Goal: Transaction & Acquisition: Book appointment/travel/reservation

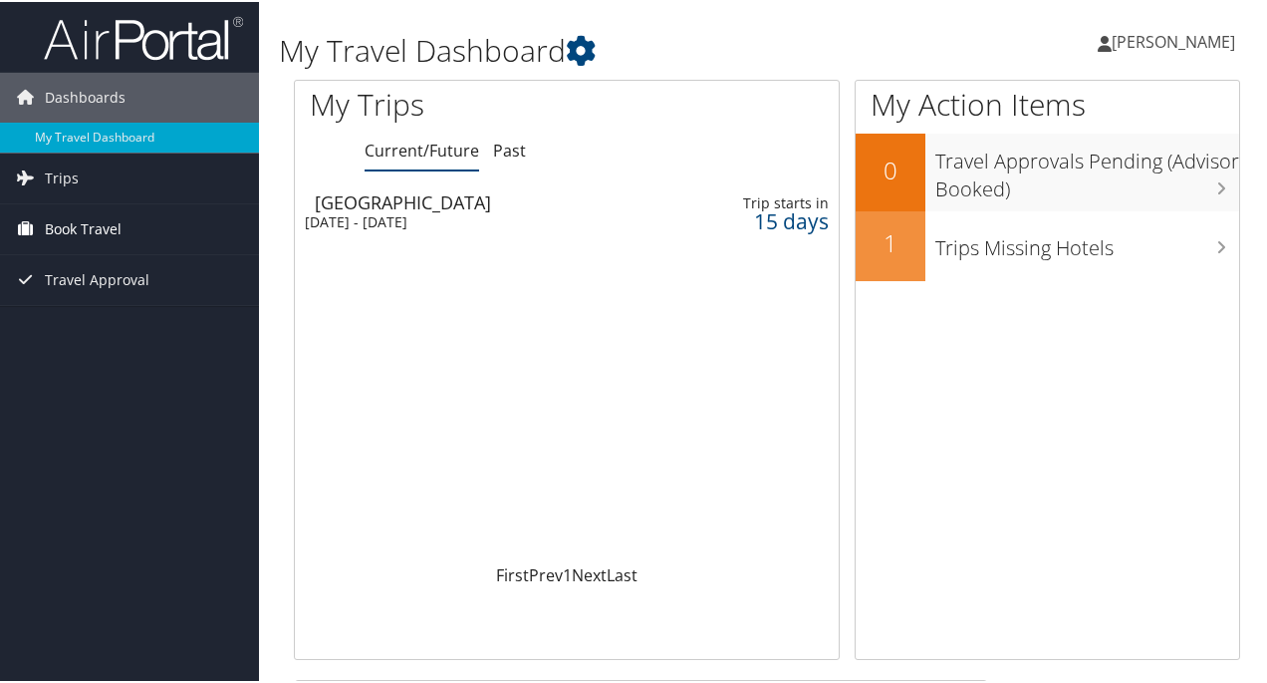
click at [68, 218] on span "Book Travel" at bounding box center [83, 227] width 77 height 50
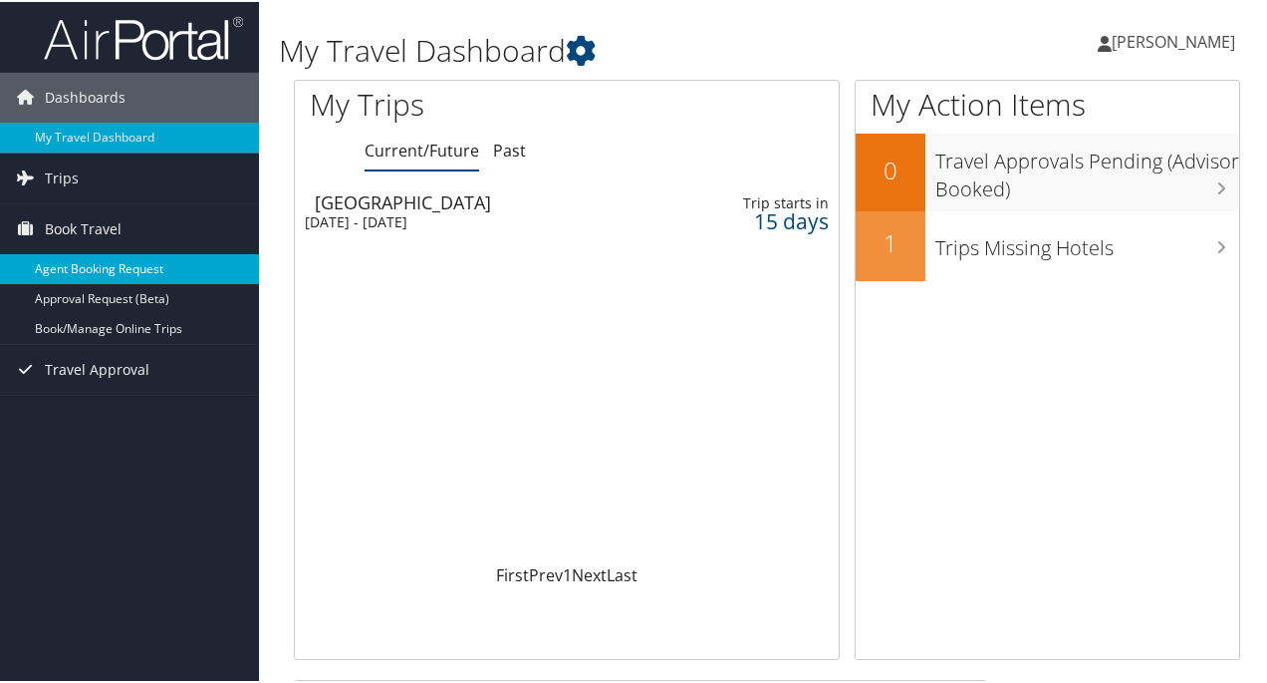
click at [93, 257] on link "Agent Booking Request" at bounding box center [129, 267] width 259 height 30
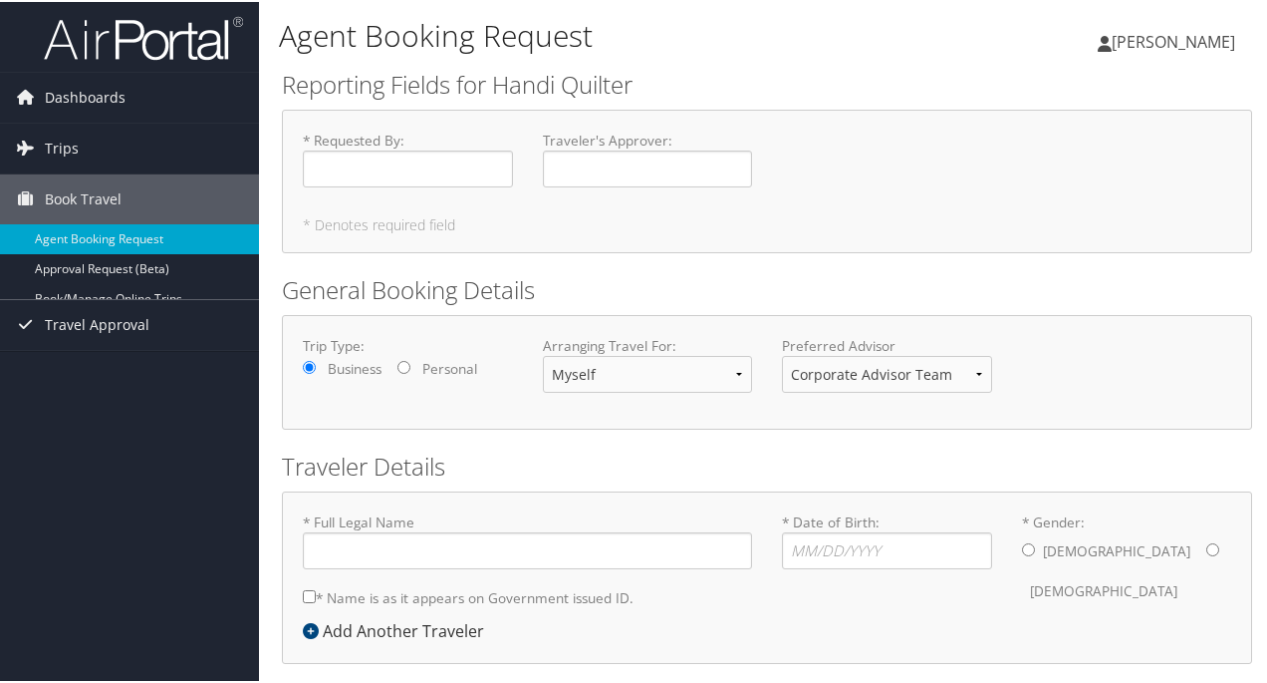
type input "[PERSON_NAME]"
click at [324, 160] on input "* Requested By : Required" at bounding box center [408, 166] width 210 height 37
type input "[PERSON_NAME]"
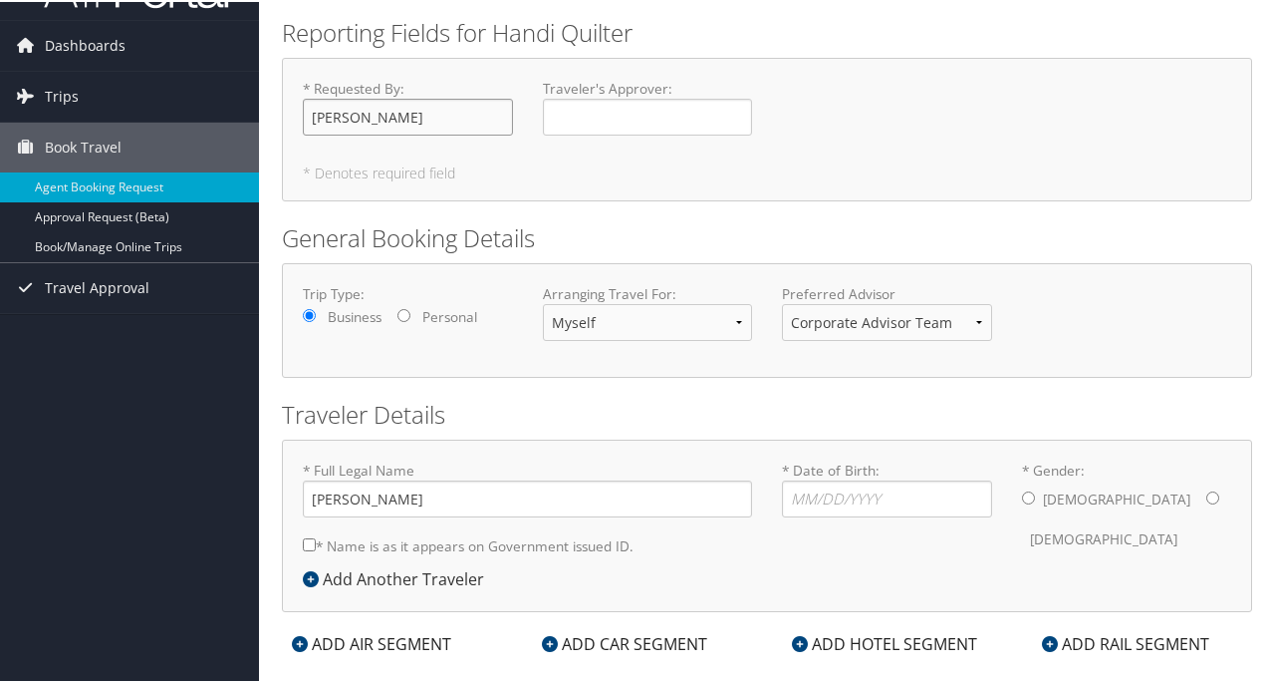
scroll to position [81, 0]
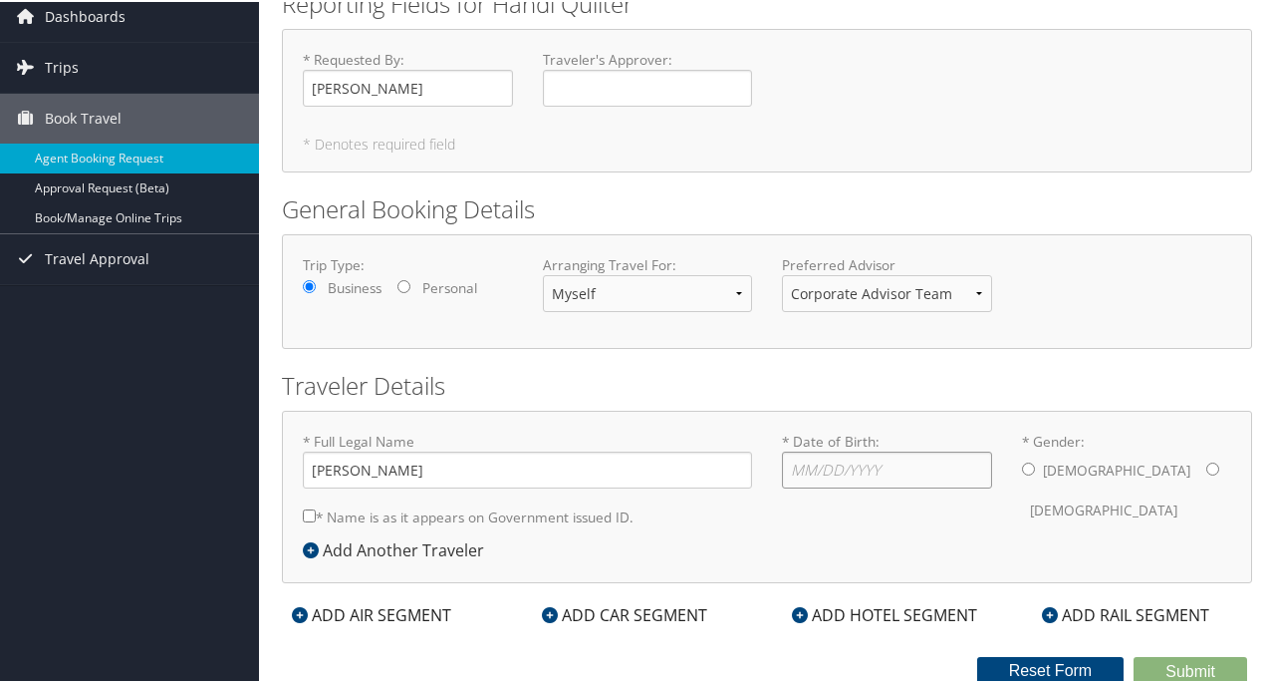
click at [803, 469] on input "* Date of Birth: Invalid Date" at bounding box center [887, 467] width 210 height 37
type input "[DATE]"
click at [1207, 467] on input "* Gender: [DEMOGRAPHIC_DATA] [DEMOGRAPHIC_DATA]" at bounding box center [1213, 466] width 13 height 13
radio input "true"
click at [299, 511] on div "* Full Legal Name [PERSON_NAME] * Name is as it appears on Government issued ID…" at bounding box center [527, 482] width 479 height 107
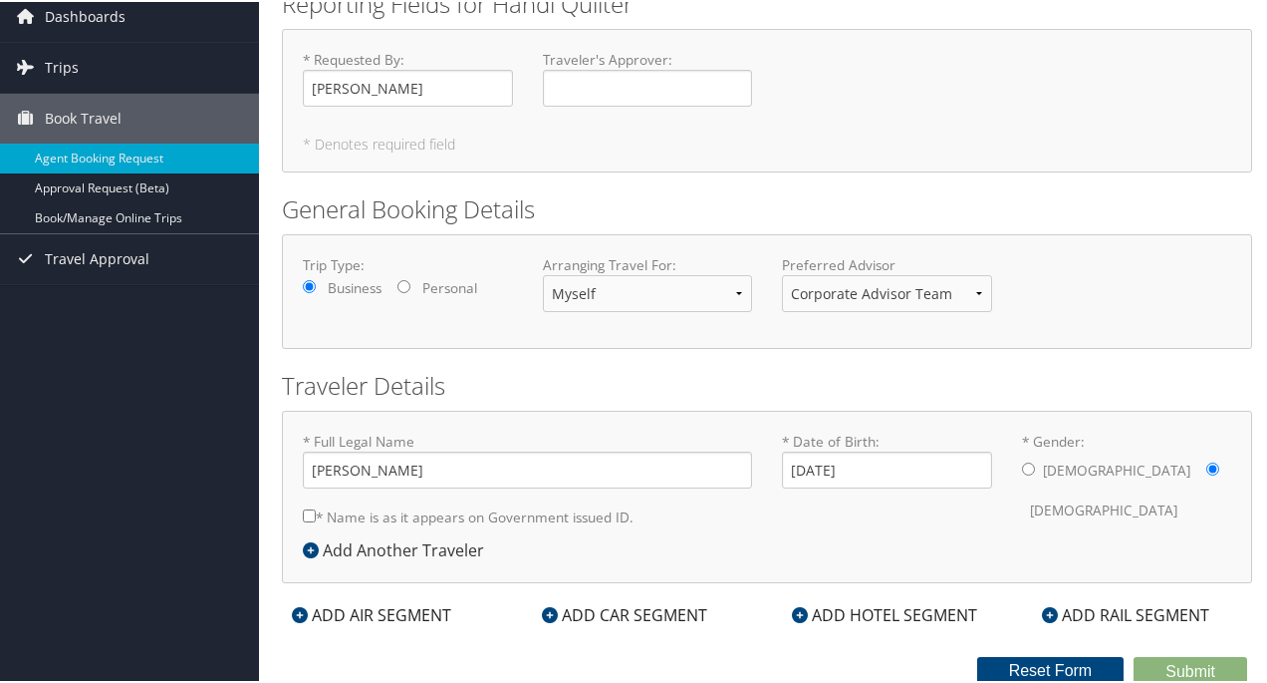
click at [305, 511] on input "* Name is as it appears on Government issued ID." at bounding box center [309, 513] width 13 height 13
checkbox input "true"
click at [376, 605] on div "ADD AIR SEGMENT" at bounding box center [371, 613] width 179 height 24
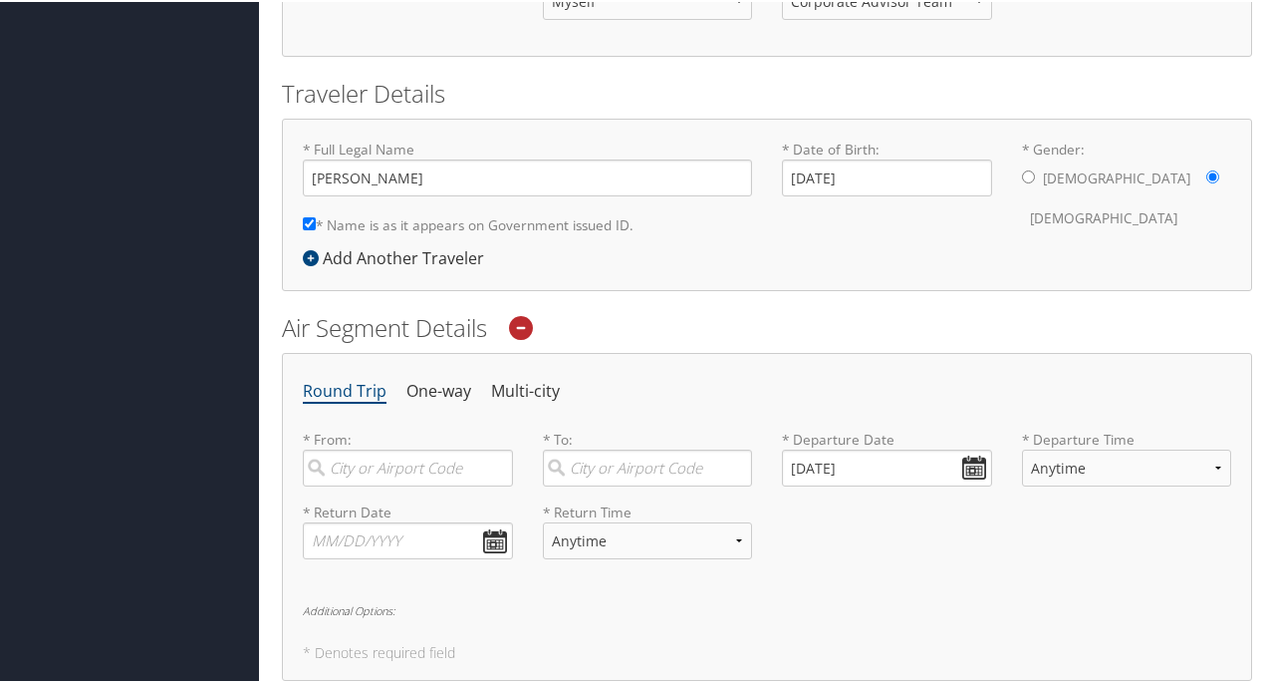
scroll to position [380, 0]
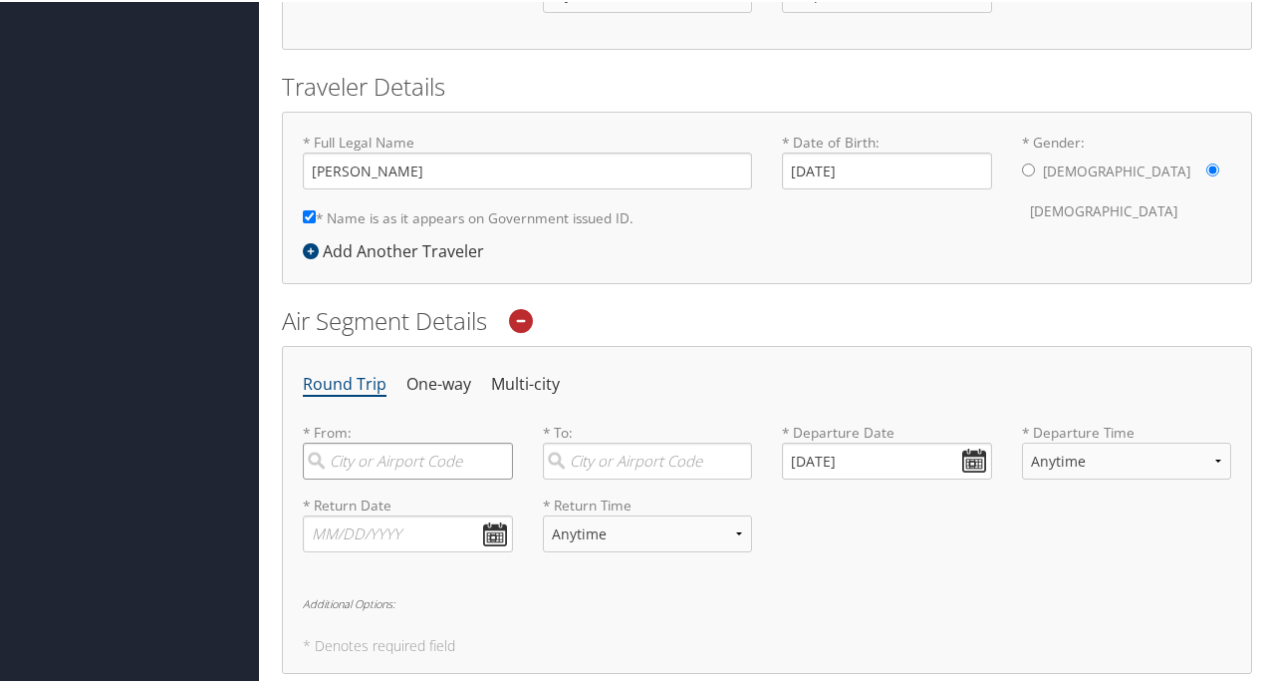
click at [351, 455] on input "search" at bounding box center [408, 458] width 210 height 37
click at [885, 473] on input "[DATE]" at bounding box center [887, 458] width 210 height 37
click at [352, 448] on input "search" at bounding box center [408, 458] width 210 height 37
drag, startPoint x: 349, startPoint y: 495, endPoint x: 649, endPoint y: 417, distance: 309.8
click at [350, 494] on div "[GEOGRAPHIC_DATA] (SLC [US_STATE])" at bounding box center [410, 512] width 183 height 51
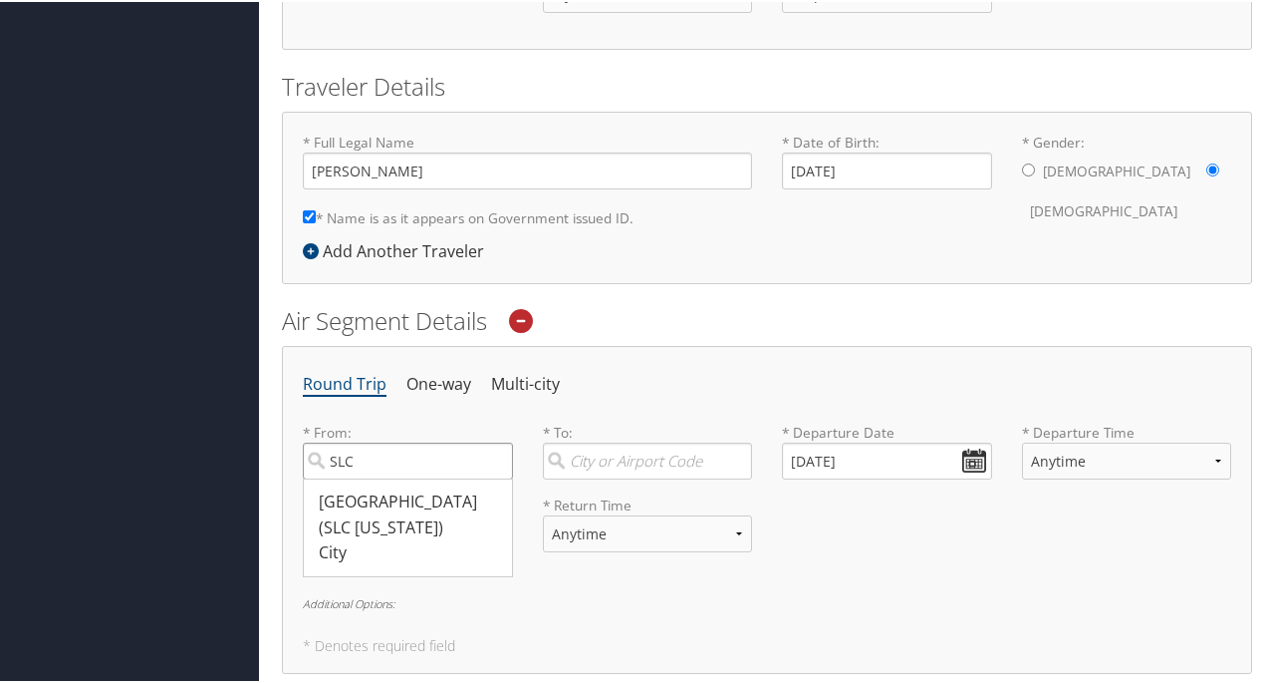
click at [350, 477] on input "SLC" at bounding box center [408, 458] width 210 height 37
type input "[GEOGRAPHIC_DATA] (SLC [US_STATE])"
click at [590, 457] on input "search" at bounding box center [648, 458] width 210 height 37
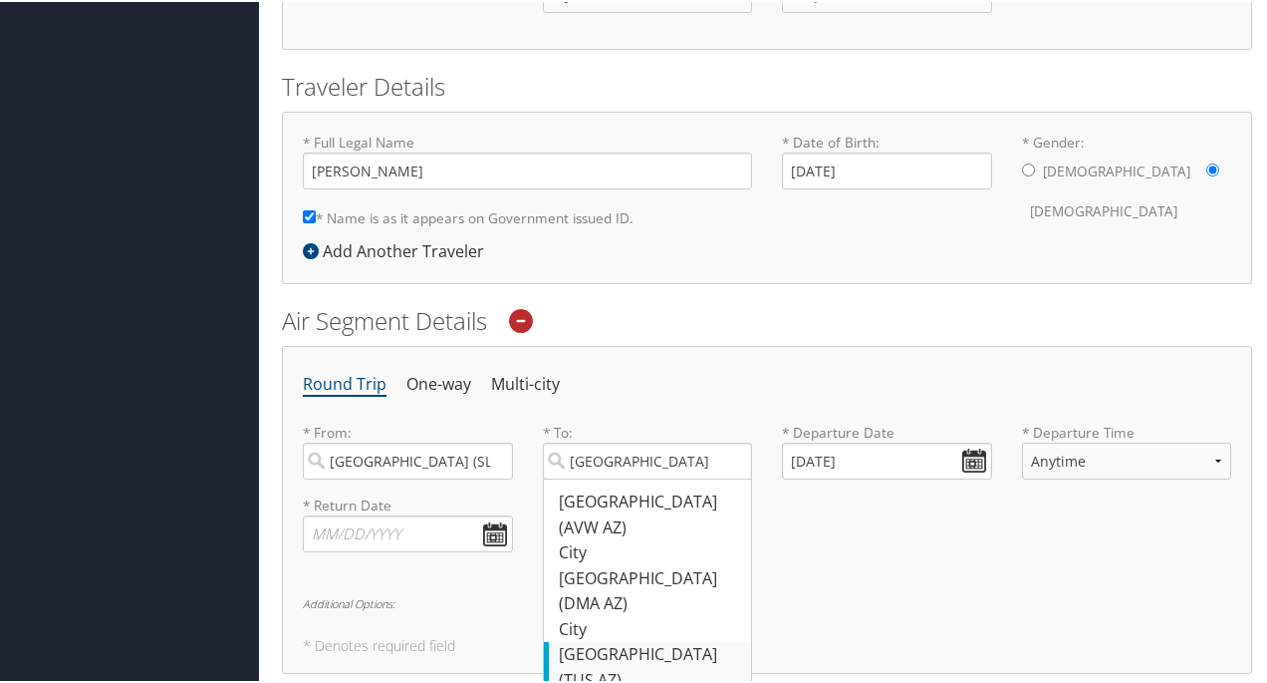
click at [588, 640] on div "Tucson (TUS AZ)" at bounding box center [650, 665] width 183 height 51
click at [588, 477] on input "[GEOGRAPHIC_DATA]" at bounding box center [648, 458] width 210 height 37
type input "Tucson (TUS AZ)"
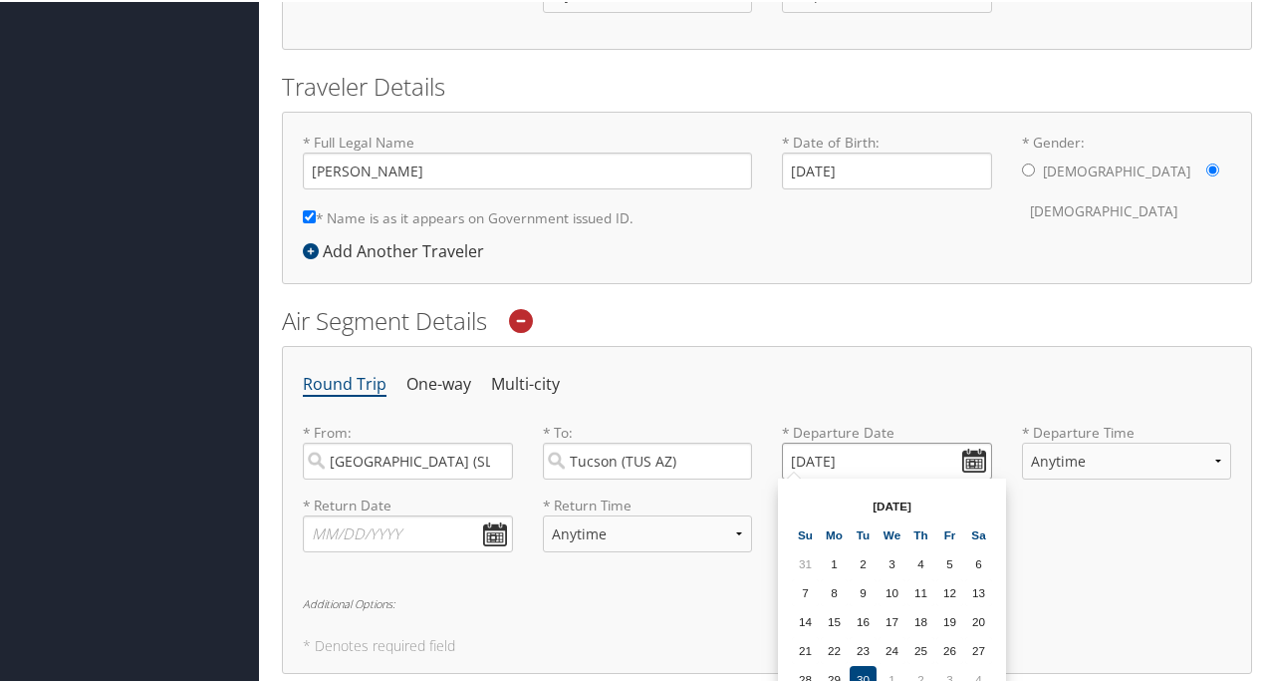
click at [970, 445] on input "[DATE]" at bounding box center [887, 458] width 210 height 37
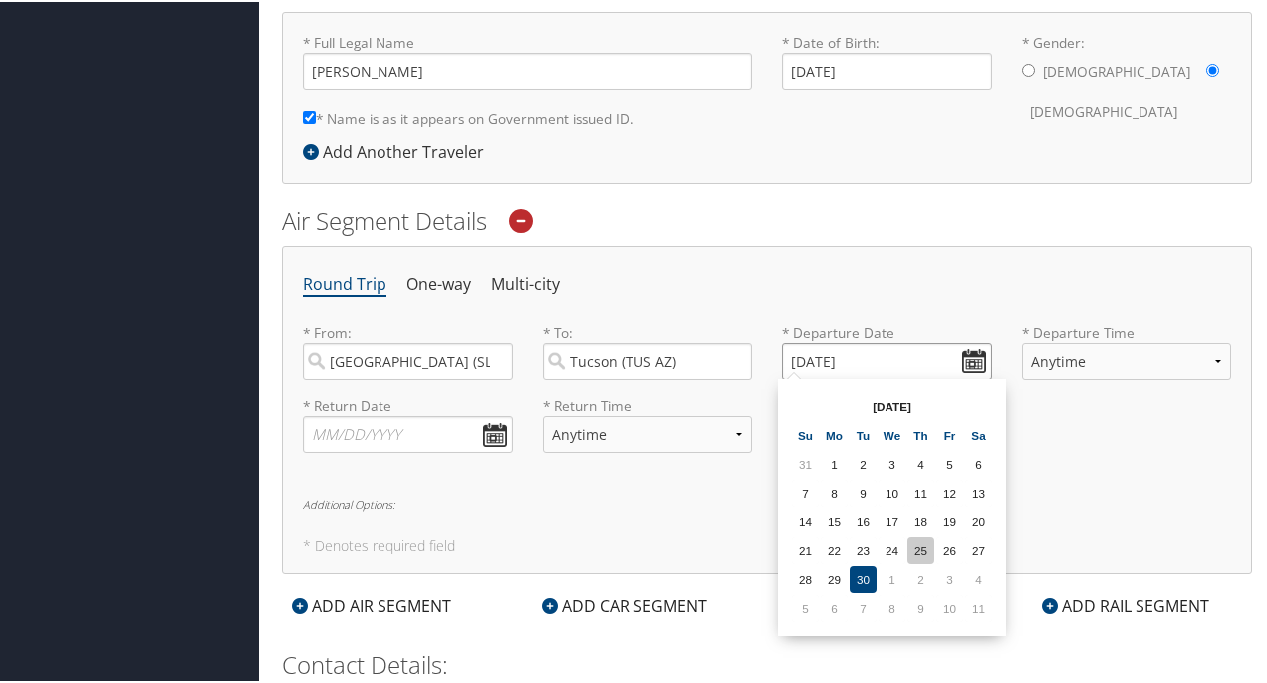
scroll to position [579, 0]
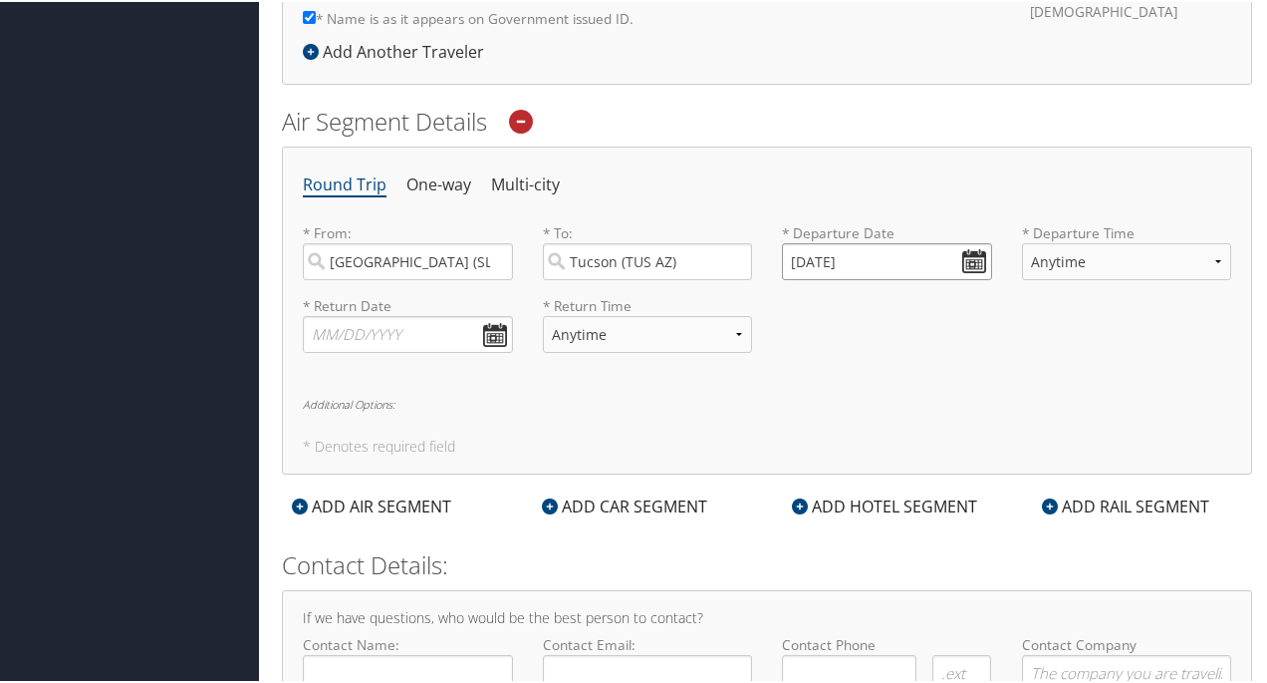
click at [807, 254] on input "[DATE]" at bounding box center [887, 259] width 210 height 37
drag, startPoint x: 800, startPoint y: 256, endPoint x: 783, endPoint y: 260, distance: 17.4
click at [783, 260] on input "[DATE]" at bounding box center [887, 259] width 210 height 37
click at [871, 252] on input "01/30/20251" at bounding box center [887, 259] width 210 height 37
click at [967, 249] on input "01/30/20251" at bounding box center [887, 259] width 210 height 37
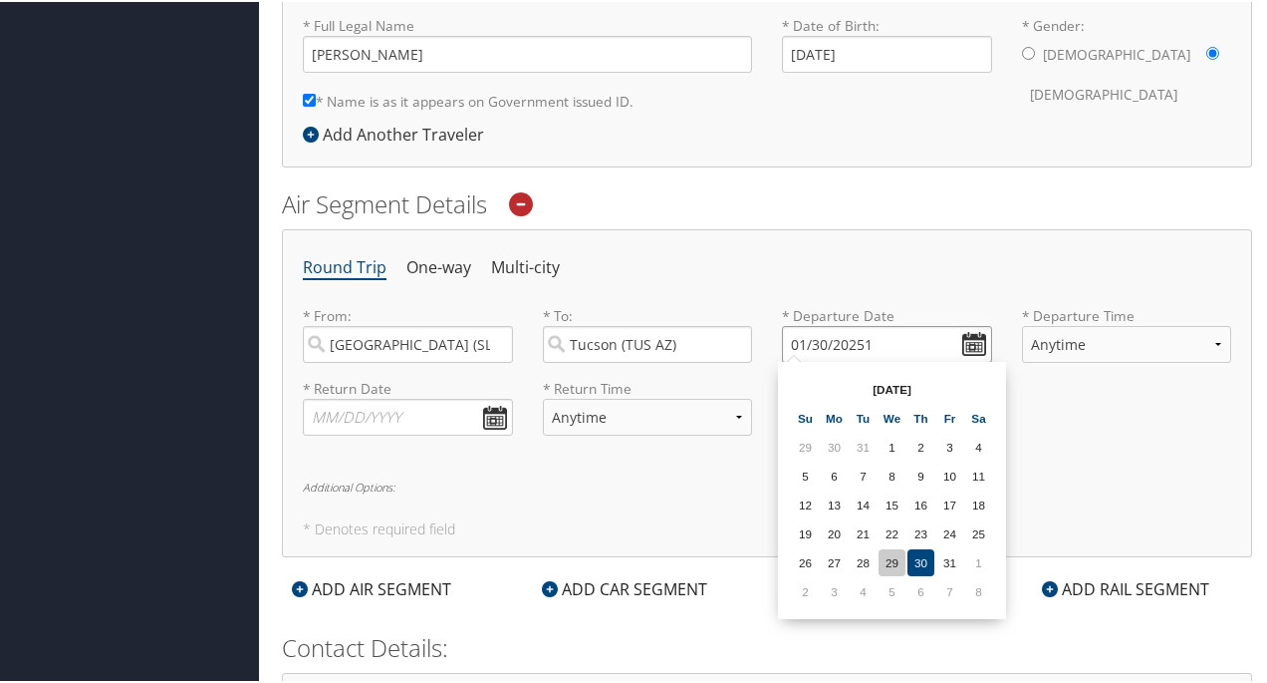
scroll to position [494, 0]
click at [897, 443] on td "1" at bounding box center [892, 446] width 27 height 27
drag, startPoint x: 799, startPoint y: 342, endPoint x: 785, endPoint y: 344, distance: 14.1
click at [785, 344] on input "[DATE]" at bounding box center [887, 344] width 210 height 37
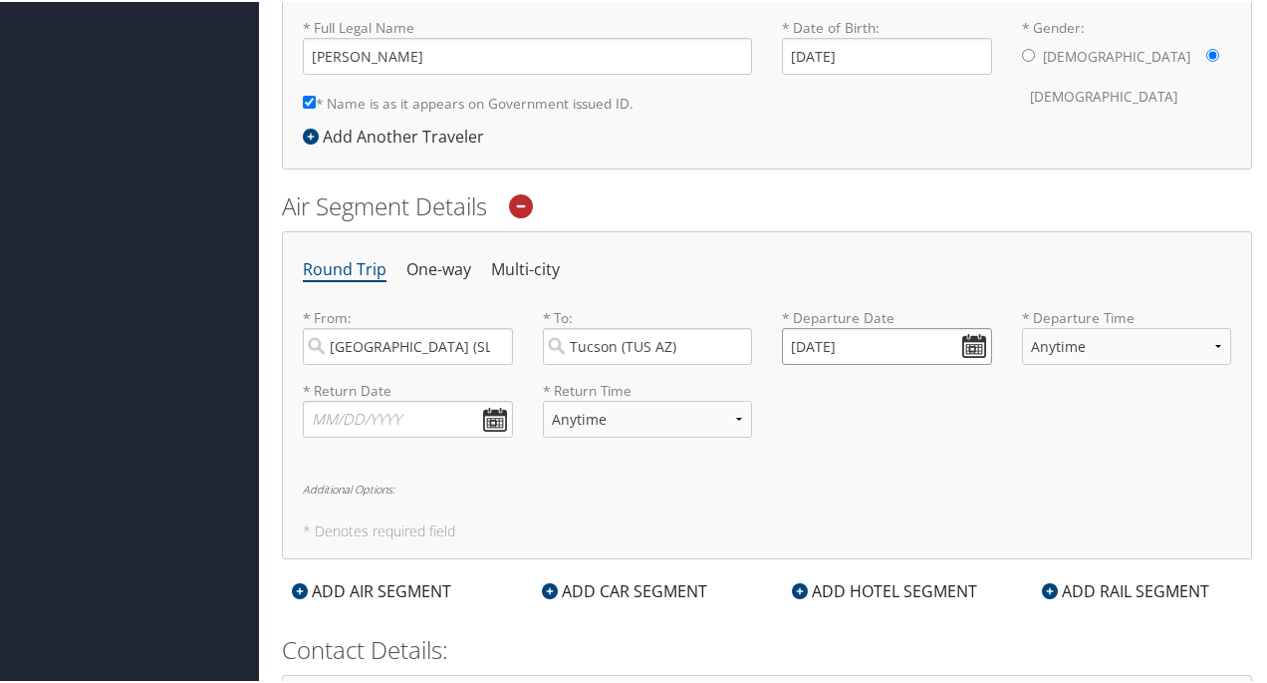
drag, startPoint x: 866, startPoint y: 338, endPoint x: 770, endPoint y: 344, distance: 95.8
click at [770, 344] on div "* Departure Date [DATE] Dates must be valid" at bounding box center [887, 342] width 240 height 73
type input "[DATE]"
click at [1212, 344] on select "Anytime Early Morning (5AM-7AM) Morning (7AM-12PM) Afternoon (12PM-5PM) Evening…" at bounding box center [1127, 344] width 210 height 37
select select "9:00 AM"
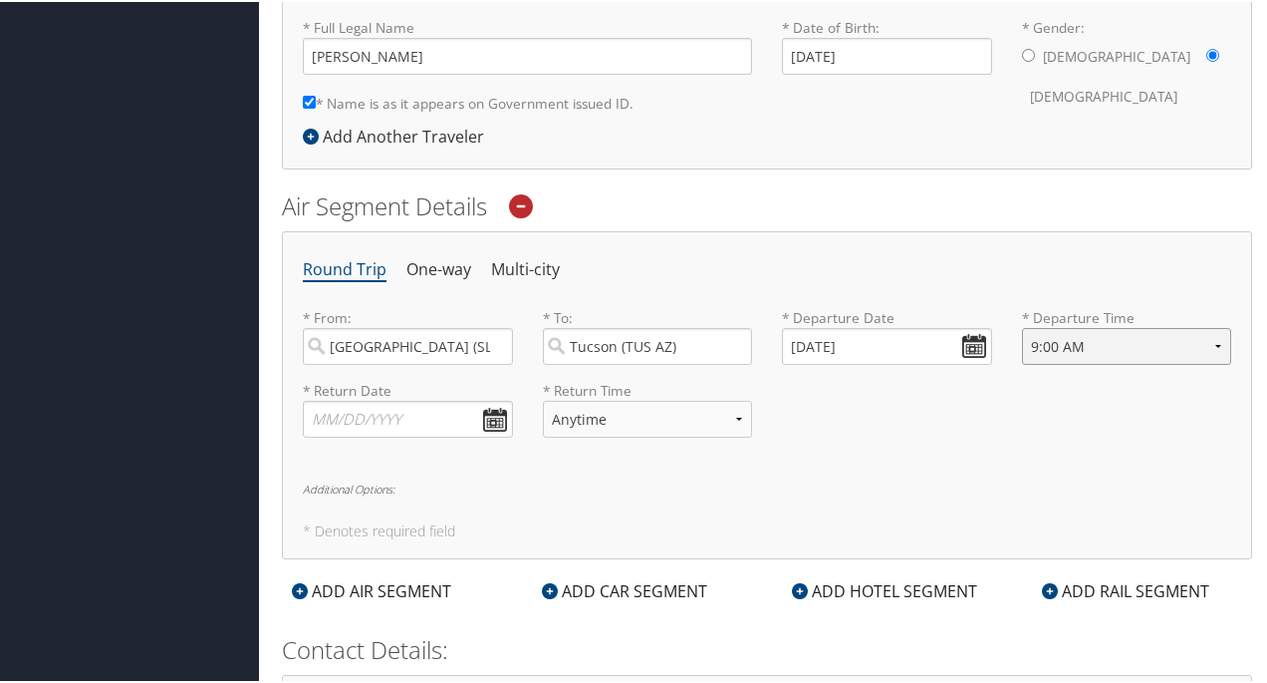
click at [1022, 326] on select "Anytime Early Morning (5AM-7AM) Morning (7AM-12PM) Afternoon (12PM-5PM) Evening…" at bounding box center [1127, 344] width 210 height 37
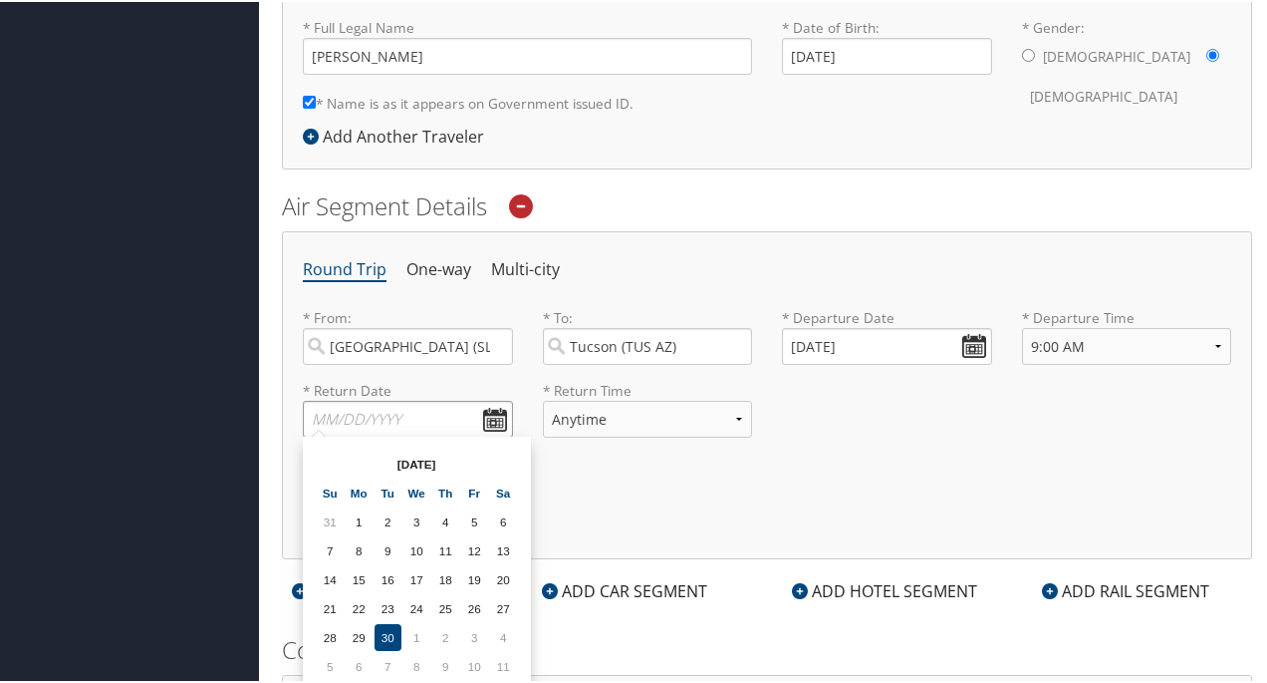
click at [487, 414] on input "text" at bounding box center [408, 417] width 210 height 37
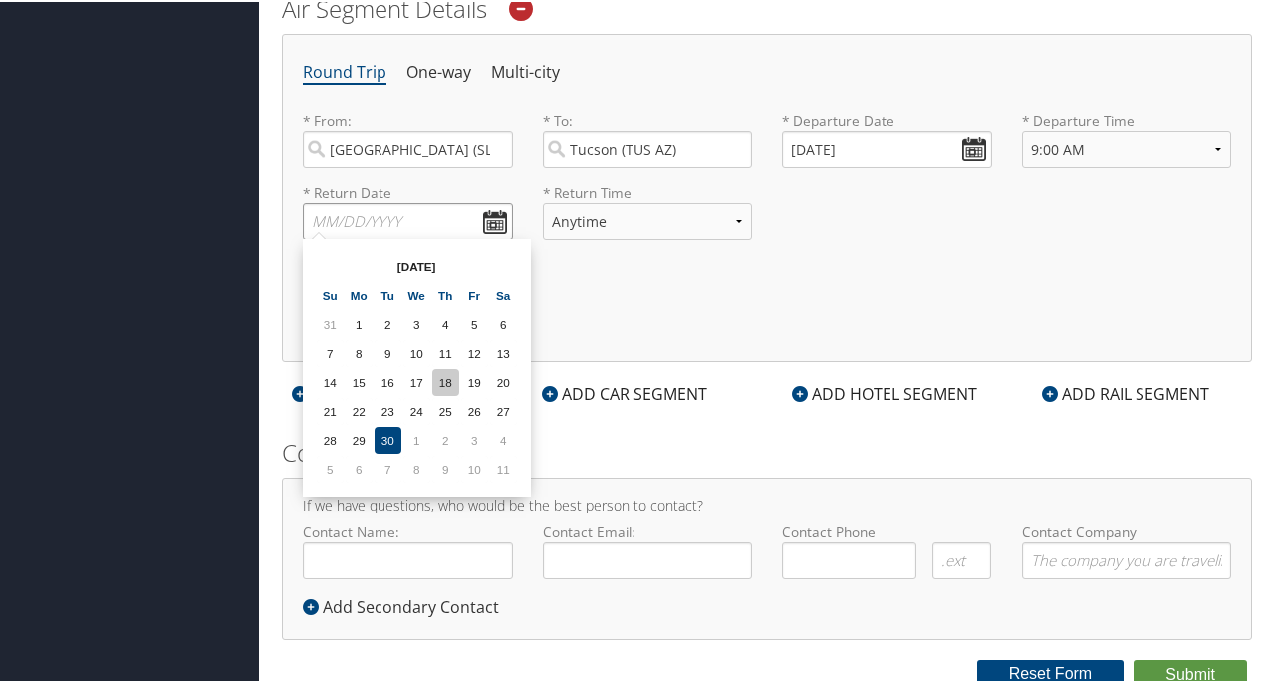
scroll to position [693, 0]
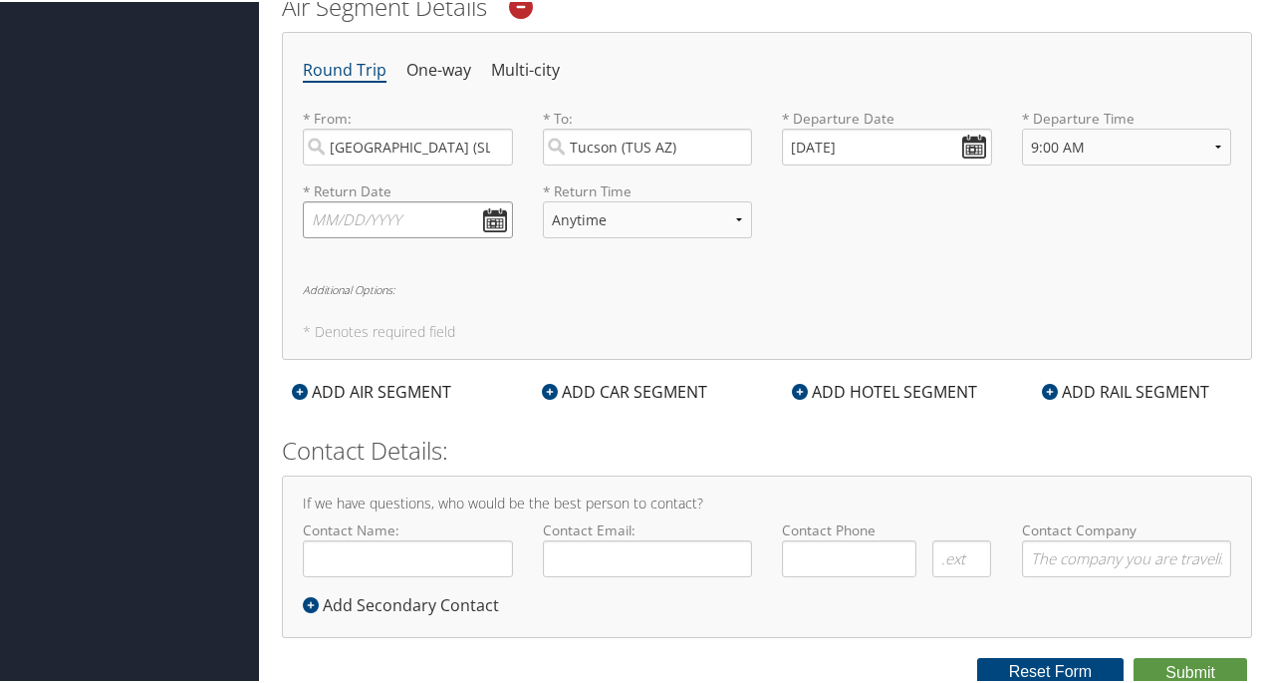
click at [323, 212] on input "text" at bounding box center [408, 217] width 210 height 37
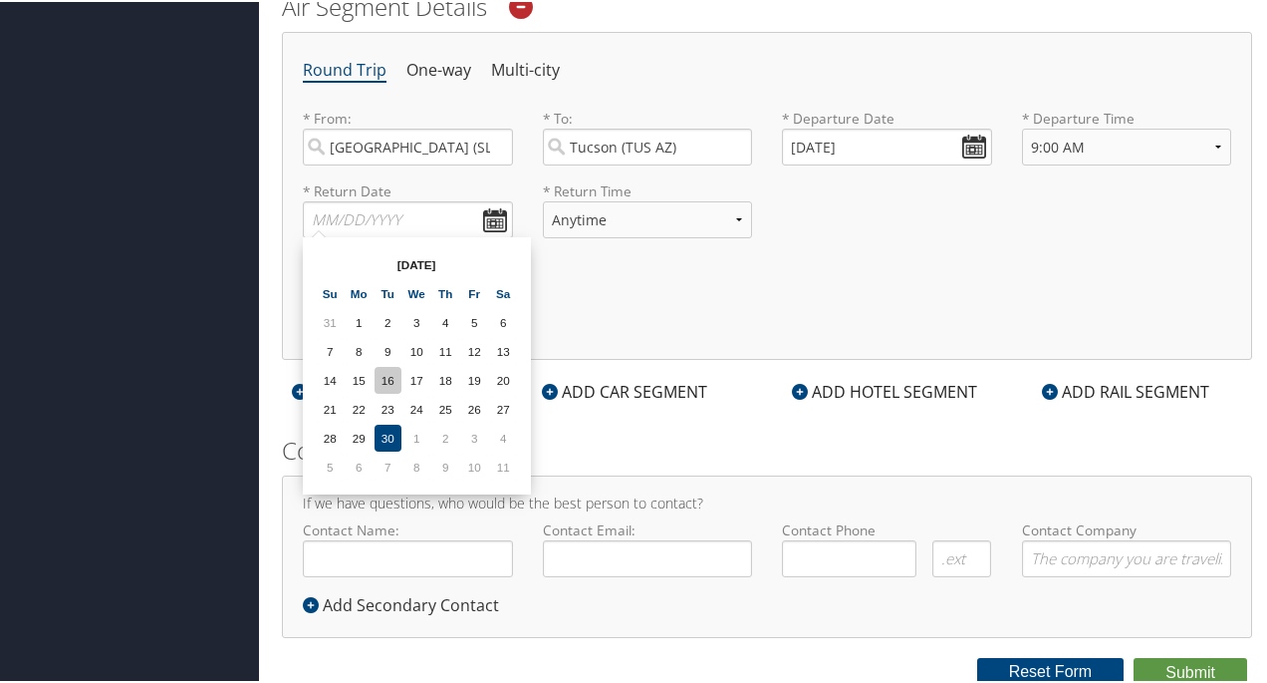
click at [392, 374] on td "16" at bounding box center [388, 378] width 27 height 27
drag, startPoint x: 328, startPoint y: 212, endPoint x: 301, endPoint y: 216, distance: 27.2
click at [301, 216] on div "* Return Date [DATE] Dates must be valid" at bounding box center [408, 215] width 240 height 73
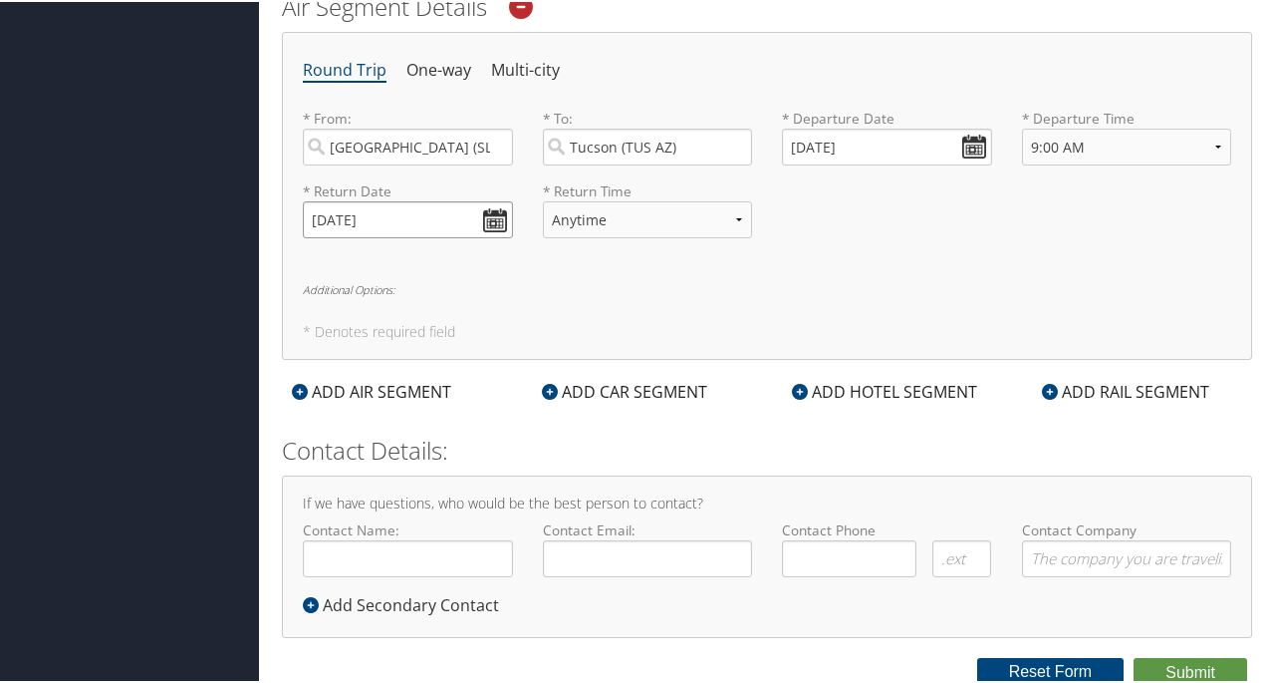
type input "[DATE]"
click at [965, 140] on input "[DATE]" at bounding box center [887, 145] width 210 height 37
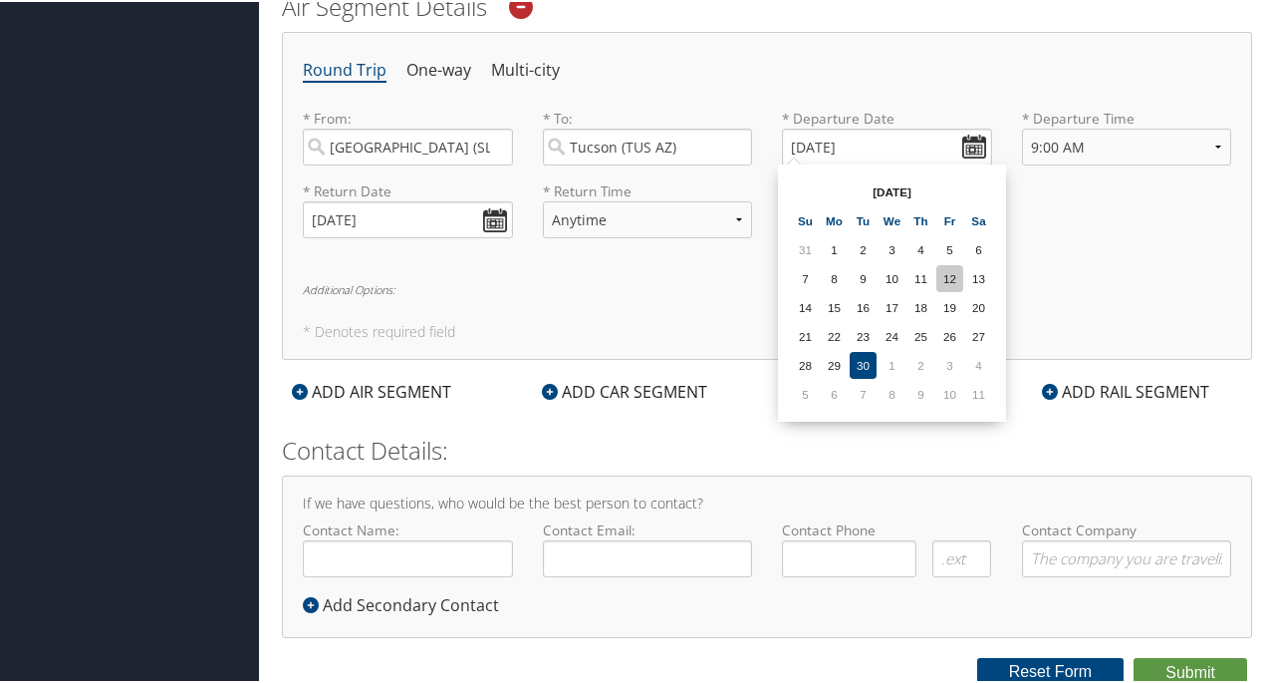
click at [958, 269] on td "12" at bounding box center [950, 276] width 27 height 27
drag, startPoint x: 801, startPoint y: 142, endPoint x: 785, endPoint y: 149, distance: 17.4
click at [785, 149] on input "[DATE]" at bounding box center [887, 145] width 210 height 37
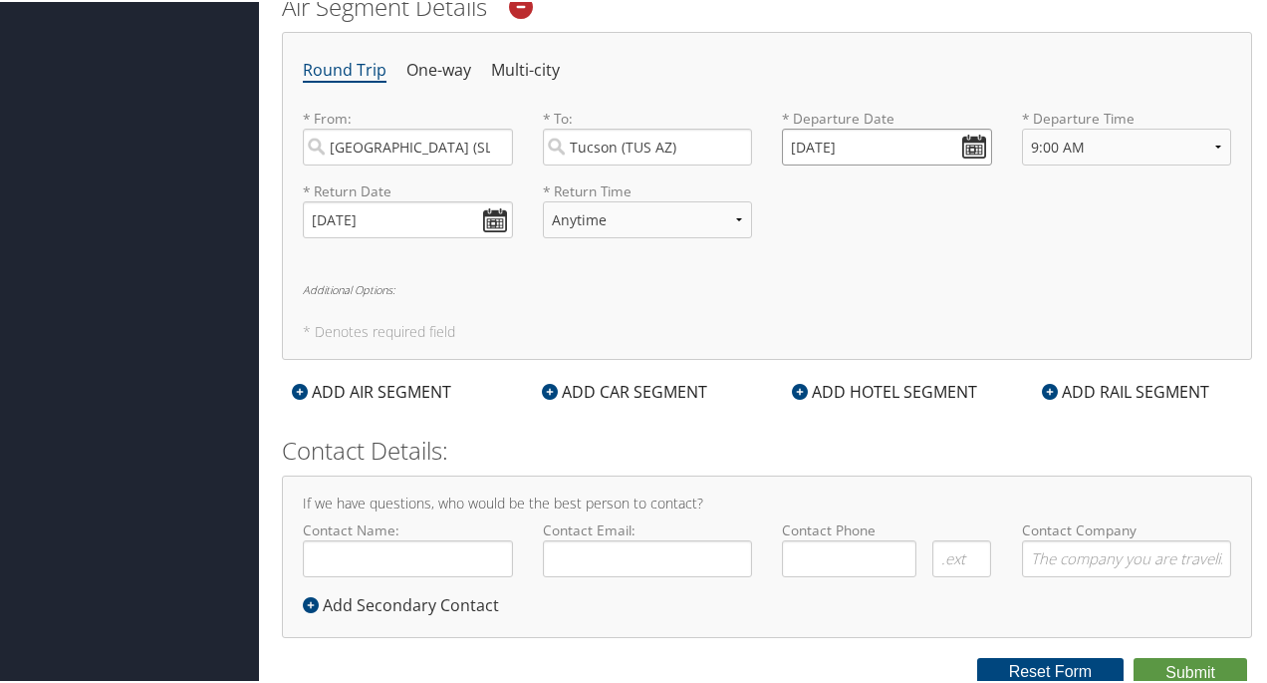
click at [973, 139] on input "[DATE]" at bounding box center [887, 145] width 210 height 37
drag, startPoint x: 886, startPoint y: 138, endPoint x: 769, endPoint y: 148, distance: 117.0
click at [769, 148] on div "* Departure Date [DATE] Dates must be valid" at bounding box center [887, 143] width 240 height 73
click at [963, 143] on input "[DATE]" at bounding box center [887, 145] width 210 height 37
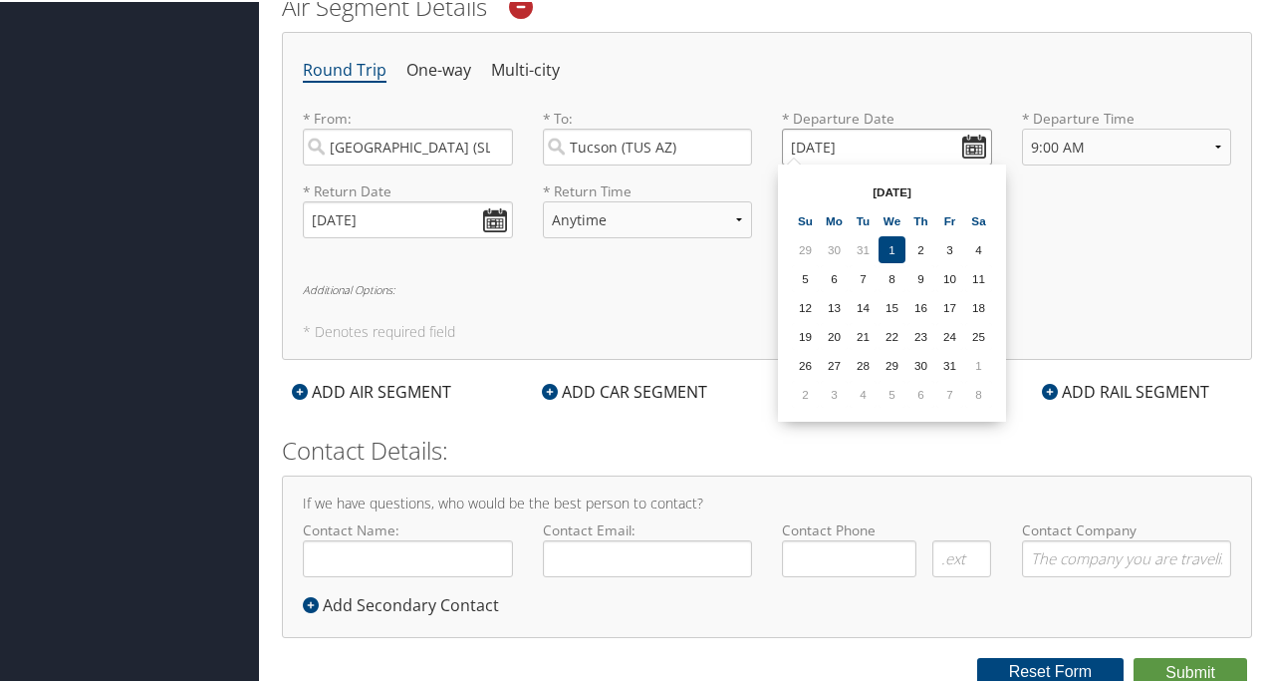
type input "[DATE]"
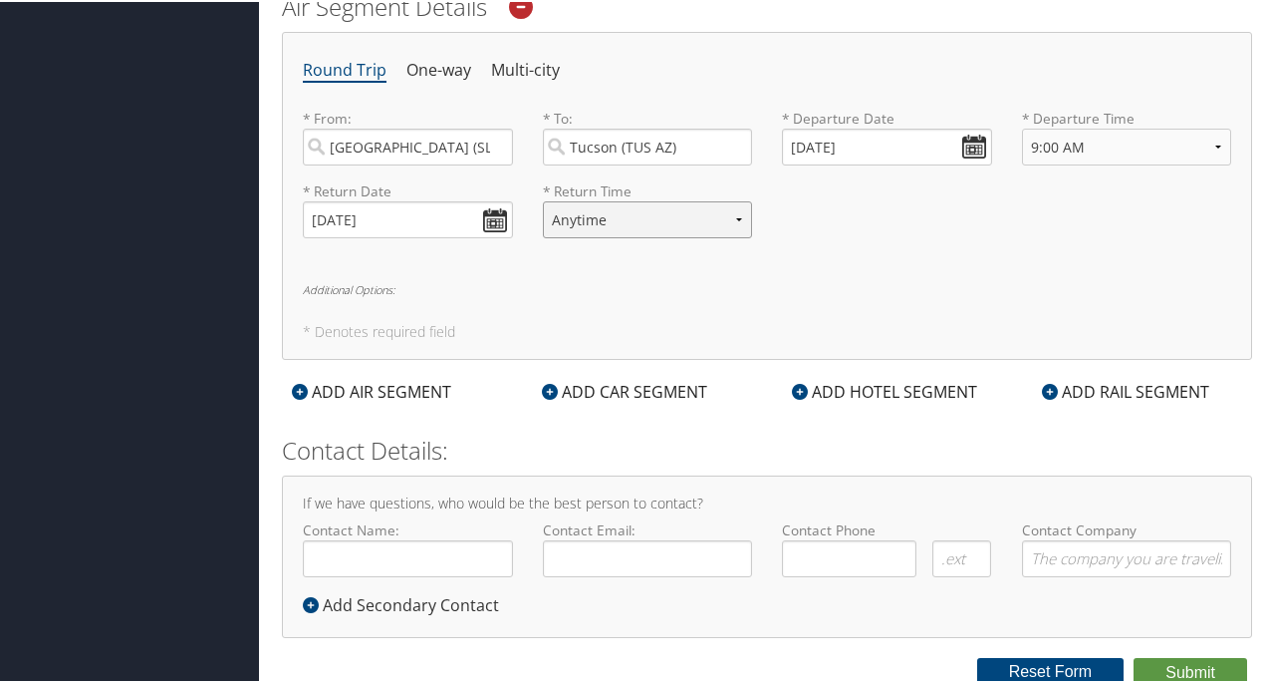
click at [731, 214] on select "Anytime Early Morning (5AM-7AM) Morning (7AM-12PM) Afternoon (12PM-5PM) Evening…" at bounding box center [648, 217] width 210 height 37
select select "12:00 PM"
click at [543, 199] on select "Anytime Early Morning (5AM-7AM) Morning (7AM-12PM) Afternoon (12PM-5PM) Evening…" at bounding box center [648, 217] width 210 height 37
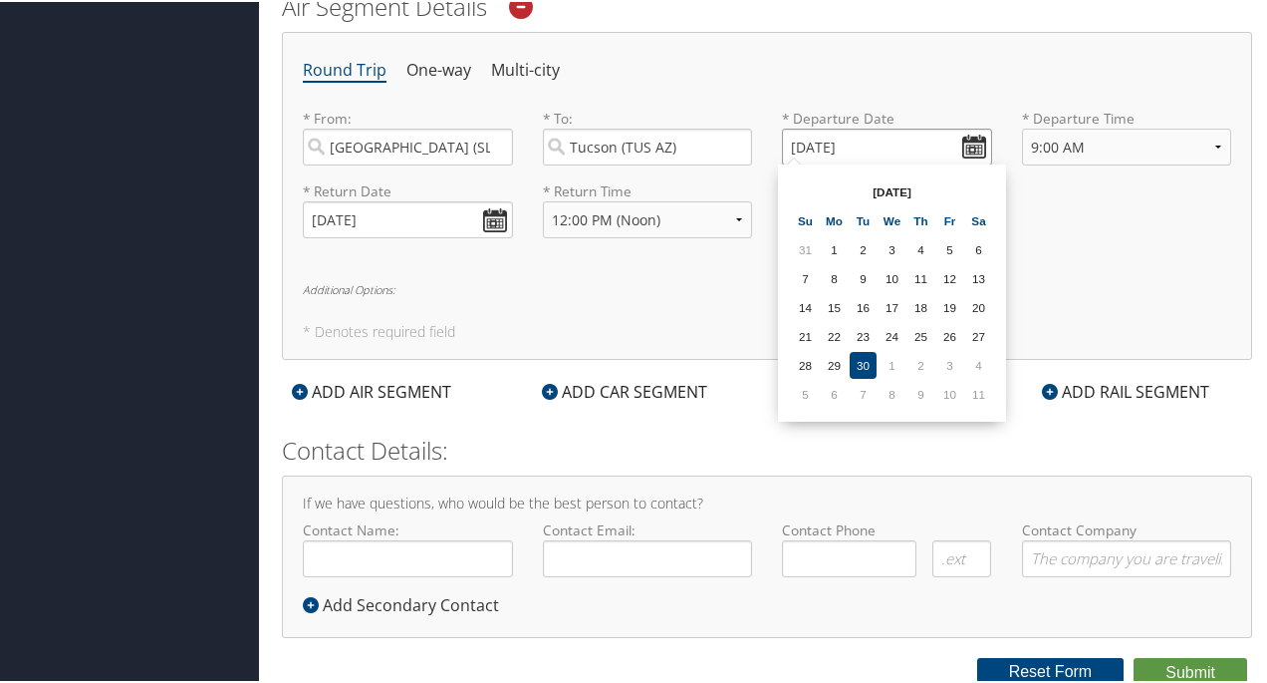
click at [872, 143] on input "[DATE]" at bounding box center [887, 145] width 210 height 37
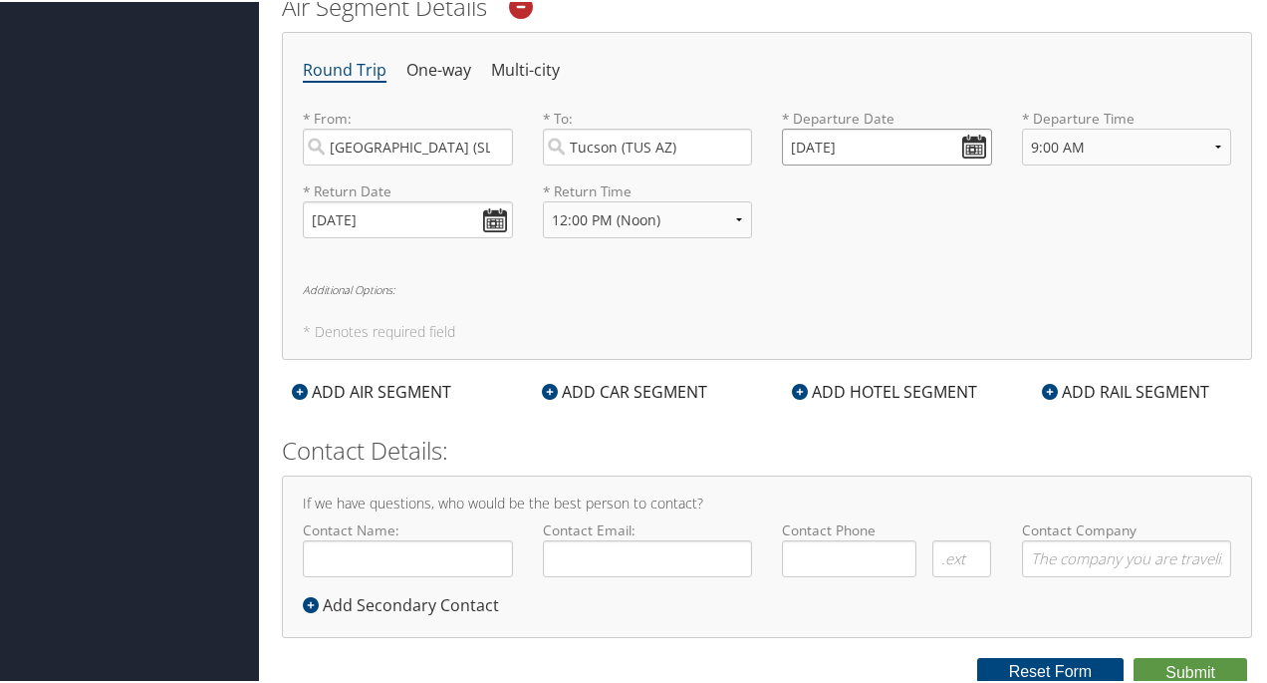
drag, startPoint x: 866, startPoint y: 140, endPoint x: 760, endPoint y: 144, distance: 105.7
click at [760, 144] on div "* From: [GEOGRAPHIC_DATA] (SLC [US_STATE]) Required * To: [GEOGRAPHIC_DATA] ([G…" at bounding box center [767, 143] width 959 height 73
drag, startPoint x: 801, startPoint y: 146, endPoint x: 782, endPoint y: 150, distance: 19.3
click at [782, 150] on input "[DATE]" at bounding box center [887, 145] width 210 height 37
type input "01/01/20201"
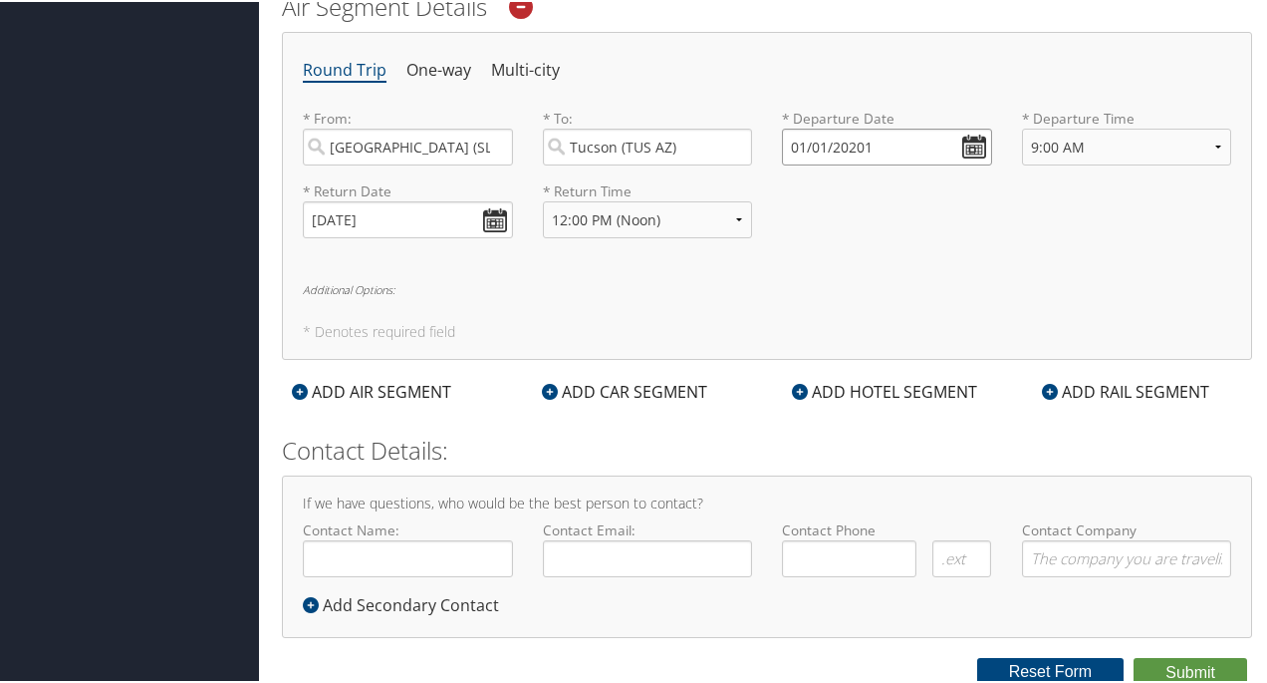
drag, startPoint x: 890, startPoint y: 139, endPoint x: 774, endPoint y: 150, distance: 116.1
click at [774, 150] on div "* Departure Date 01/01/20201 Dates must be valid" at bounding box center [887, 143] width 240 height 73
drag, startPoint x: 869, startPoint y: 144, endPoint x: 767, endPoint y: 157, distance: 102.5
click at [767, 157] on div "* Departure Date 01/01/0202 Dates must be valid" at bounding box center [887, 143] width 240 height 73
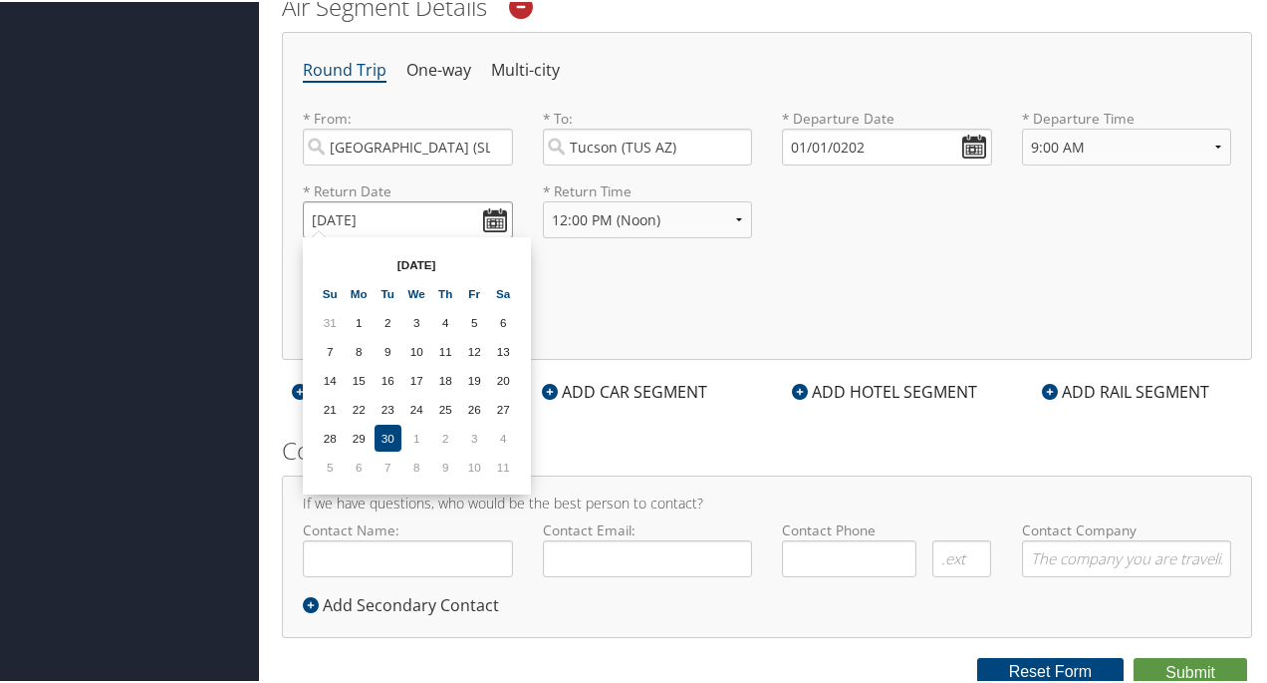
drag, startPoint x: 783, startPoint y: 150, endPoint x: 354, endPoint y: 213, distance: 434.0
click at [354, 213] on input "[DATE]" at bounding box center [408, 217] width 210 height 37
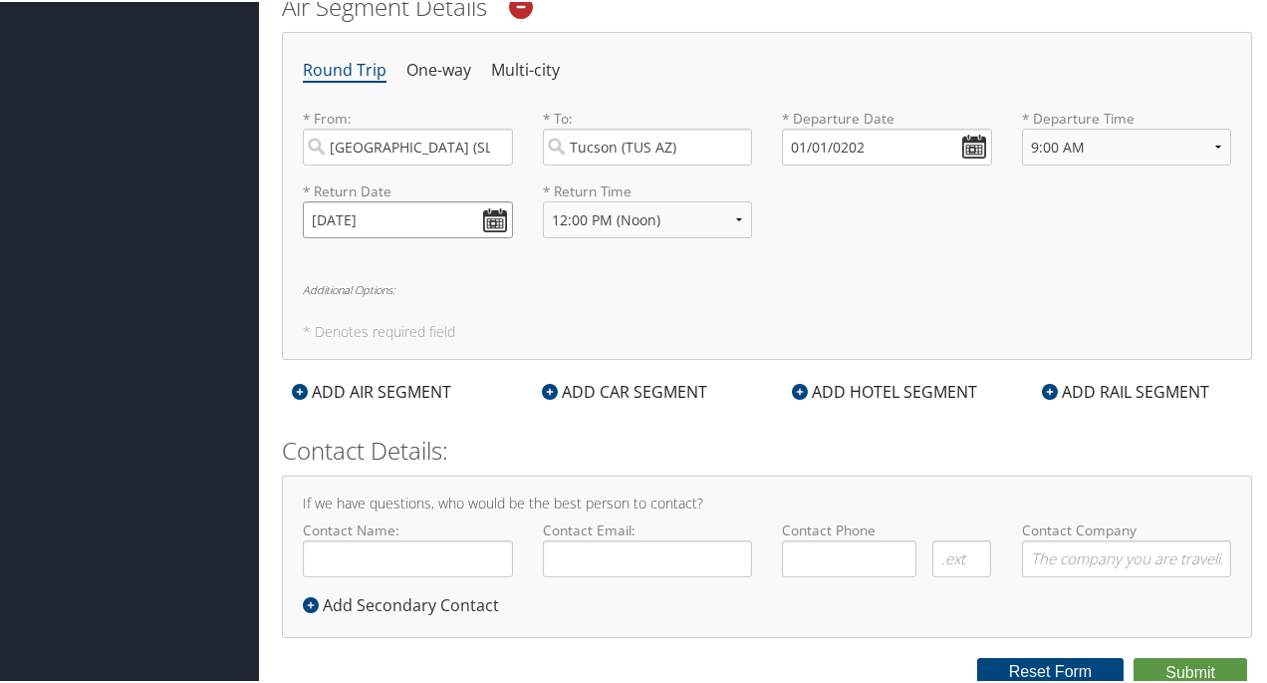
click at [397, 220] on input "[DATE]" at bounding box center [408, 217] width 210 height 37
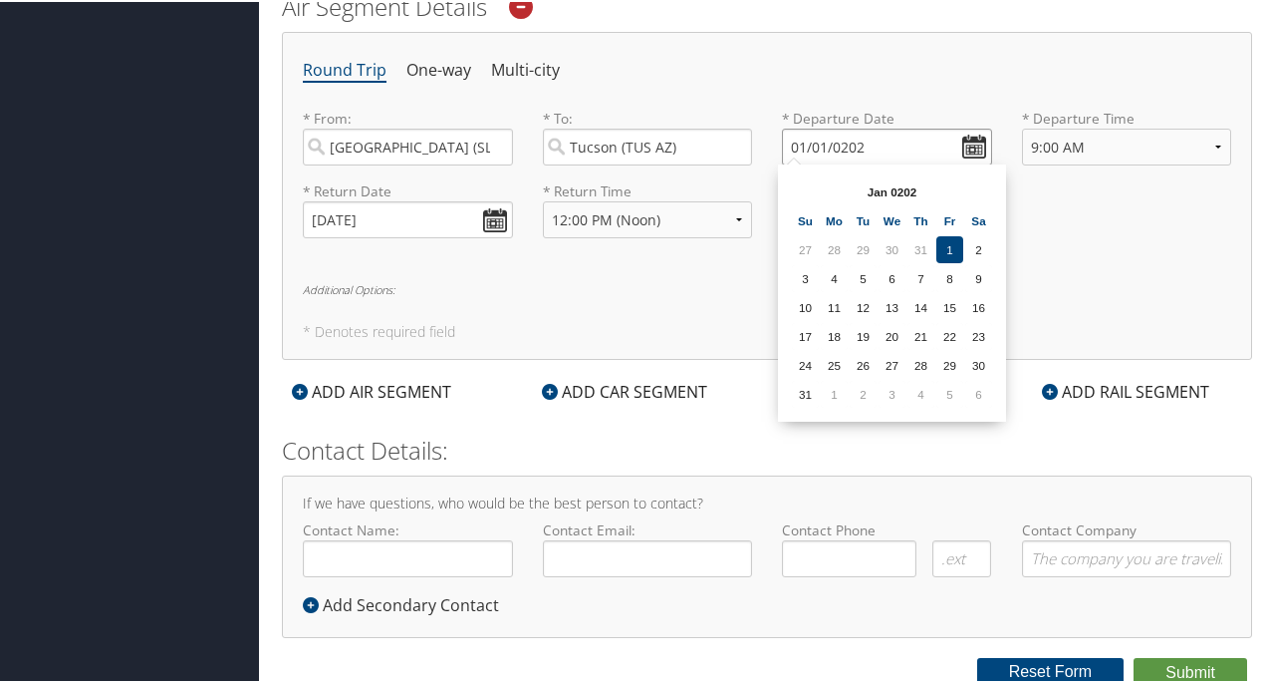
click at [932, 140] on input "01/01/0202" at bounding box center [887, 145] width 210 height 37
click at [801, 148] on input "01/01/0202" at bounding box center [887, 145] width 210 height 37
click at [968, 142] on input "01/01/0202" at bounding box center [887, 145] width 210 height 37
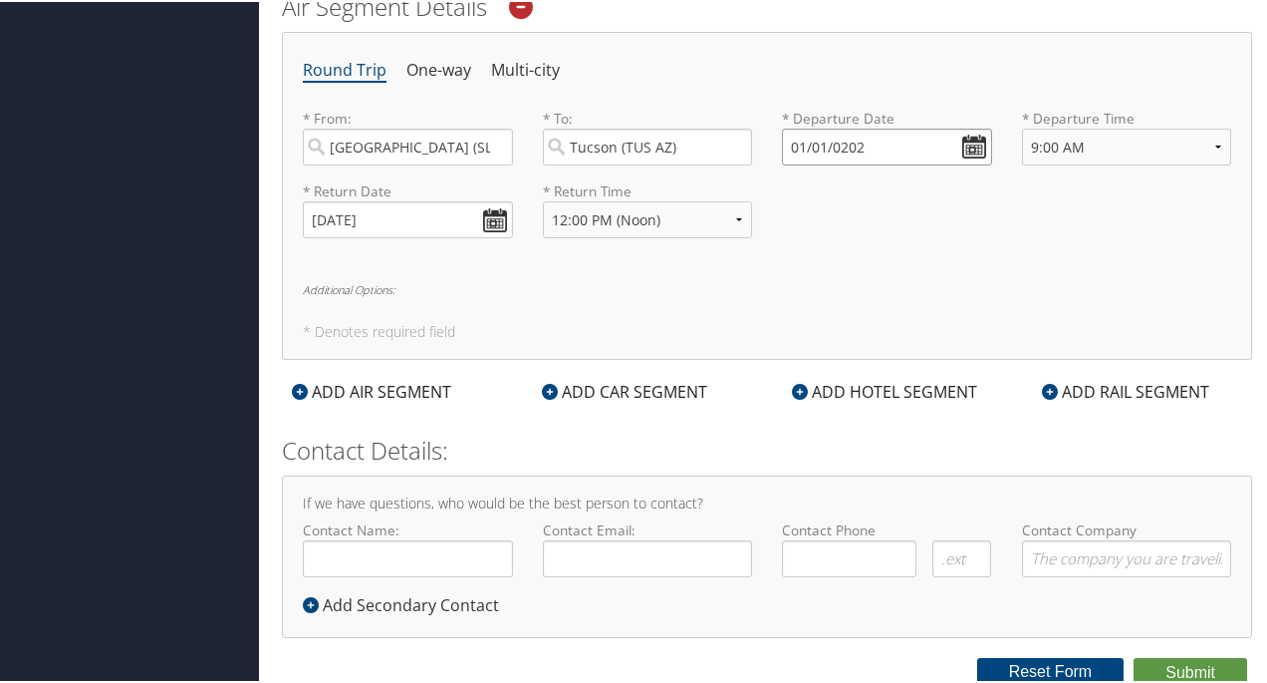
click at [968, 142] on input "01/01/0202" at bounding box center [887, 145] width 210 height 37
click at [968, 141] on input "01/01/0202" at bounding box center [887, 145] width 210 height 37
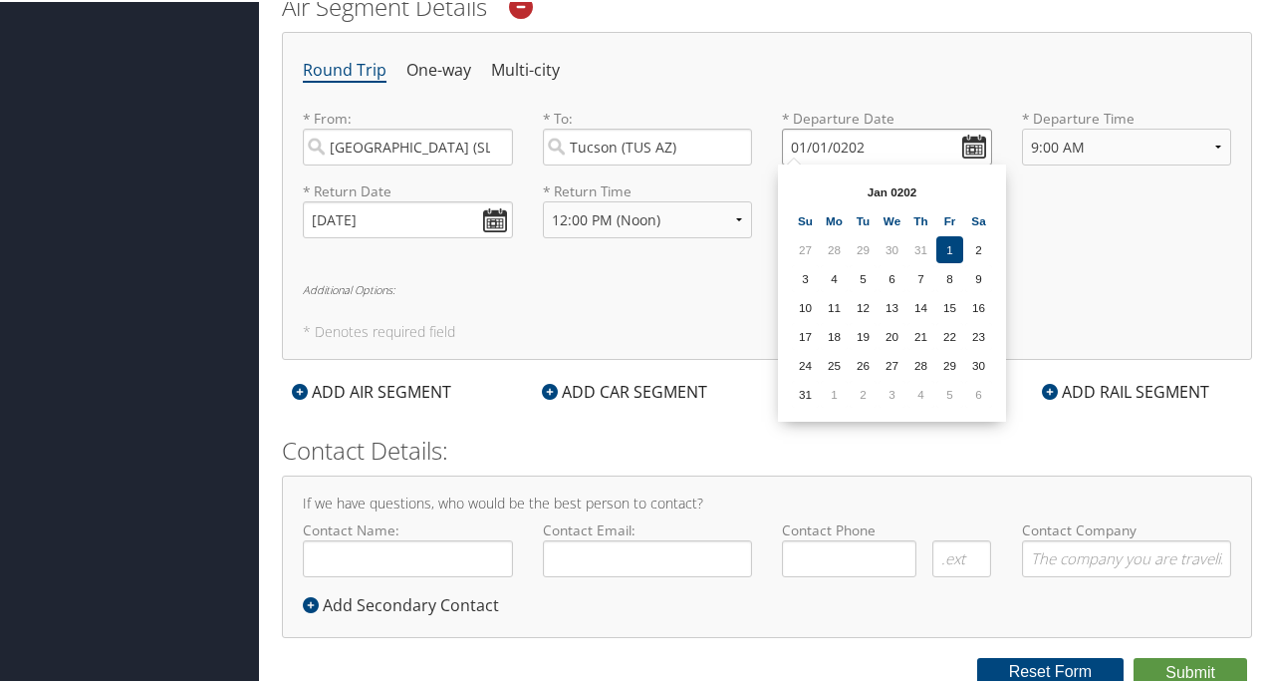
click at [968, 141] on input "01/01/0202" at bounding box center [887, 145] width 210 height 37
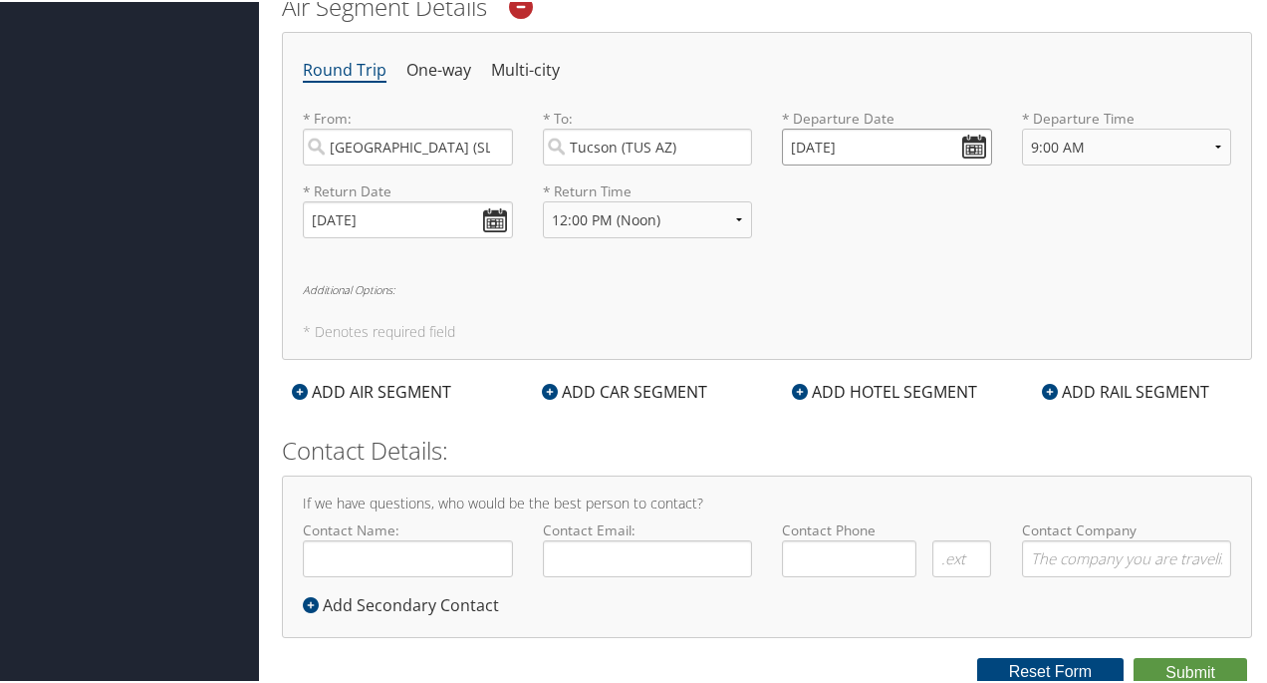
click at [968, 141] on input "[DATE]" at bounding box center [887, 145] width 210 height 37
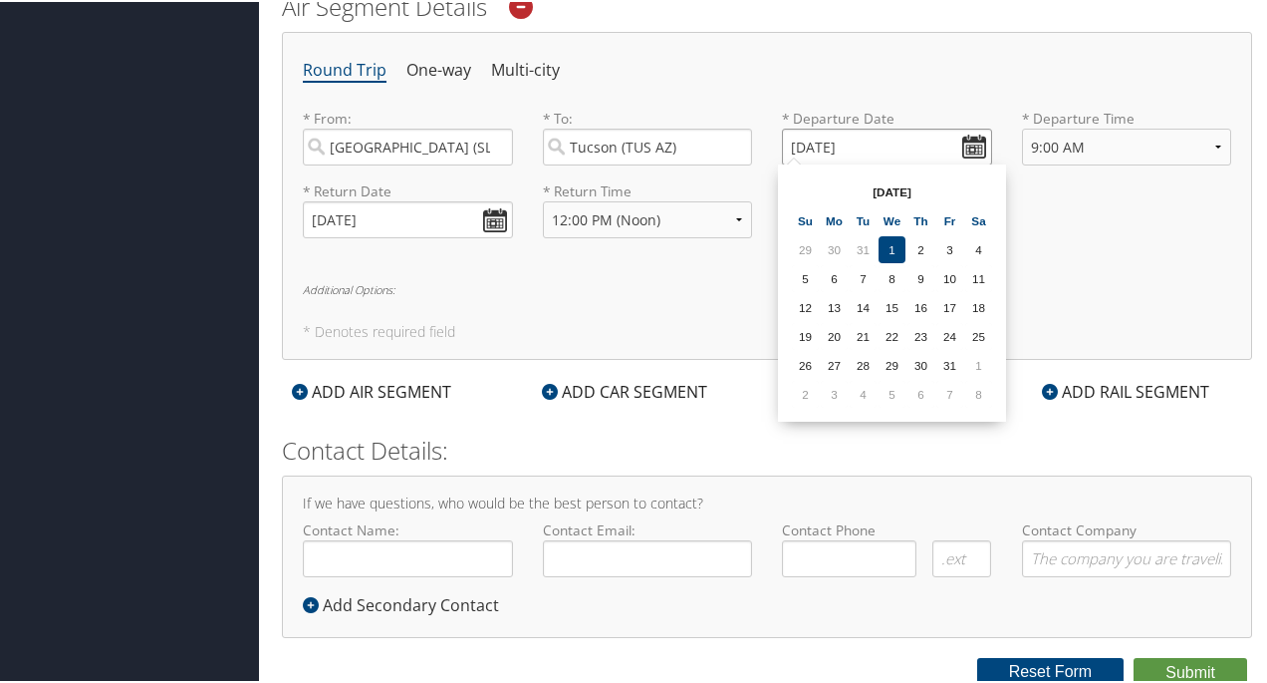
type input "[DATE]"
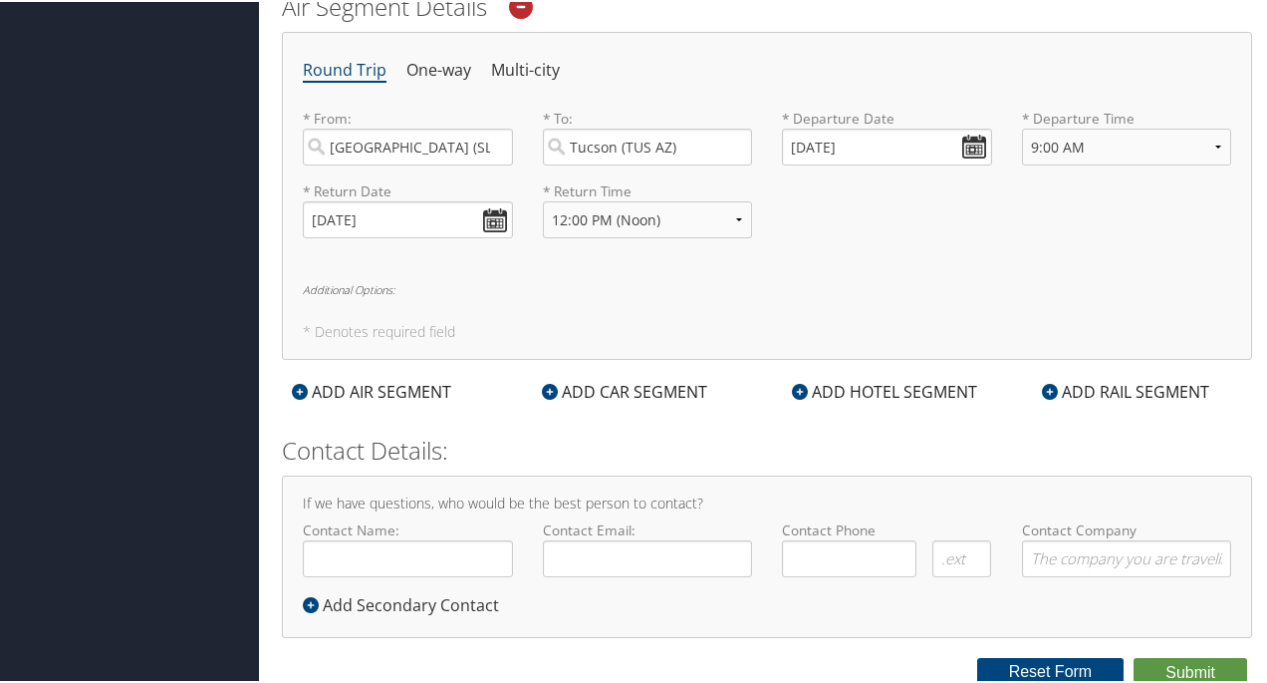
click at [755, 238] on div "* Return Time Anytime Early Morning (5AM-7AM) Morning (7AM-12PM) Afternoon (12P…" at bounding box center [648, 215] width 240 height 73
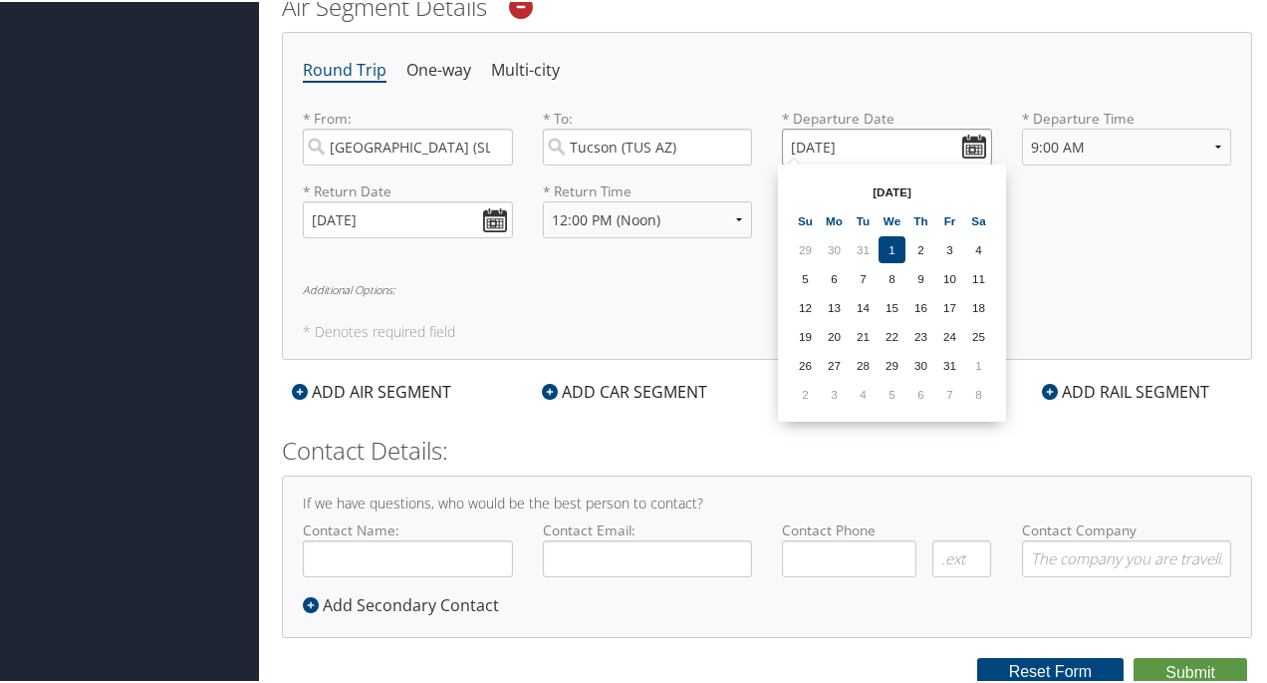
drag, startPoint x: 867, startPoint y: 139, endPoint x: 765, endPoint y: 140, distance: 101.6
click at [767, 140] on div "* Departure Date [DATE] Dates must be valid" at bounding box center [887, 143] width 240 height 73
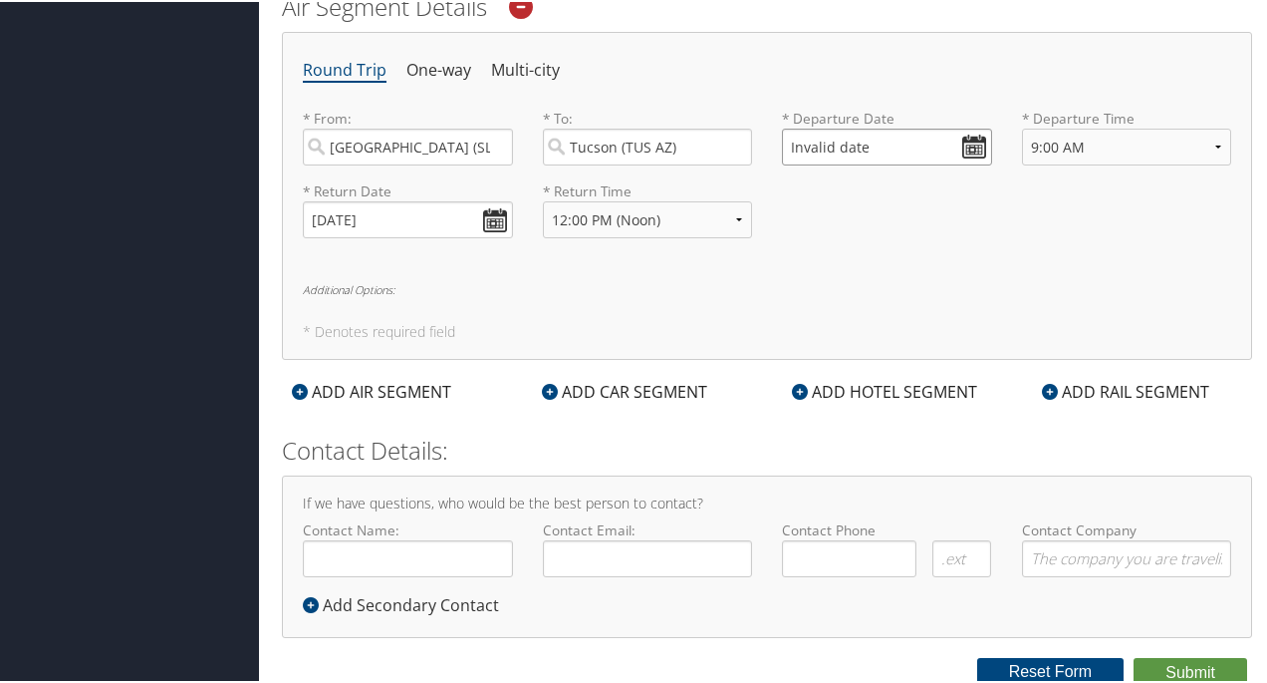
click at [846, 145] on input "Invalid date" at bounding box center [887, 145] width 210 height 37
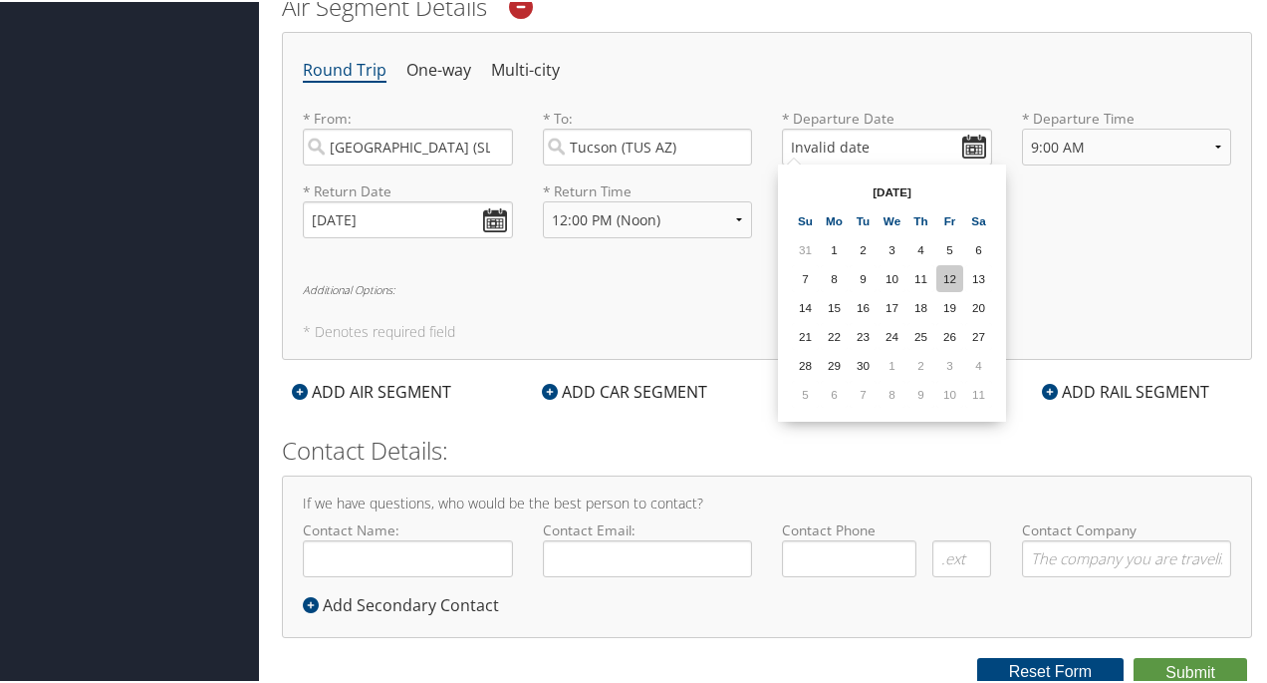
click at [953, 274] on td "12" at bounding box center [950, 276] width 27 height 27
drag, startPoint x: 801, startPoint y: 144, endPoint x: 783, endPoint y: 148, distance: 18.4
click at [783, 148] on input "[DATE]" at bounding box center [887, 145] width 210 height 37
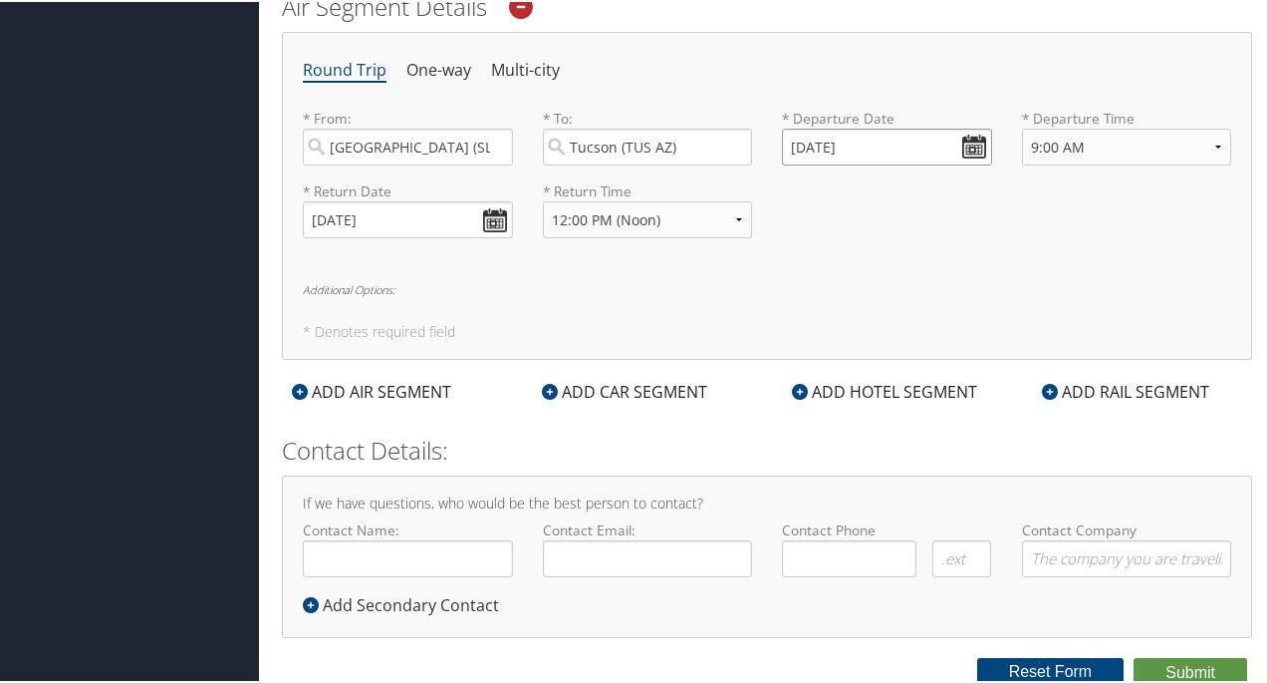
click at [963, 140] on input "[DATE]" at bounding box center [887, 145] width 210 height 37
drag, startPoint x: 801, startPoint y: 138, endPoint x: 779, endPoint y: 139, distance: 21.9
click at [782, 139] on input "[DATE]" at bounding box center [887, 145] width 210 height 37
drag, startPoint x: 875, startPoint y: 136, endPoint x: 771, endPoint y: 133, distance: 103.7
click at [771, 133] on div "* Departure Date 01/12/0202 Dates must be valid" at bounding box center [887, 143] width 240 height 73
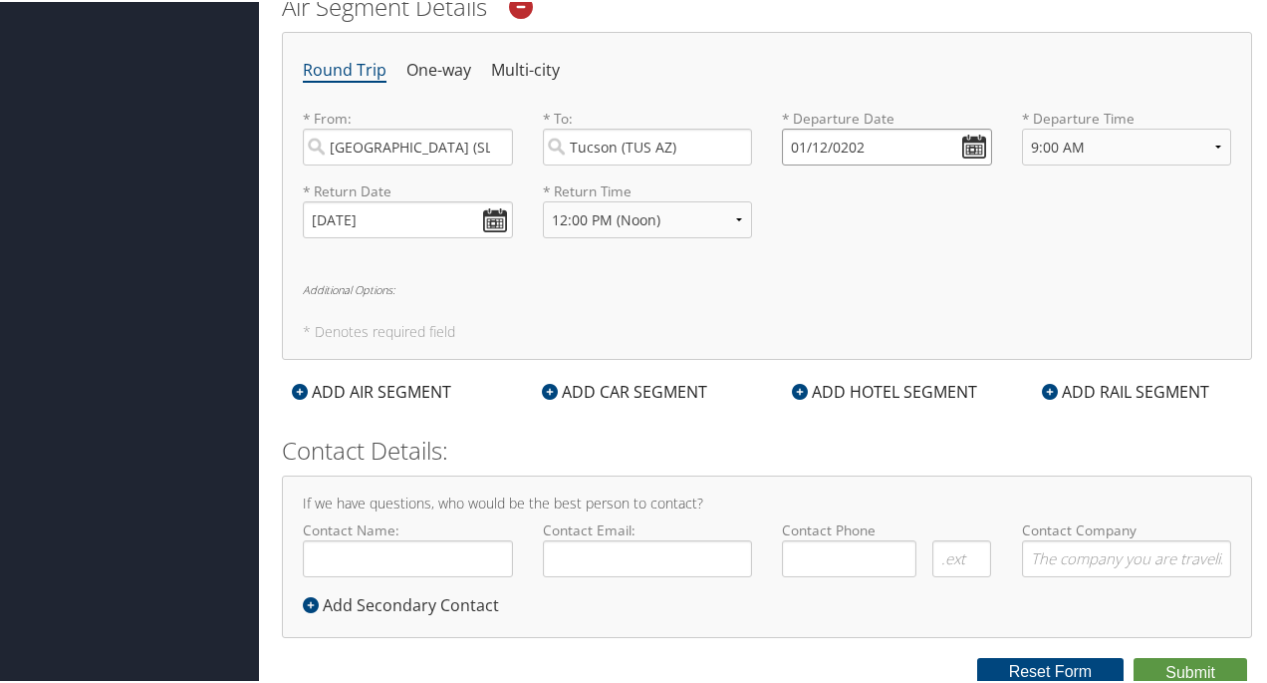
click at [969, 138] on input "01/12/0202" at bounding box center [887, 145] width 210 height 37
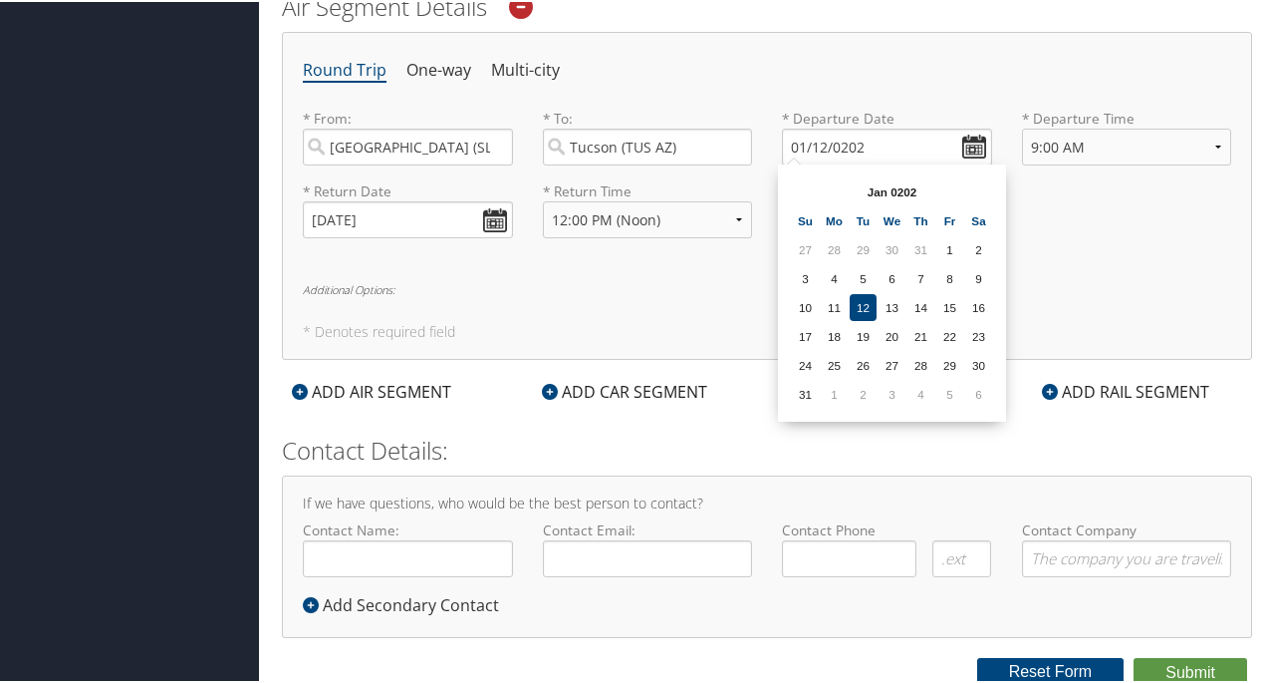
click at [1112, 256] on div "Round Trip One-way Multi-city * From: [GEOGRAPHIC_DATA] ([GEOGRAPHIC_DATA] [US_…" at bounding box center [767, 194] width 970 height 328
drag, startPoint x: 877, startPoint y: 142, endPoint x: 752, endPoint y: 141, distance: 124.6
click at [752, 141] on div "* From: [GEOGRAPHIC_DATA] ([GEOGRAPHIC_DATA] [US_STATE]) Required * To: [GEOGRA…" at bounding box center [767, 143] width 959 height 73
click at [865, 303] on td "12" at bounding box center [863, 305] width 27 height 27
drag, startPoint x: 867, startPoint y: 140, endPoint x: 778, endPoint y: 142, distance: 88.7
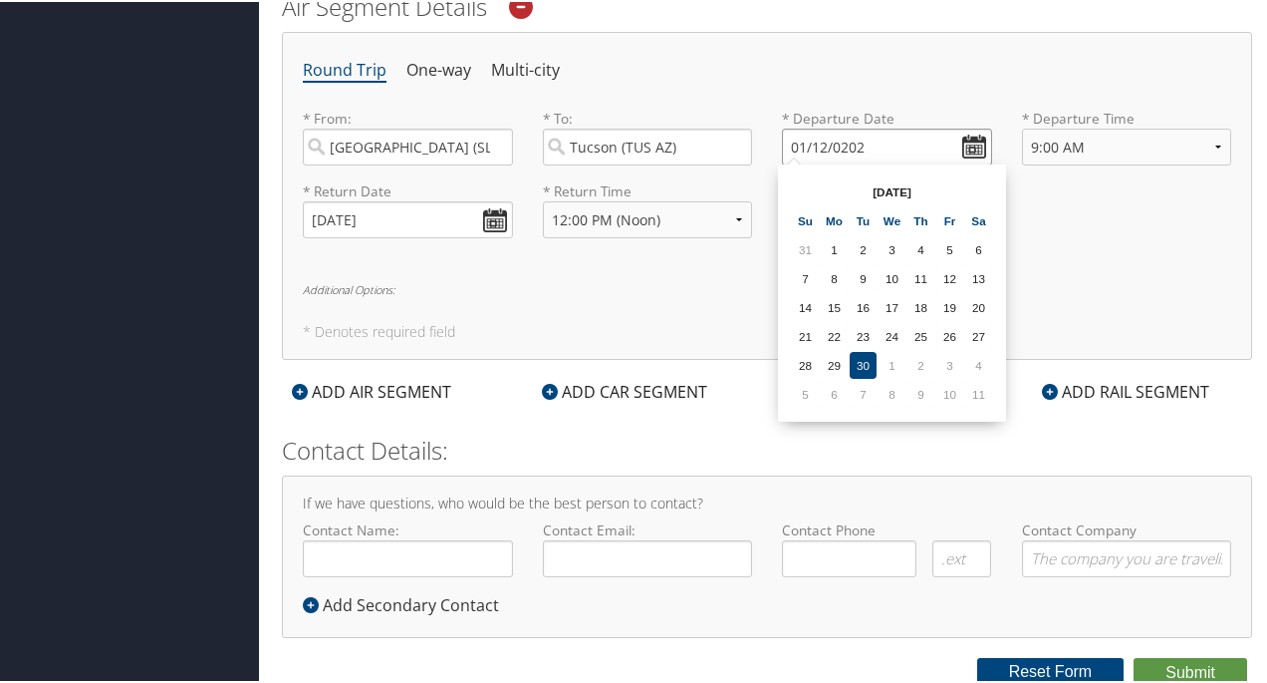
click at [782, 142] on input "01/12/0202" at bounding box center [887, 145] width 210 height 37
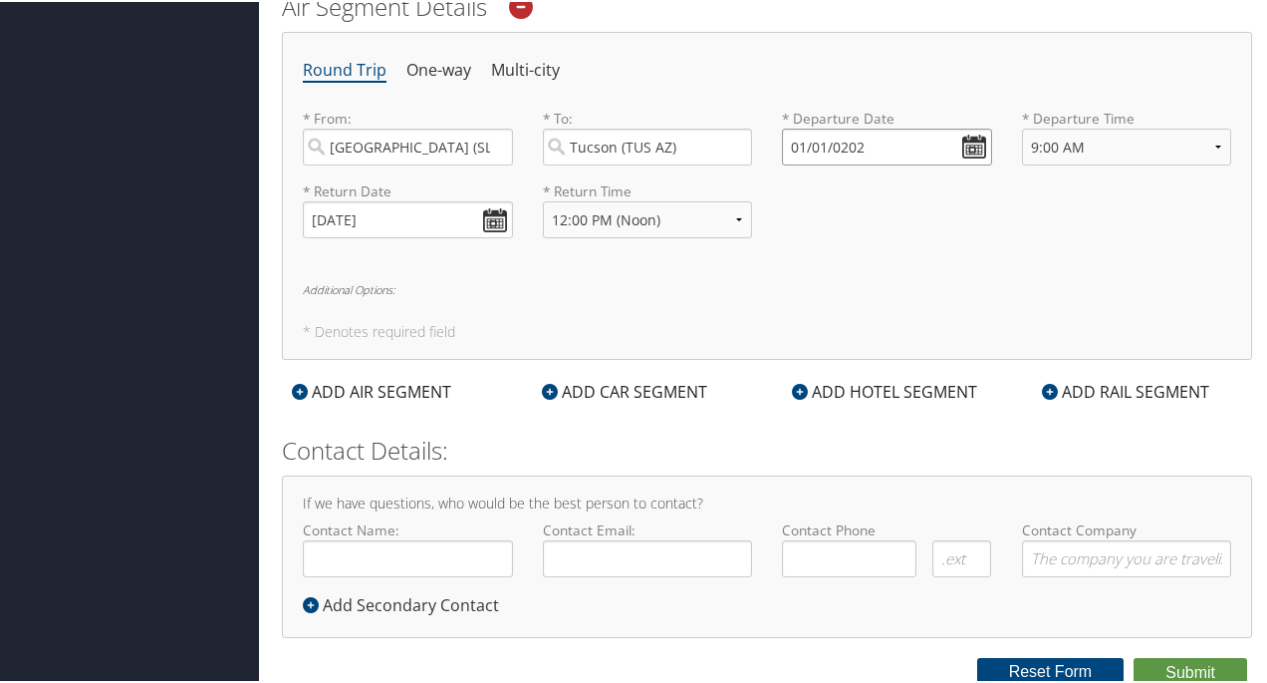
drag, startPoint x: 801, startPoint y: 141, endPoint x: 786, endPoint y: 141, distance: 14.9
click at [786, 141] on input "01/01/0202" at bounding box center [887, 145] width 210 height 37
drag, startPoint x: 860, startPoint y: 140, endPoint x: 743, endPoint y: 141, distance: 116.6
click at [743, 141] on div "* From: [GEOGRAPHIC_DATA] ([GEOGRAPHIC_DATA] [US_STATE]) Required * To: [GEOGRA…" at bounding box center [767, 143] width 959 height 73
click at [967, 140] on input "[DATE]" at bounding box center [887, 145] width 210 height 37
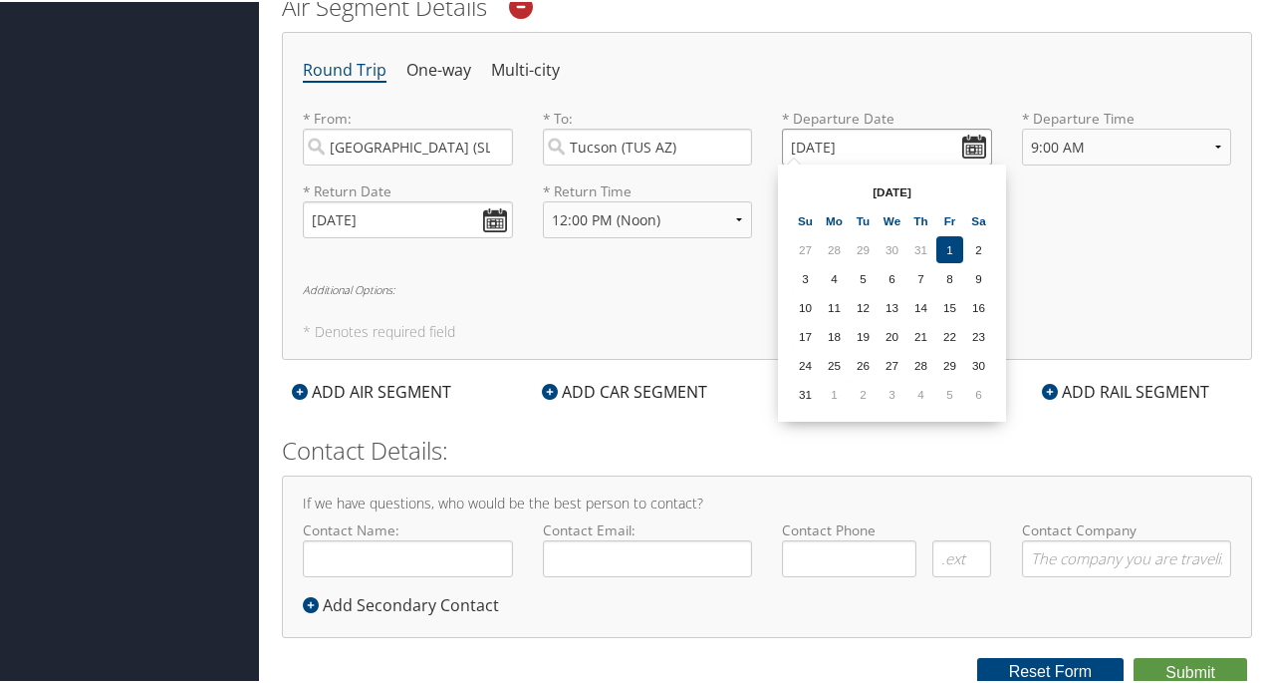
type input "[DATE]"
click at [1056, 207] on div "* Return Date [DATE] Dates must be valid * Return Time Anytime Early Morning (5…" at bounding box center [767, 215] width 959 height 73
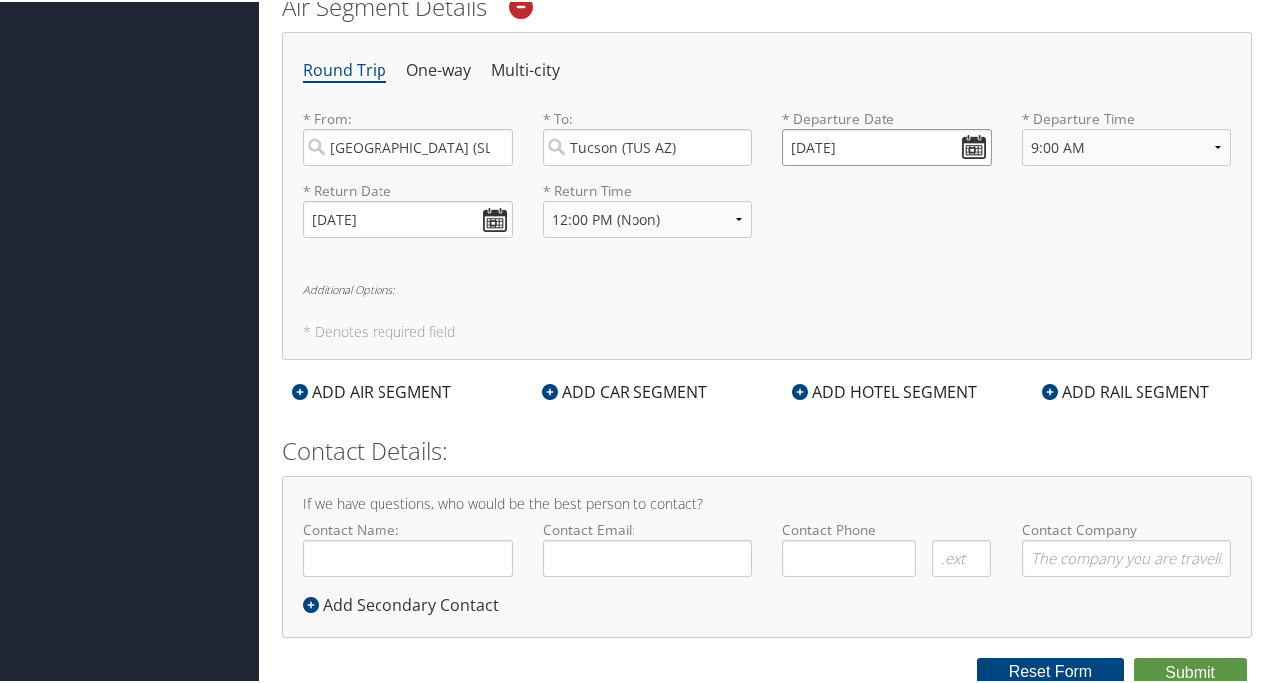
click at [966, 136] on input "[DATE]" at bounding box center [887, 145] width 210 height 37
click at [789, 111] on label "* Departure Date" at bounding box center [887, 117] width 210 height 20
click at [782, 111] on label "* Departure Date" at bounding box center [887, 117] width 210 height 20
click at [860, 115] on label "* Departure Date" at bounding box center [887, 117] width 210 height 20
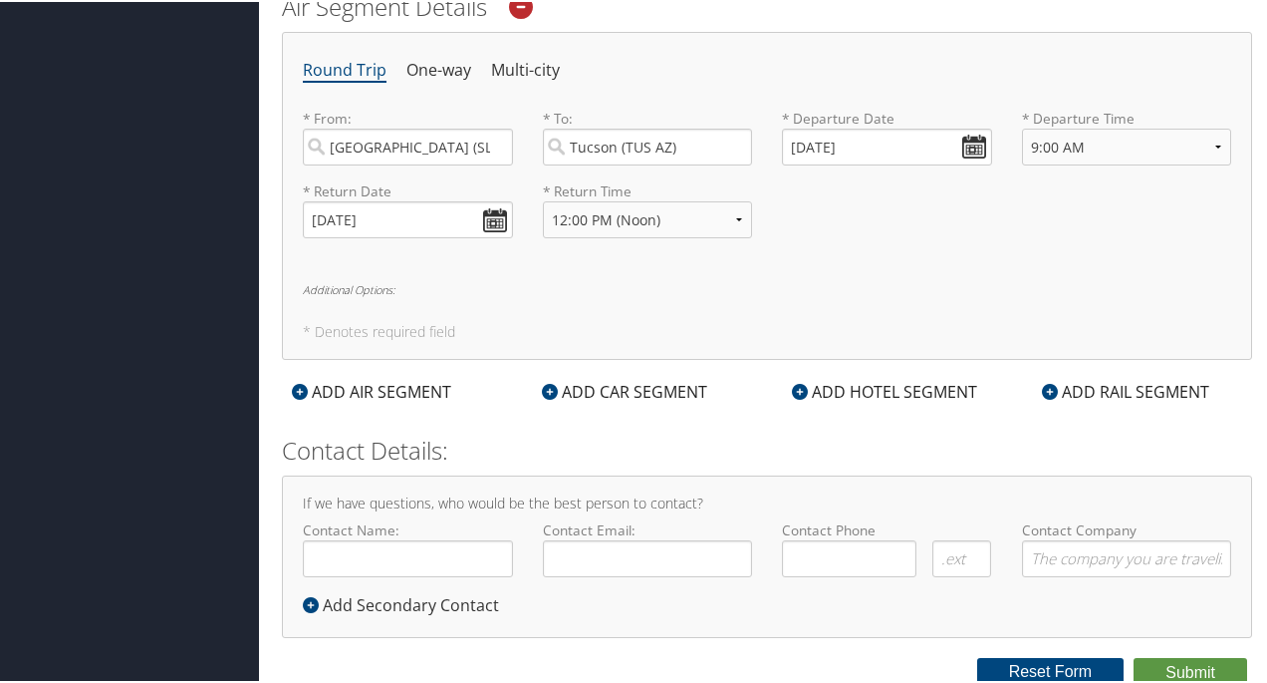
click at [855, 114] on label "* Departure Date" at bounding box center [887, 117] width 210 height 20
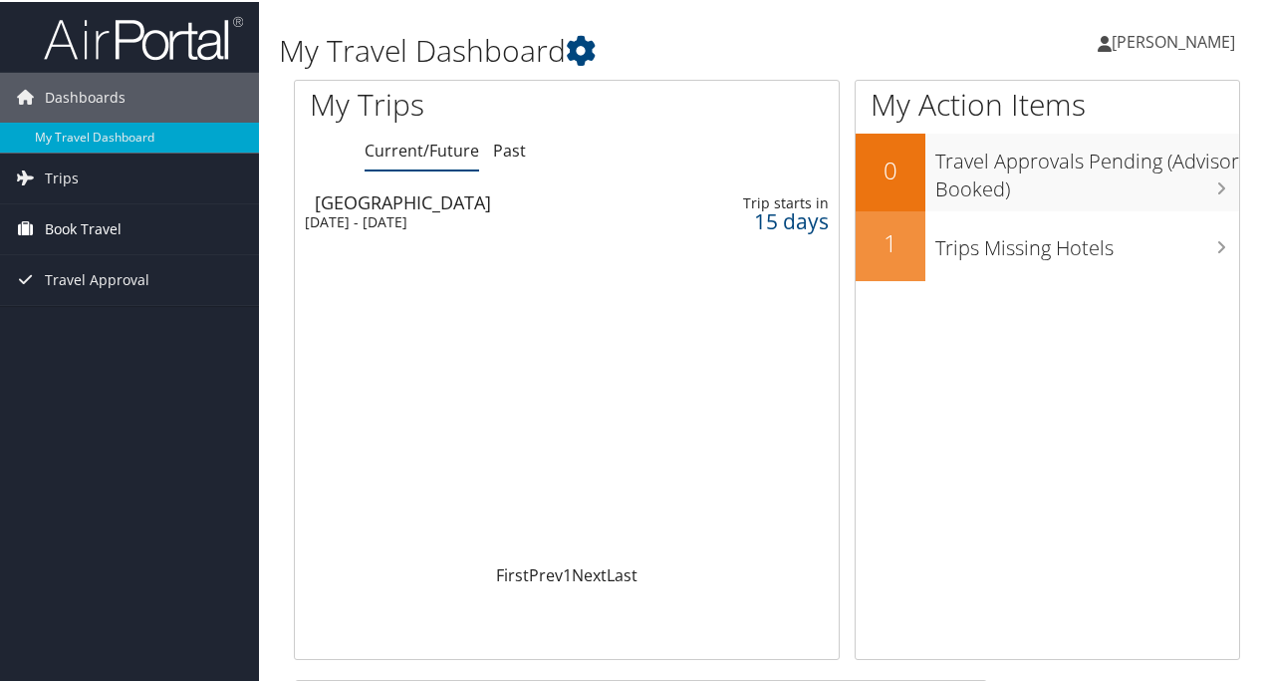
click at [104, 224] on span "Book Travel" at bounding box center [83, 227] width 77 height 50
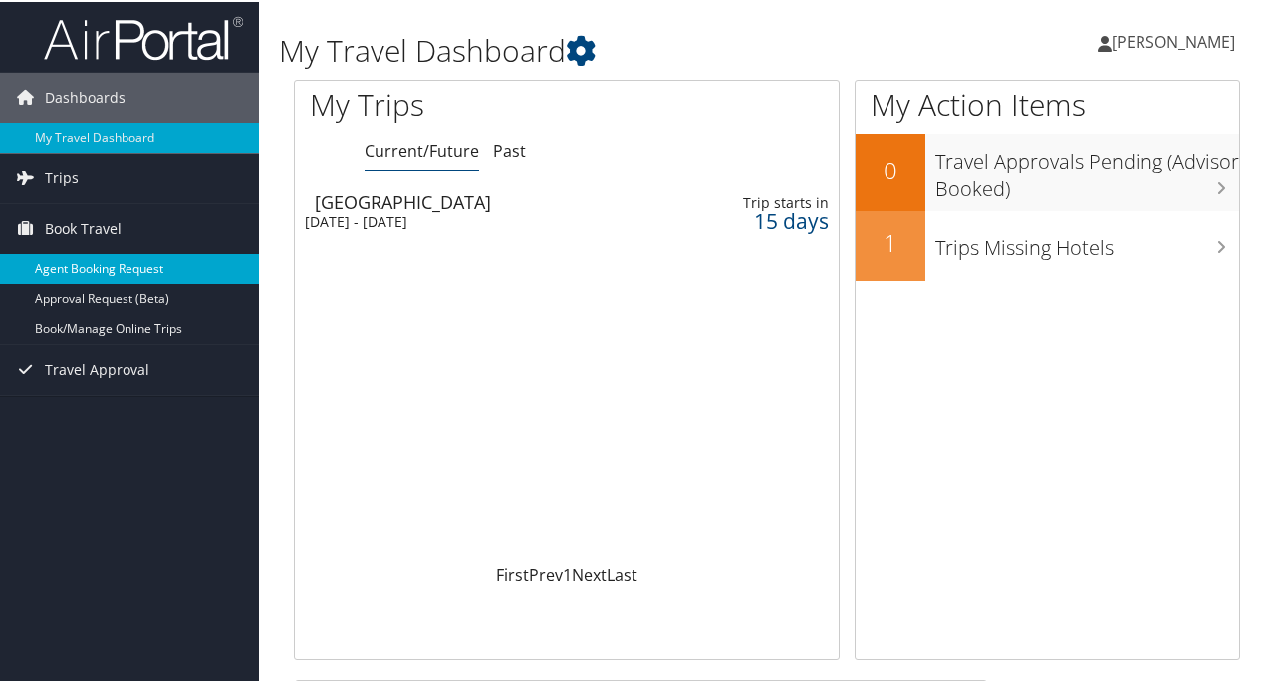
click at [101, 265] on link "Agent Booking Request" at bounding box center [129, 267] width 259 height 30
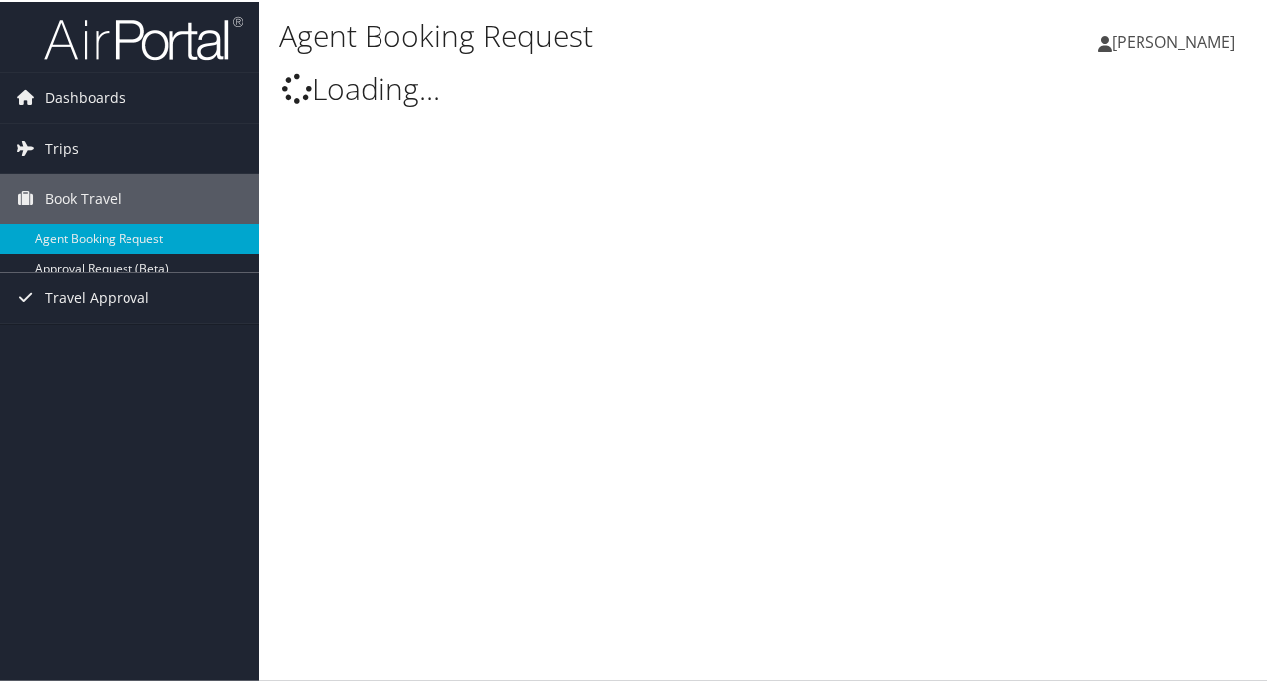
select select "[EMAIL_ADDRESS][DOMAIN_NAME]"
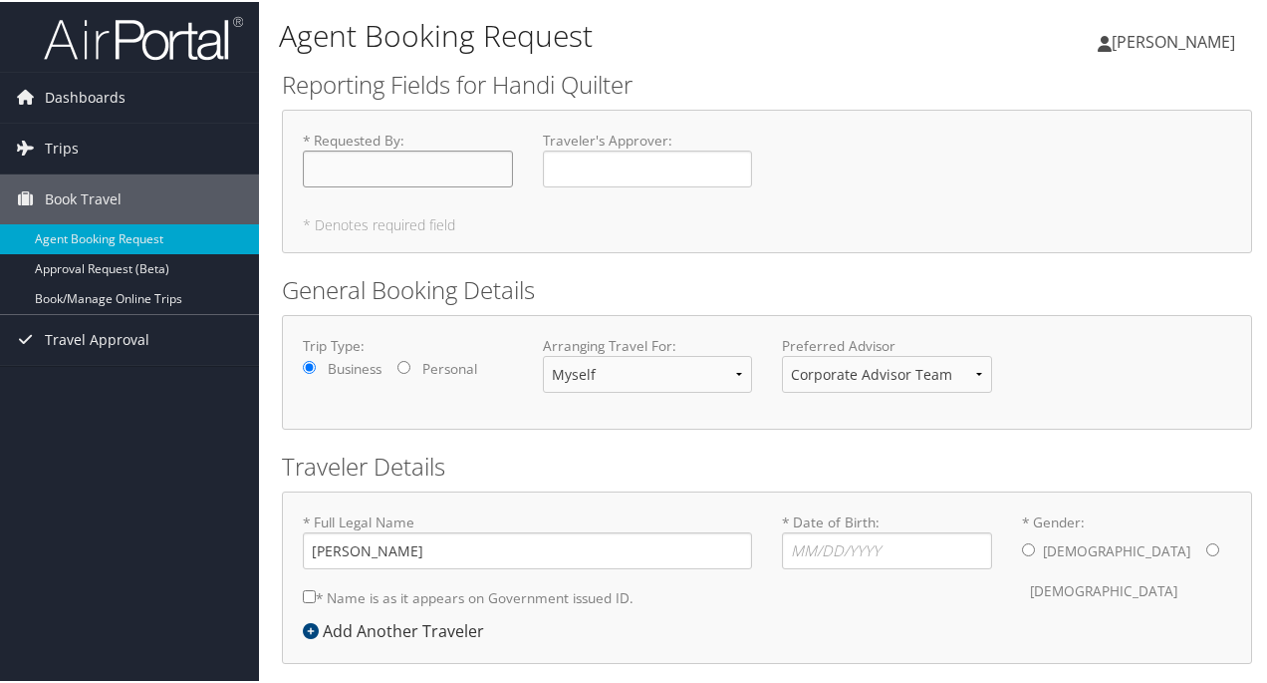
click at [342, 170] on input "* Requested By : Required" at bounding box center [408, 166] width 210 height 37
type input "[PERSON_NAME]"
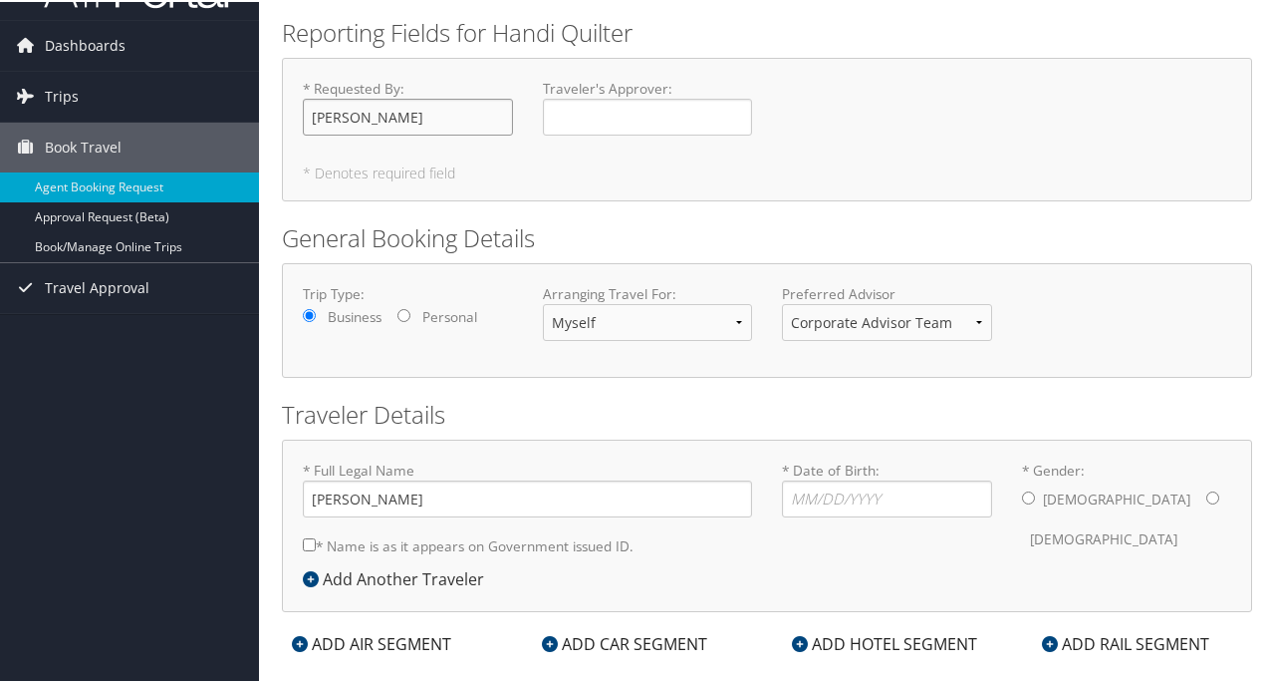
scroll to position [81, 0]
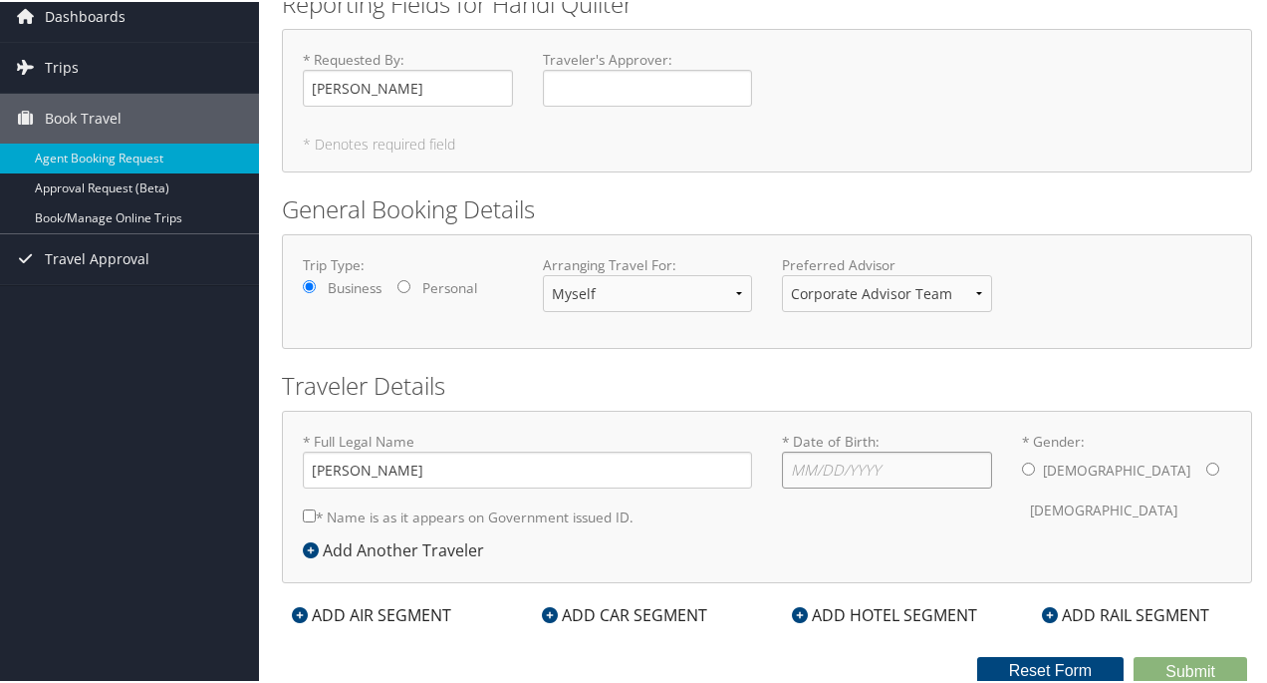
click at [823, 468] on input "* Date of Birth: Invalid Date" at bounding box center [887, 467] width 210 height 37
type input "02/02/1955"
click at [1207, 463] on input "* Gender: Male Female" at bounding box center [1213, 466] width 13 height 13
radio input "true"
click at [305, 510] on input "* Name is as it appears on Government issued ID." at bounding box center [309, 513] width 13 height 13
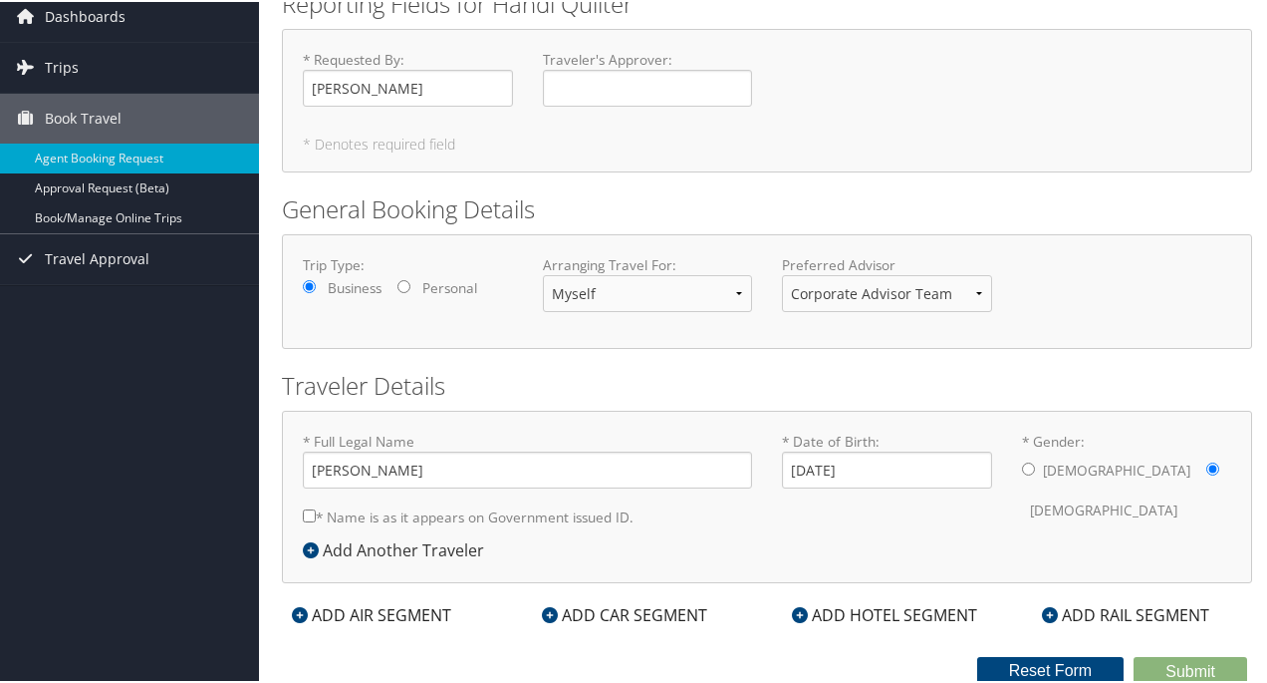
checkbox input "true"
click at [404, 602] on div "ADD AIR SEGMENT" at bounding box center [371, 613] width 179 height 24
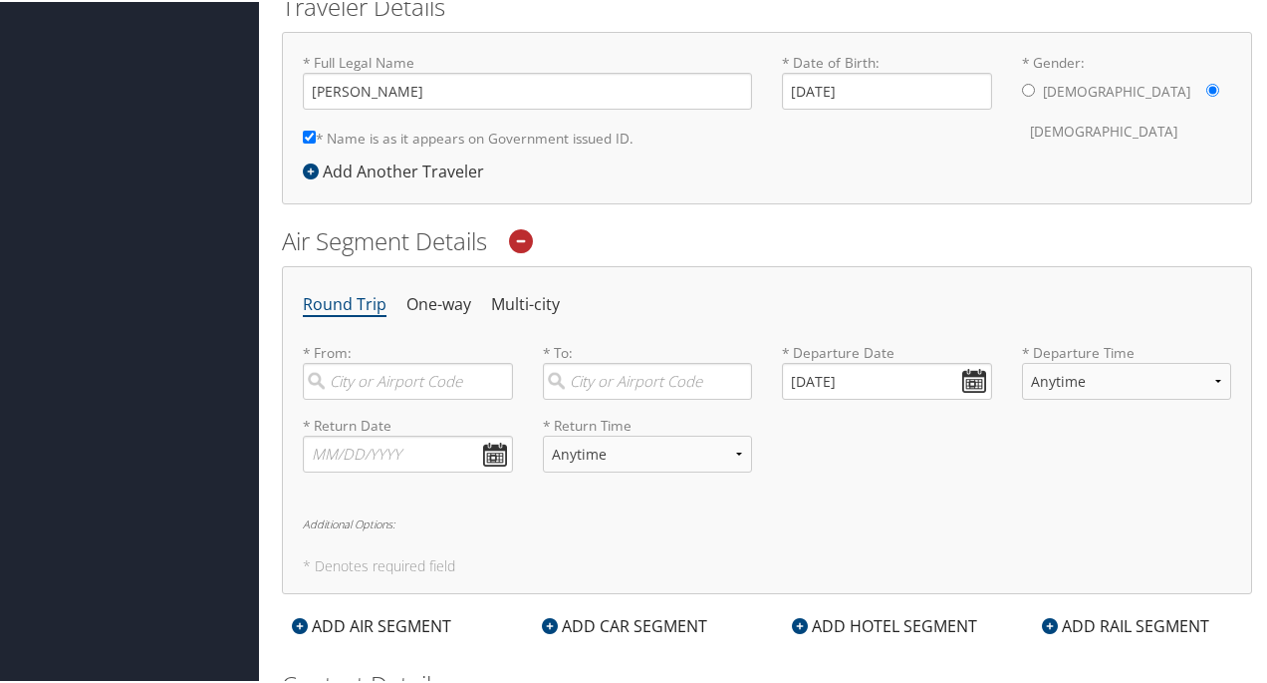
scroll to position [479, 0]
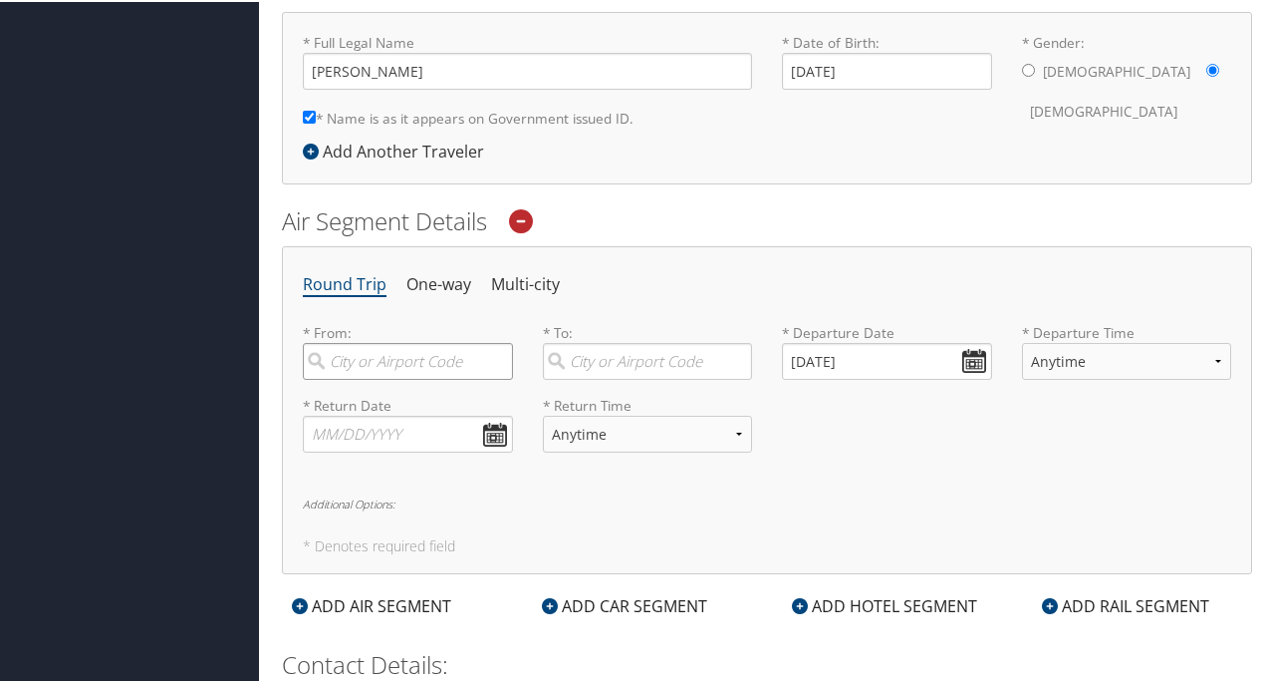
click at [371, 364] on input "search" at bounding box center [408, 359] width 210 height 37
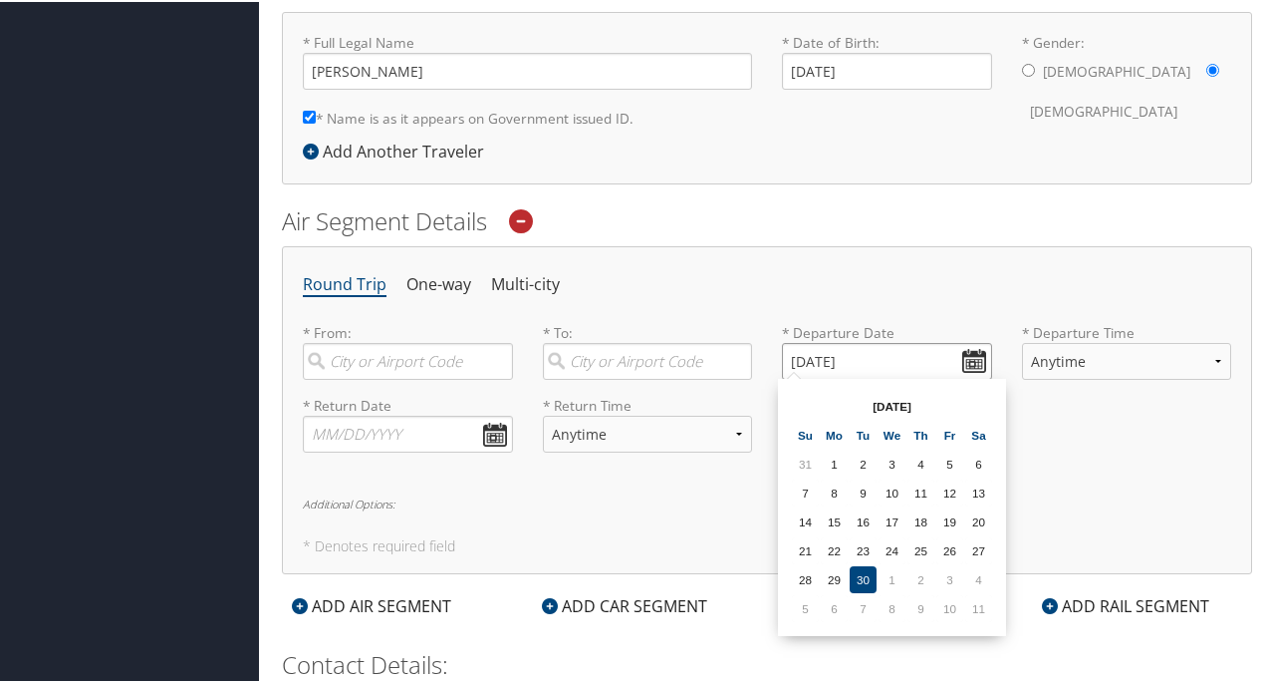
drag, startPoint x: 801, startPoint y: 355, endPoint x: 785, endPoint y: 356, distance: 16.0
click at [785, 358] on input "[DATE]" at bounding box center [887, 359] width 210 height 37
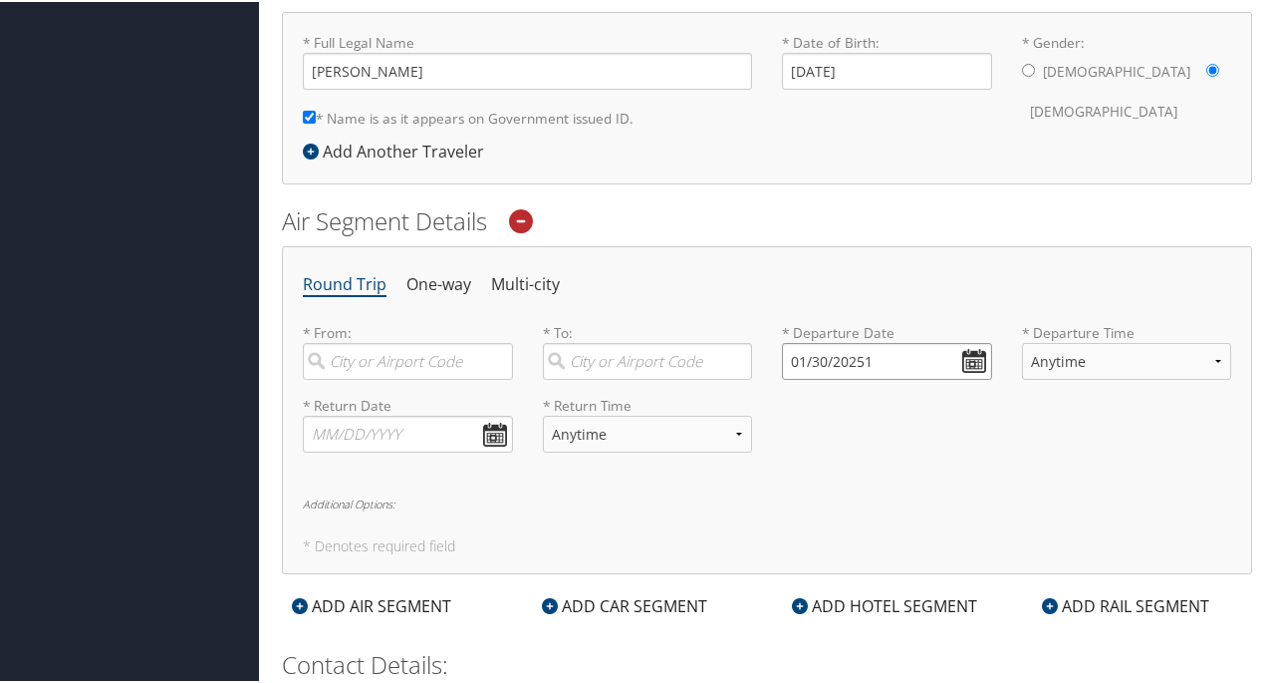
click at [970, 356] on input "01/30/20251" at bounding box center [887, 359] width 210 height 37
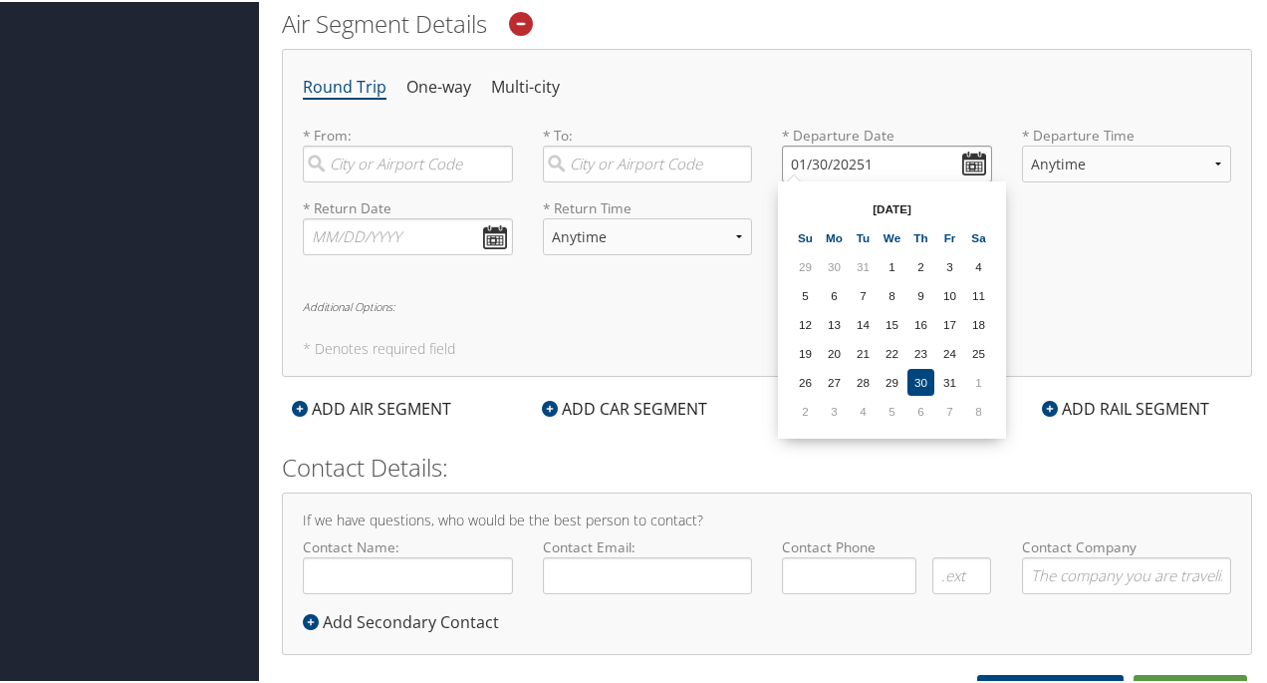
scroll to position [679, 0]
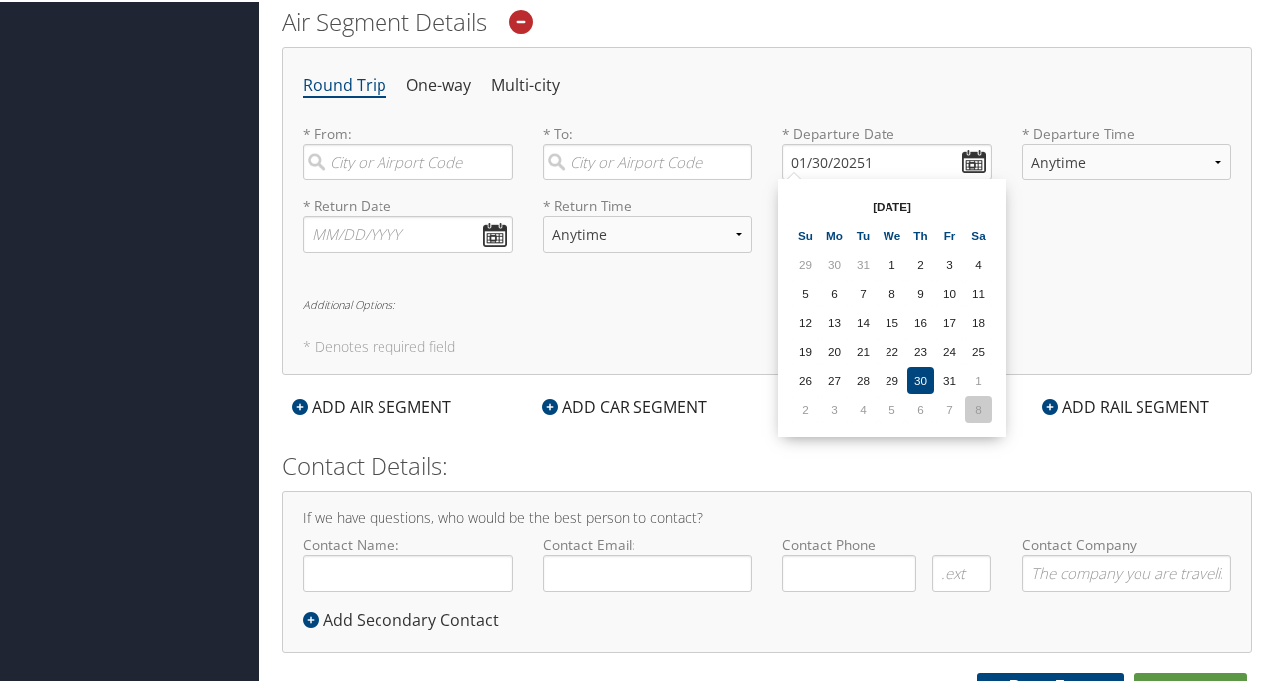
click at [978, 406] on td "8" at bounding box center [979, 407] width 27 height 27
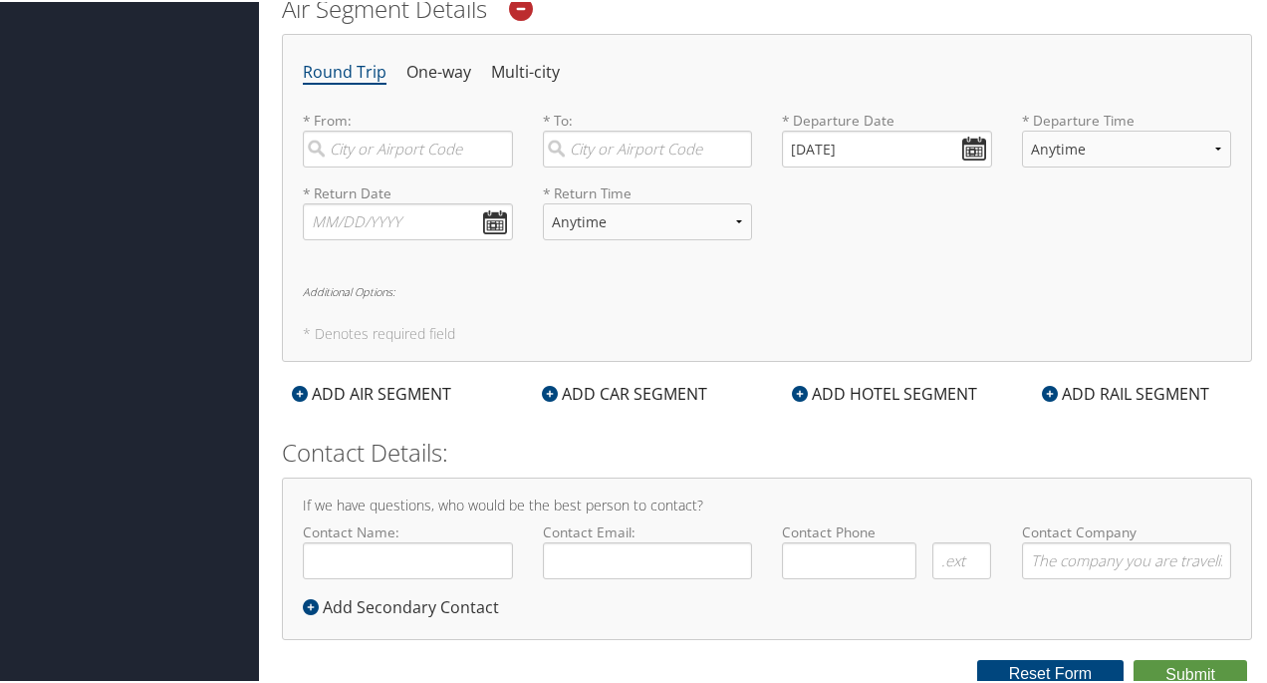
scroll to position [693, 0]
drag, startPoint x: 974, startPoint y: 393, endPoint x: 1023, endPoint y: 214, distance: 184.9
click at [1023, 214] on div "* Return Date Dates must be valid * Return Time Anytime Early Morning (5AM-7AM)…" at bounding box center [767, 215] width 959 height 73
click at [967, 146] on input "02/08/2025" at bounding box center [887, 145] width 210 height 37
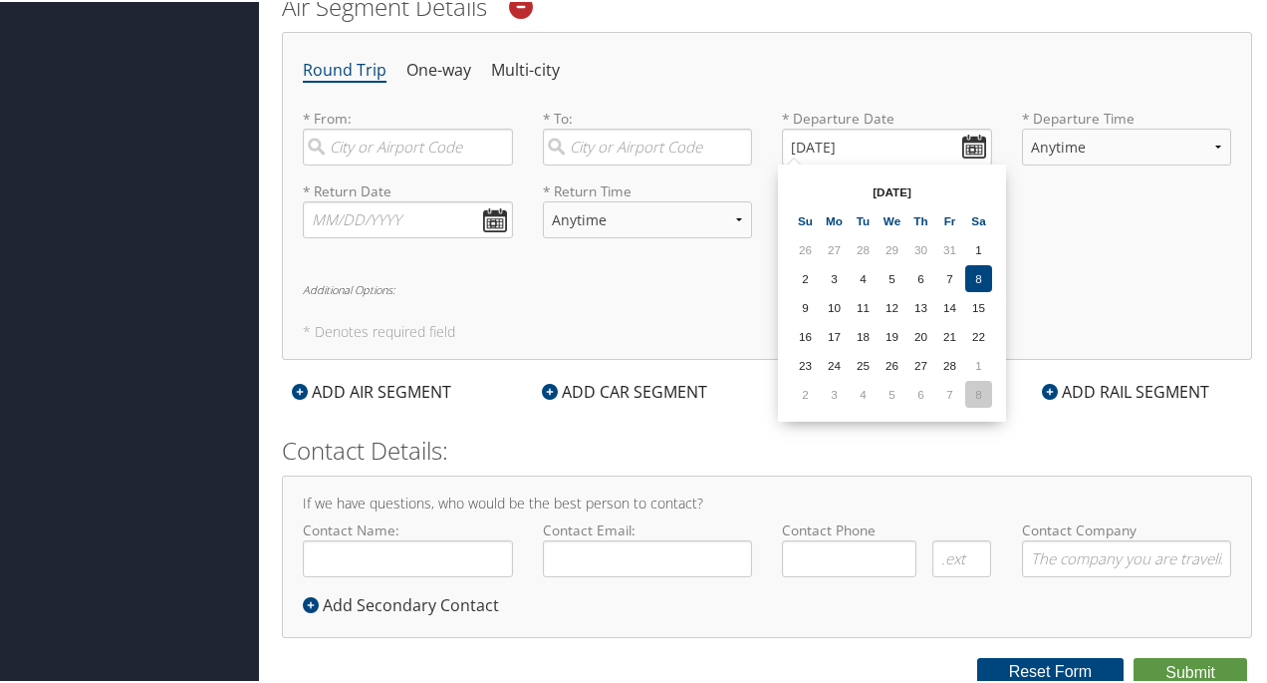
click at [978, 384] on td "8" at bounding box center [979, 392] width 27 height 27
click at [967, 139] on input "03/08/2025" at bounding box center [887, 145] width 210 height 37
click at [978, 387] on td "5" at bounding box center [979, 392] width 27 height 27
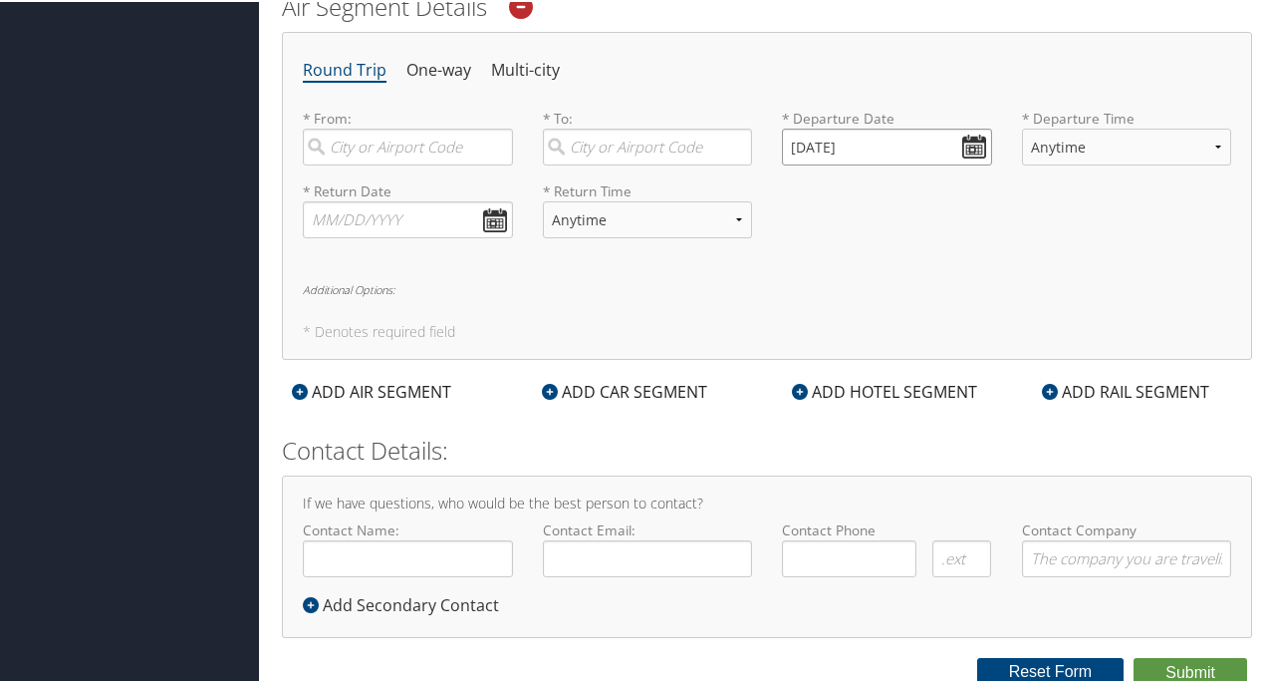
click at [967, 142] on input "04/05/2025" at bounding box center [887, 145] width 210 height 37
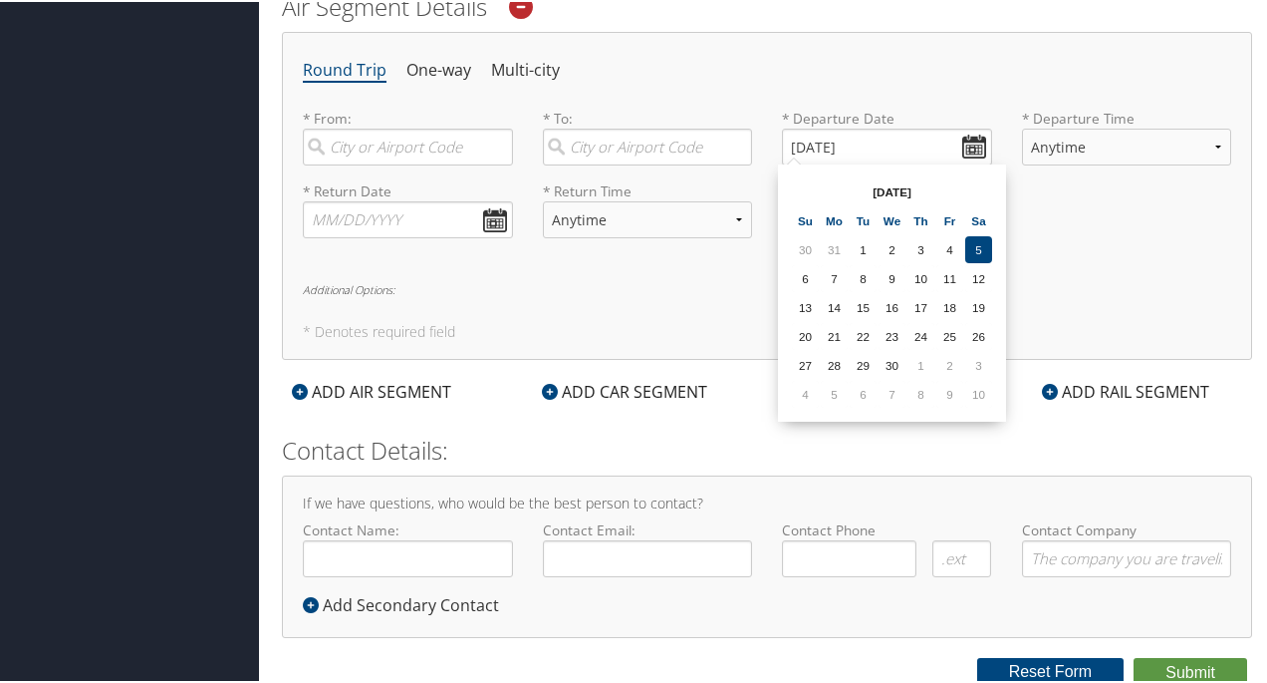
click at [976, 390] on td "10" at bounding box center [979, 392] width 27 height 27
click at [968, 138] on input "05/10/2025" at bounding box center [887, 145] width 210 height 37
click at [977, 390] on td "11" at bounding box center [979, 392] width 27 height 27
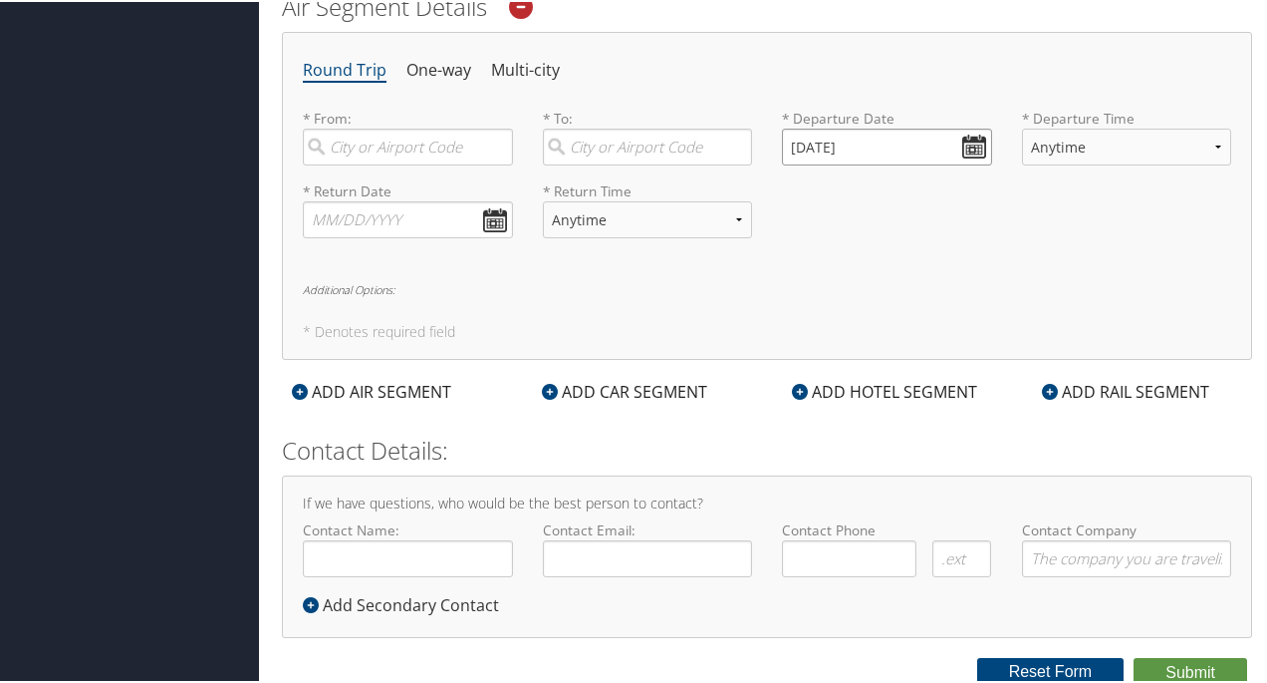
click at [974, 139] on input "10/11/2025" at bounding box center [887, 145] width 210 height 37
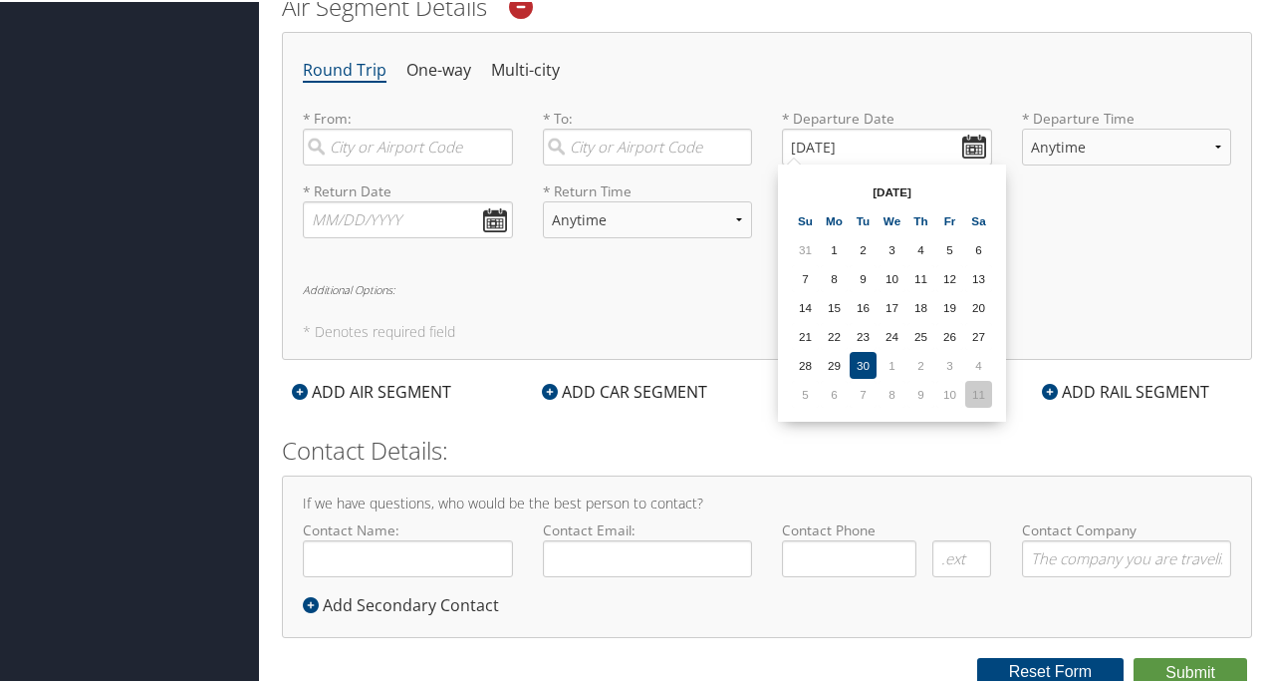
click at [980, 387] on td "11" at bounding box center [979, 392] width 27 height 27
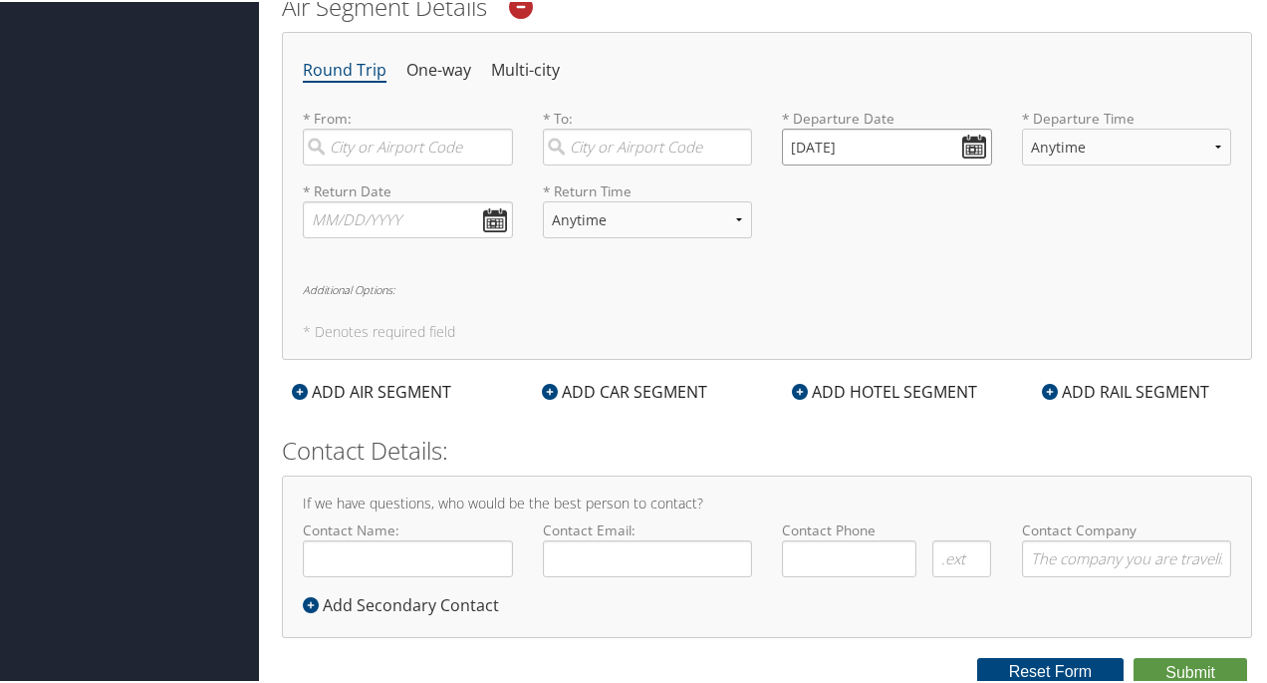
click at [963, 135] on input "10/11/2025" at bounding box center [887, 145] width 210 height 37
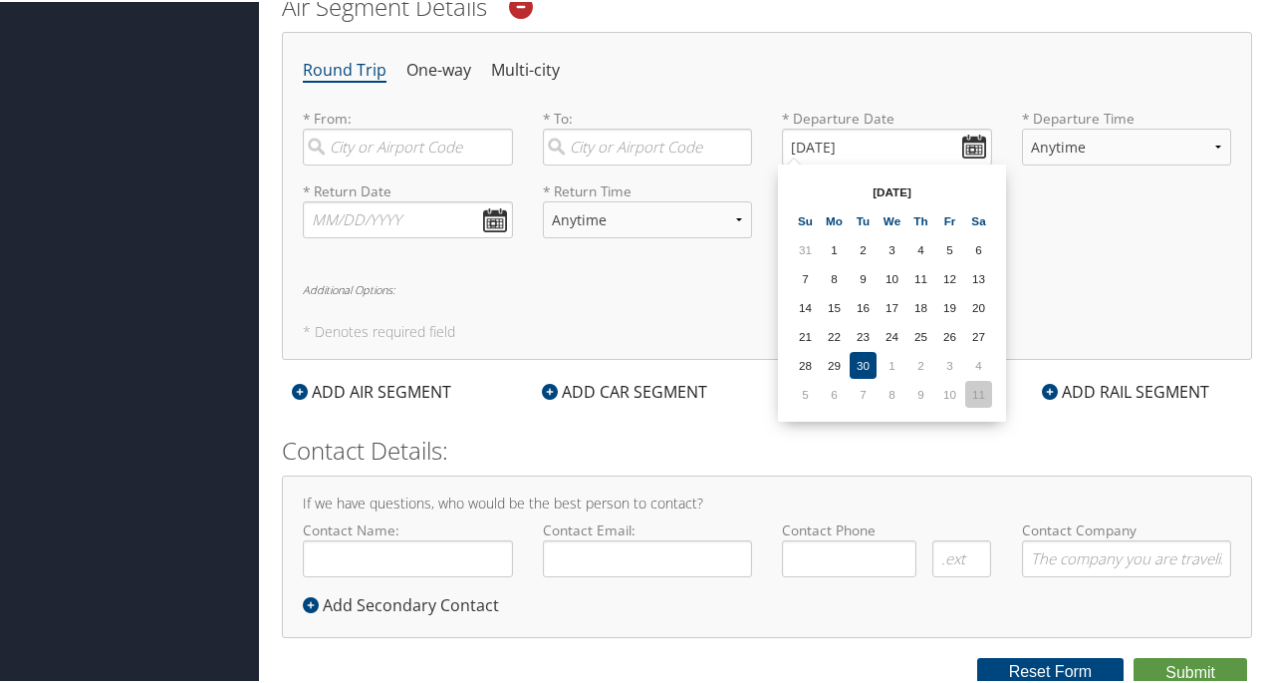
click at [978, 390] on td "11" at bounding box center [979, 392] width 27 height 27
drag, startPoint x: 804, startPoint y: 140, endPoint x: 790, endPoint y: 145, distance: 14.8
click at [790, 145] on input "10/11/2025" at bounding box center [887, 145] width 210 height 37
click at [977, 390] on td "11" at bounding box center [979, 392] width 27 height 27
click at [962, 139] on input "10/11/2025" at bounding box center [887, 145] width 210 height 37
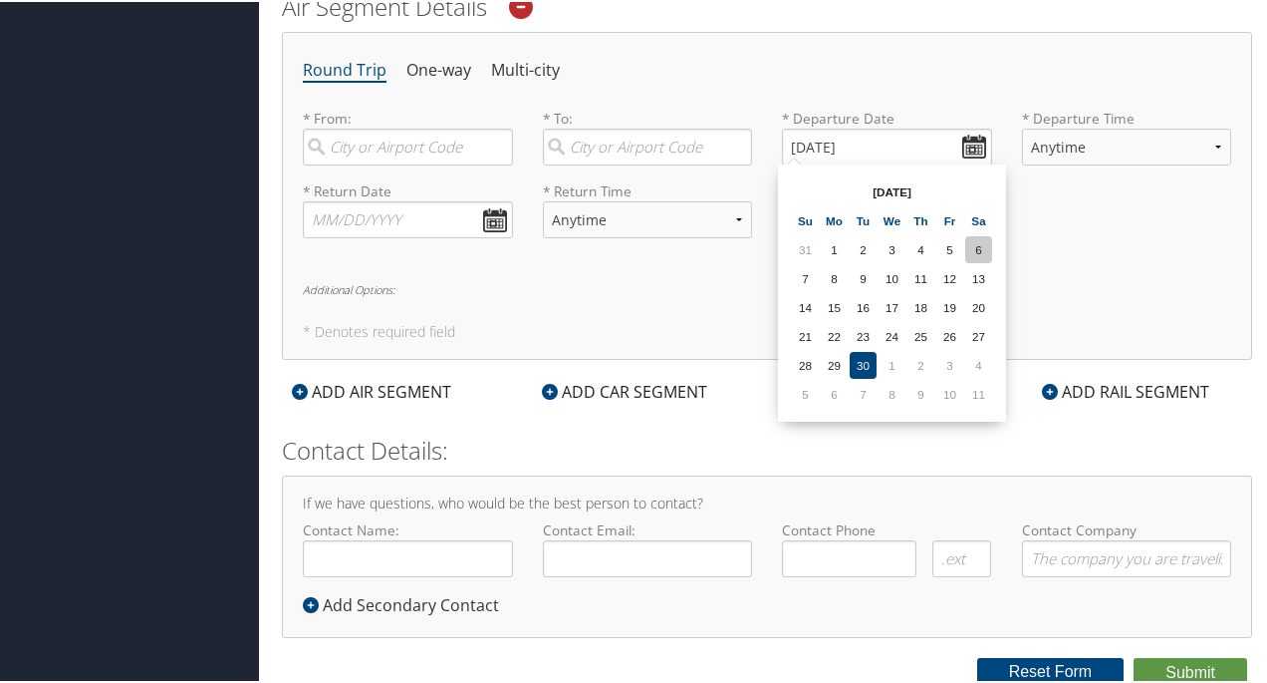
click at [979, 247] on td "6" at bounding box center [979, 247] width 27 height 27
click at [964, 144] on input "09/06/2025" at bounding box center [887, 145] width 210 height 37
click at [980, 365] on td "4" at bounding box center [979, 363] width 27 height 27
click at [970, 140] on input "10/04/2025" at bounding box center [887, 145] width 210 height 37
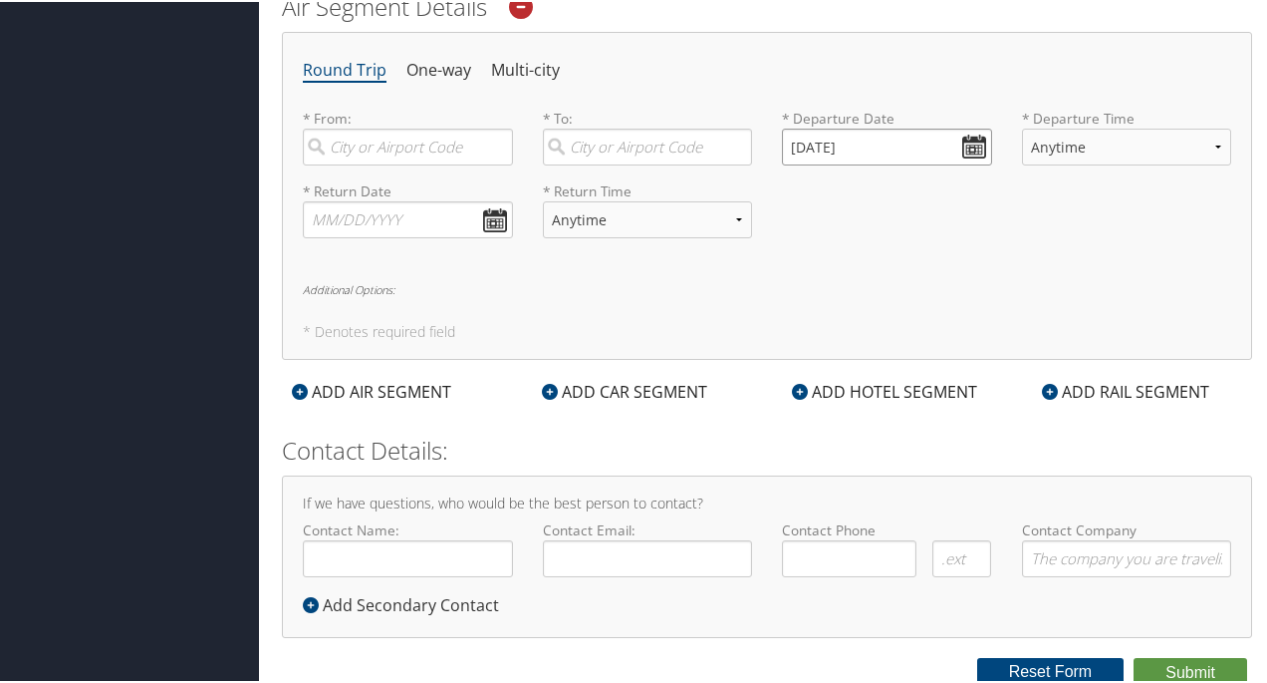
drag, startPoint x: 803, startPoint y: 146, endPoint x: 786, endPoint y: 145, distance: 17.0
click at [786, 145] on input "10/04/2025" at bounding box center [887, 145] width 210 height 37
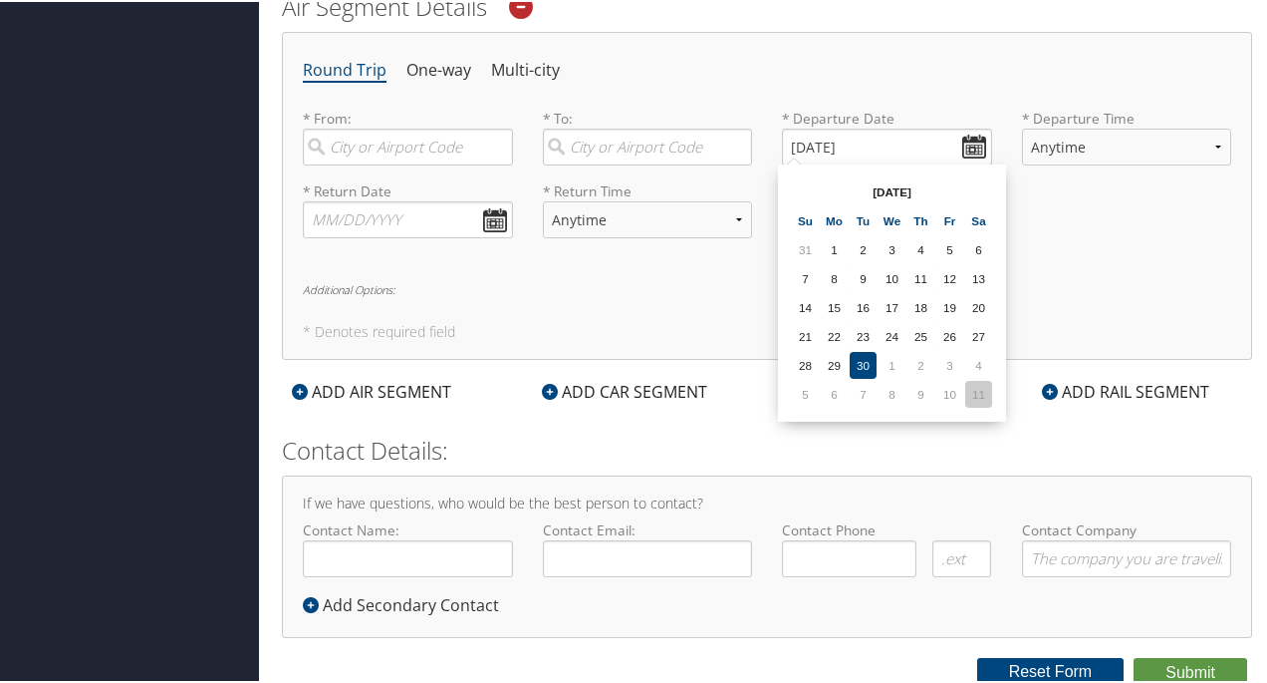
click at [984, 390] on td "11" at bounding box center [979, 392] width 27 height 27
drag, startPoint x: 824, startPoint y: 142, endPoint x: 809, endPoint y: 145, distance: 15.2
click at [809, 145] on input "10/11/2025" at bounding box center [887, 145] width 210 height 37
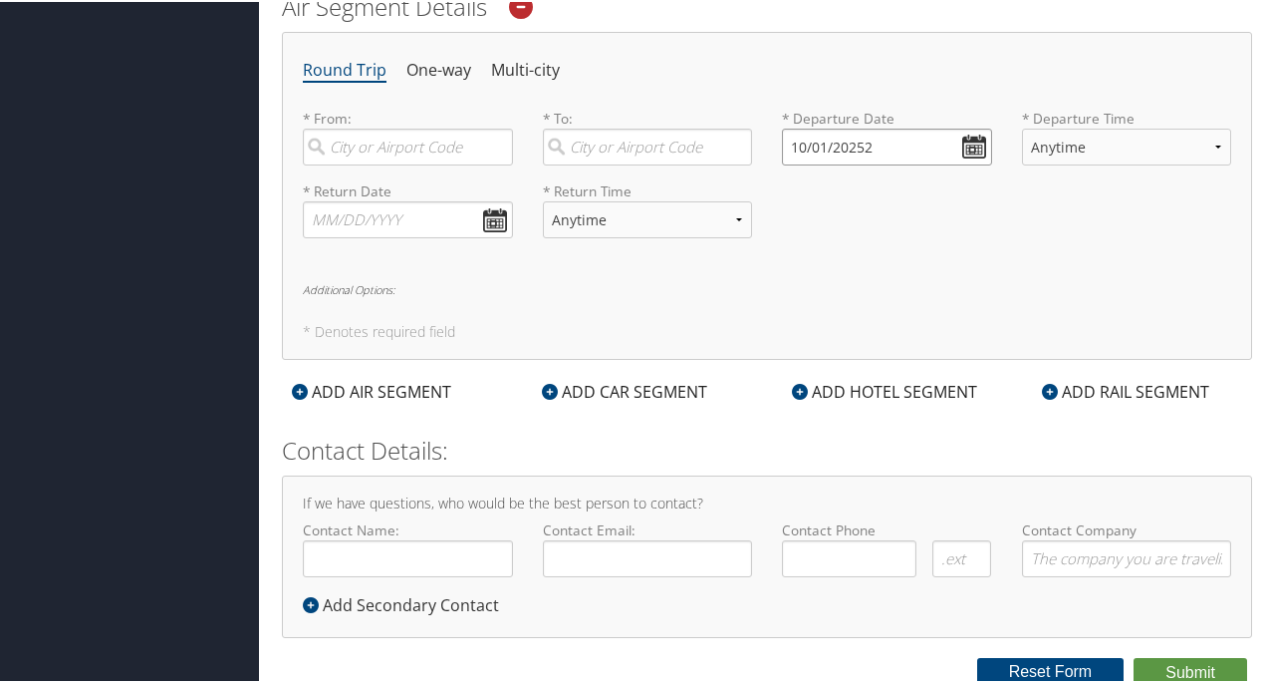
drag, startPoint x: 866, startPoint y: 140, endPoint x: 762, endPoint y: 148, distance: 103.9
click at [762, 148] on div "* From: Required * To: Required * Departure Date 10/01/20252 Dates must be vali…" at bounding box center [767, 143] width 959 height 73
type input "10/01/20252"
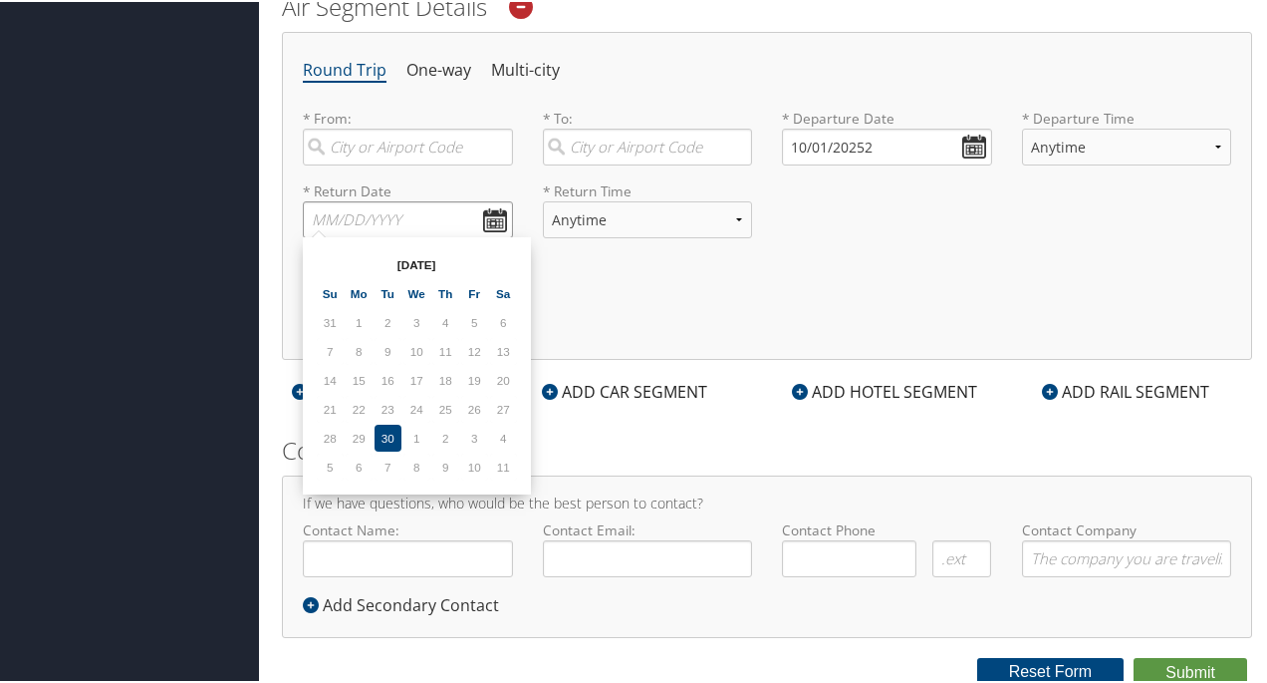
click at [490, 216] on input "text" at bounding box center [408, 217] width 210 height 37
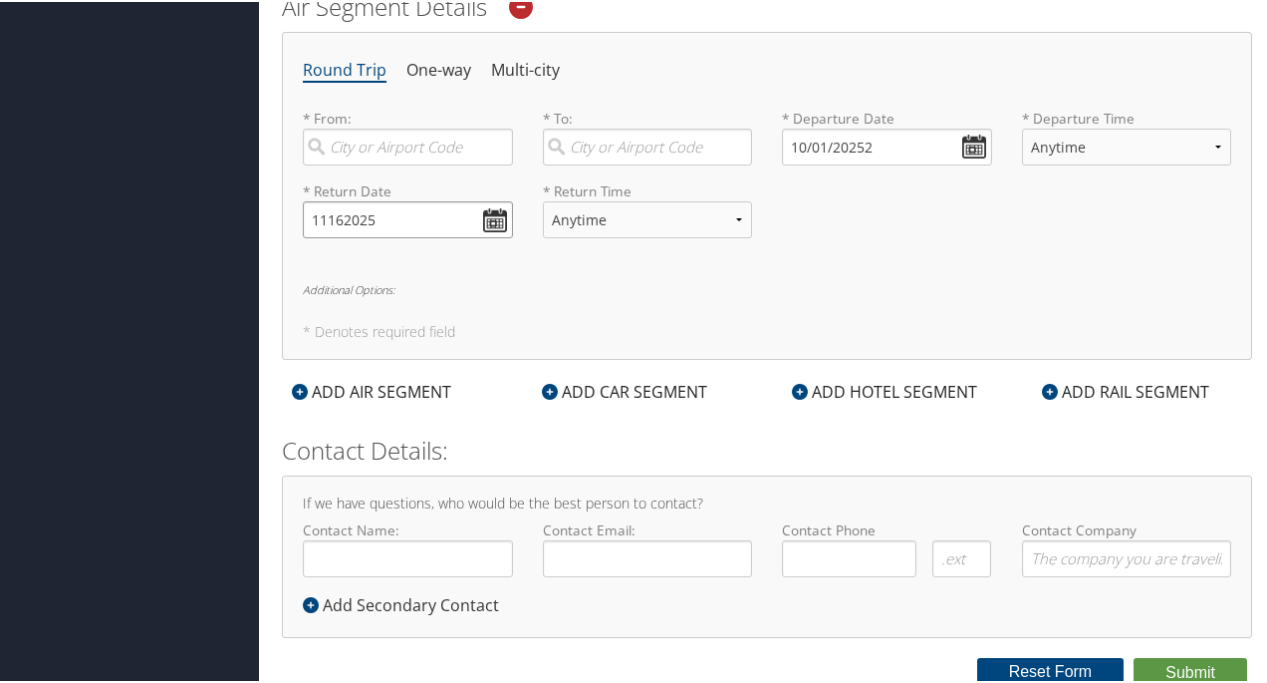
drag, startPoint x: 391, startPoint y: 209, endPoint x: 457, endPoint y: 227, distance: 69.1
click at [290, 210] on div "* Return Date 11162025 Dates must be valid" at bounding box center [408, 215] width 240 height 73
type input "[DATE]"
click at [729, 212] on select "Anytime Early Morning (5AM-7AM) Morning (7AM-12PM) Afternoon (12PM-5PM) Evening…" at bounding box center [648, 217] width 210 height 37
select select "12:00 PM"
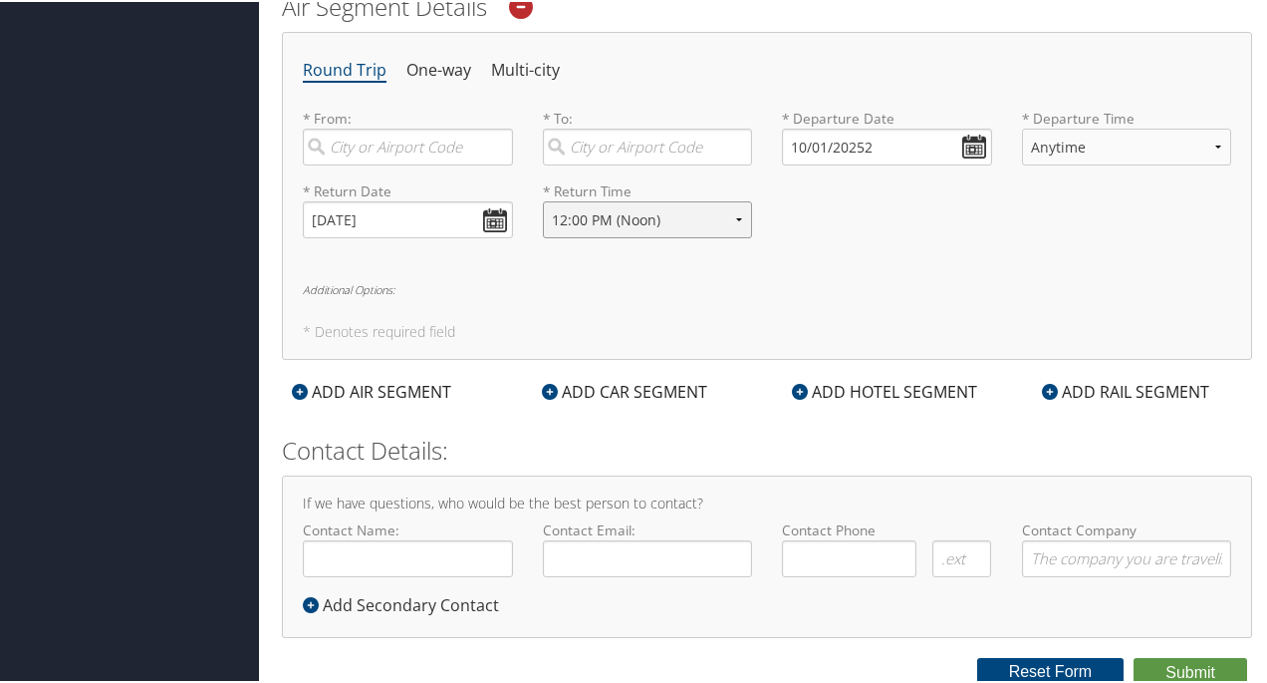
click at [543, 199] on select "Anytime Early Morning (5AM-7AM) Morning (7AM-12PM) Afternoon (12PM-5PM) Evening…" at bounding box center [648, 217] width 210 height 37
click at [1092, 134] on select "Anytime Early Morning (5AM-7AM) Morning (7AM-12PM) Afternoon (12PM-5PM) Evening…" at bounding box center [1127, 145] width 210 height 37
select select "9:00 AM"
click at [1022, 127] on select "Anytime Early Morning (5AM-7AM) Morning (7AM-12PM) Afternoon (12PM-5PM) Evening…" at bounding box center [1127, 145] width 210 height 37
click at [349, 140] on input "search" at bounding box center [408, 145] width 210 height 37
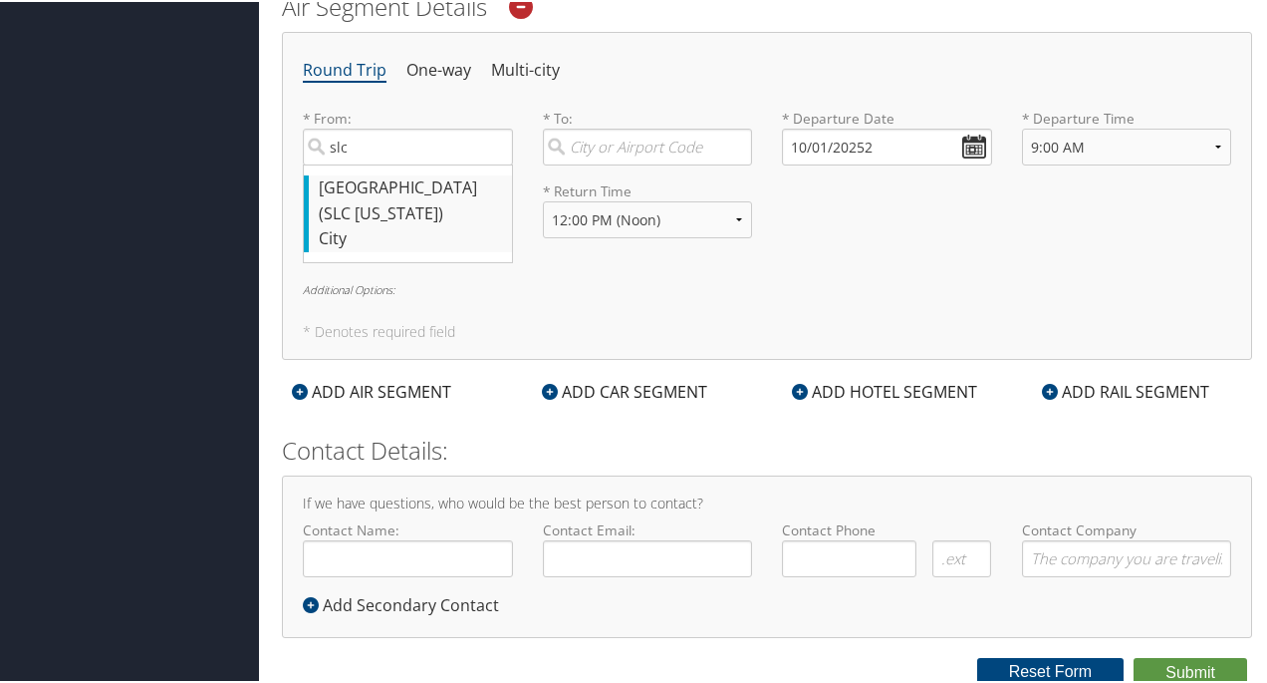
click at [328, 174] on div "[GEOGRAPHIC_DATA] (SLC [US_STATE])" at bounding box center [410, 198] width 183 height 51
click at [328, 163] on input "slc" at bounding box center [408, 145] width 210 height 37
type input "[GEOGRAPHIC_DATA] (SLC [US_STATE])"
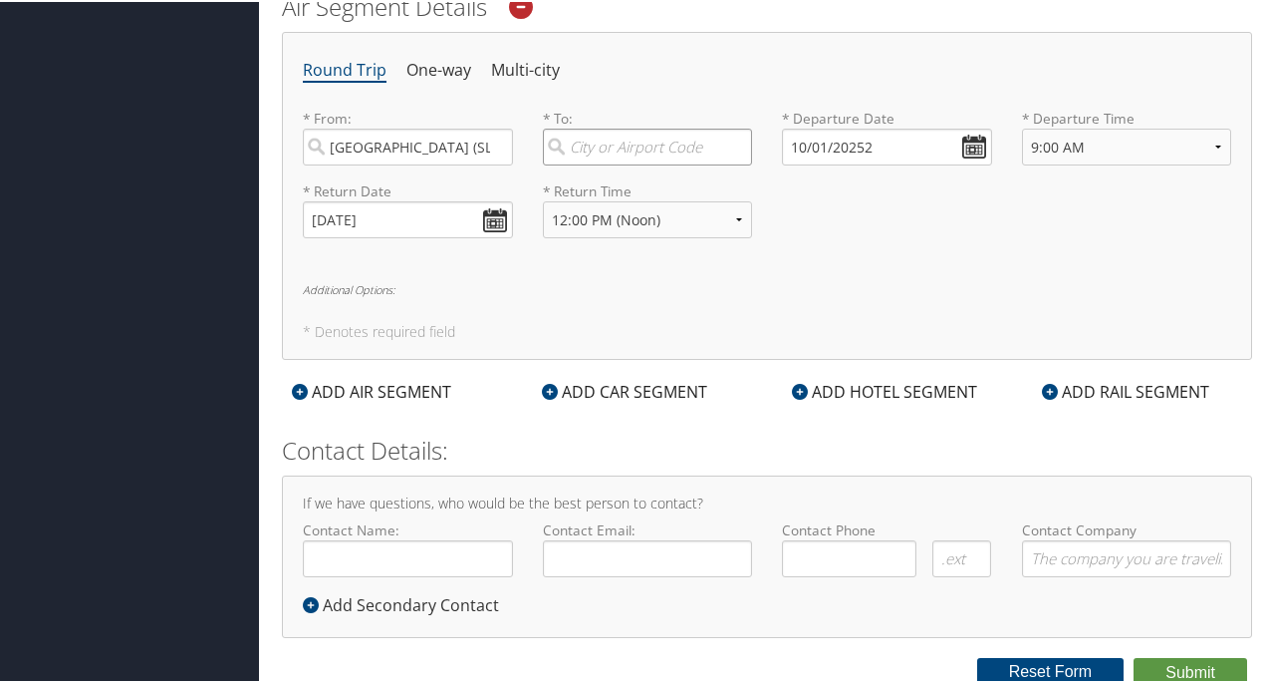
click at [580, 137] on input "search" at bounding box center [648, 145] width 210 height 37
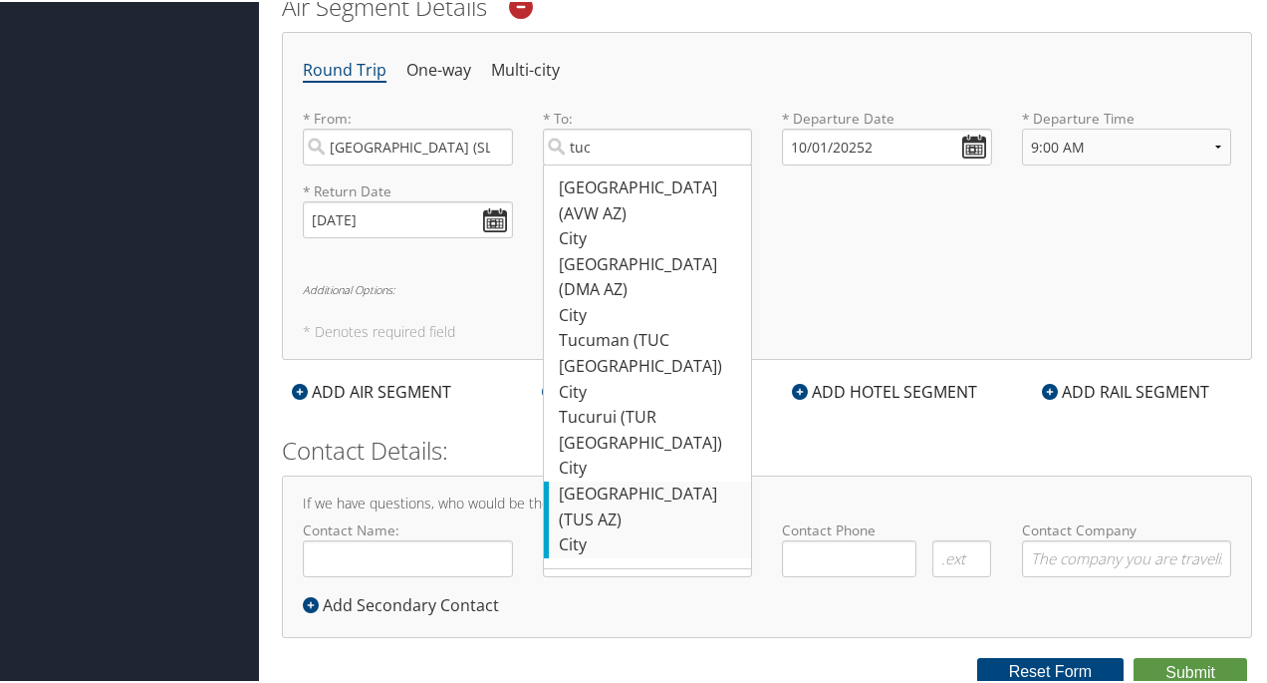
click at [589, 479] on div "Tucson (TUS AZ)" at bounding box center [650, 504] width 183 height 51
click at [589, 163] on input "tuc" at bounding box center [648, 145] width 210 height 37
type input "Tucson (TUS AZ)"
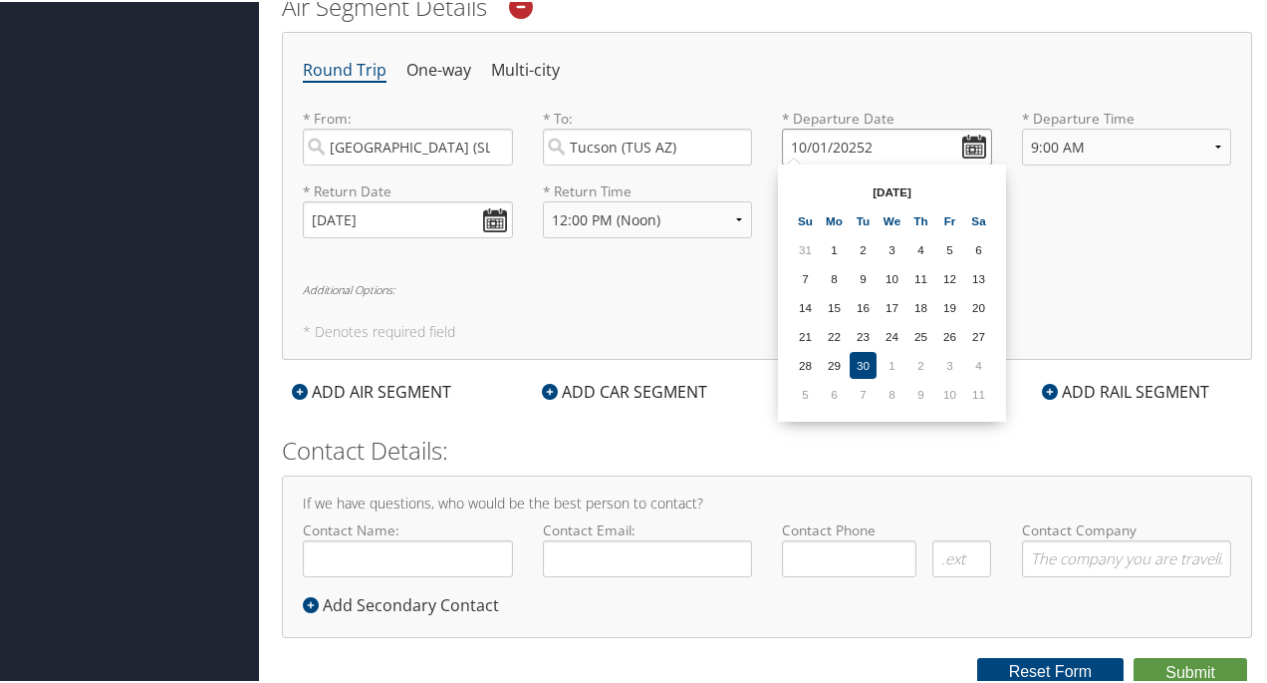
click at [821, 146] on input "10/01/20252" at bounding box center [887, 145] width 210 height 37
click at [863, 363] on td "28" at bounding box center [863, 363] width 27 height 27
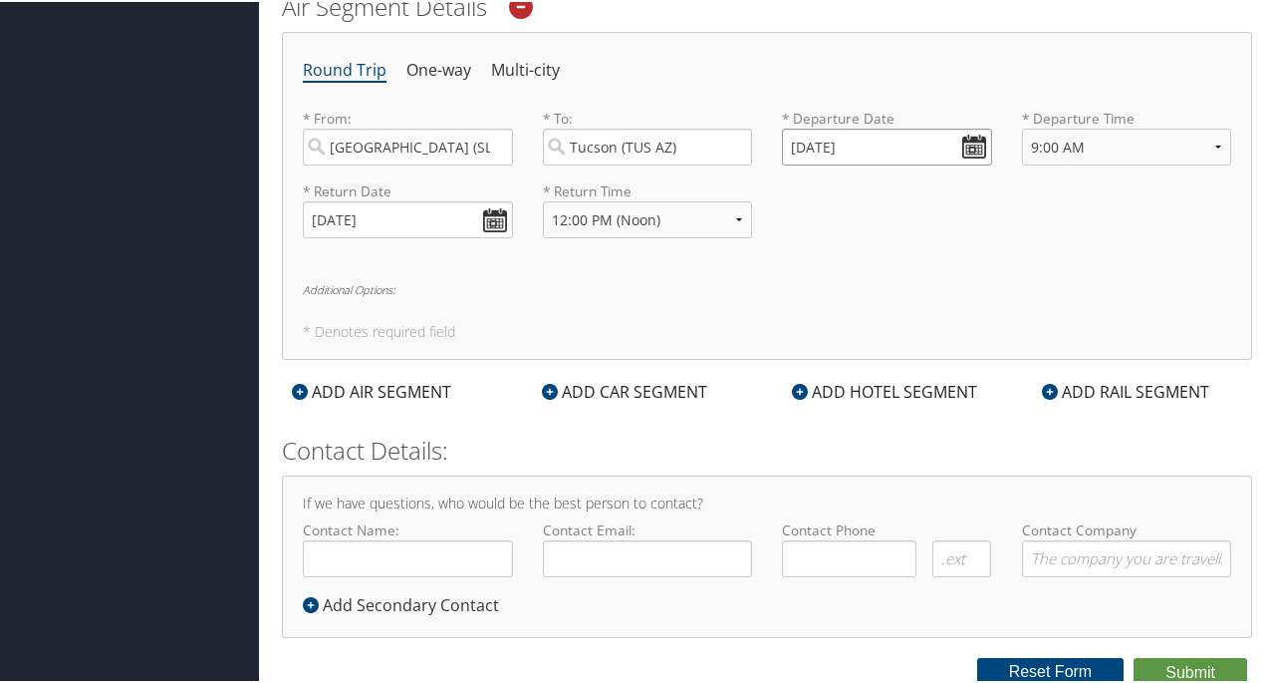
click at [970, 142] on input "10/28/2025" at bounding box center [887, 145] width 210 height 37
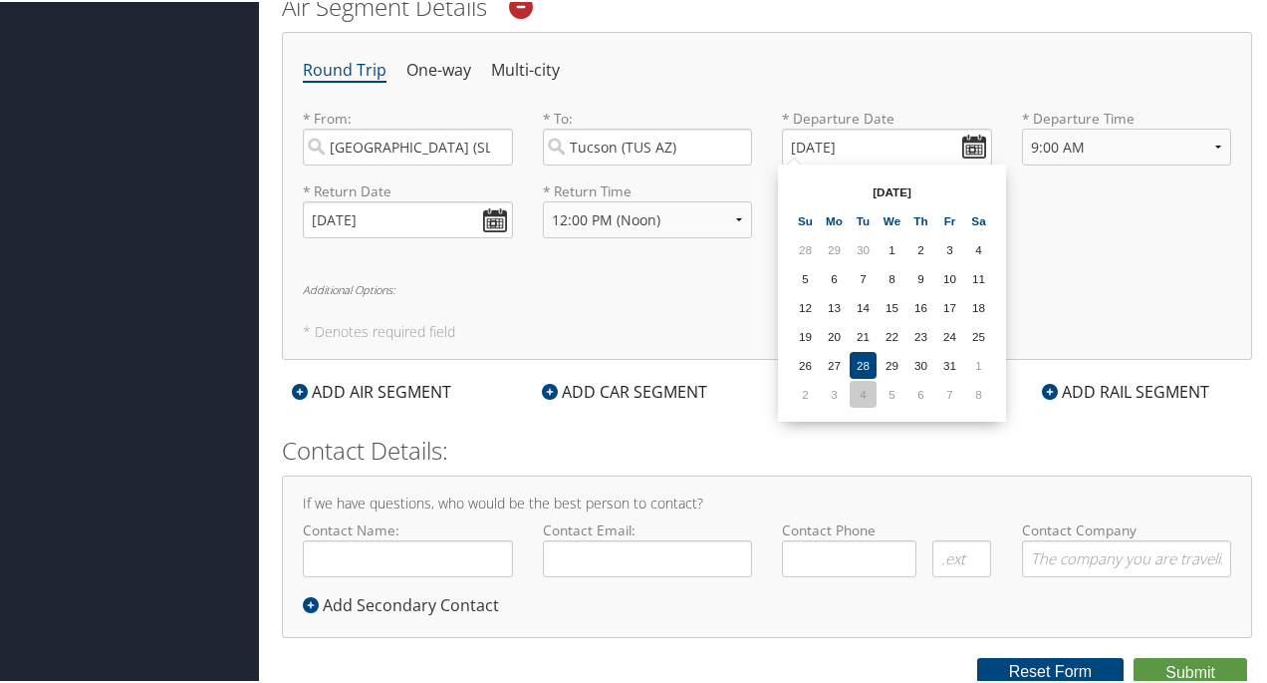
click at [871, 388] on td "4" at bounding box center [863, 392] width 27 height 27
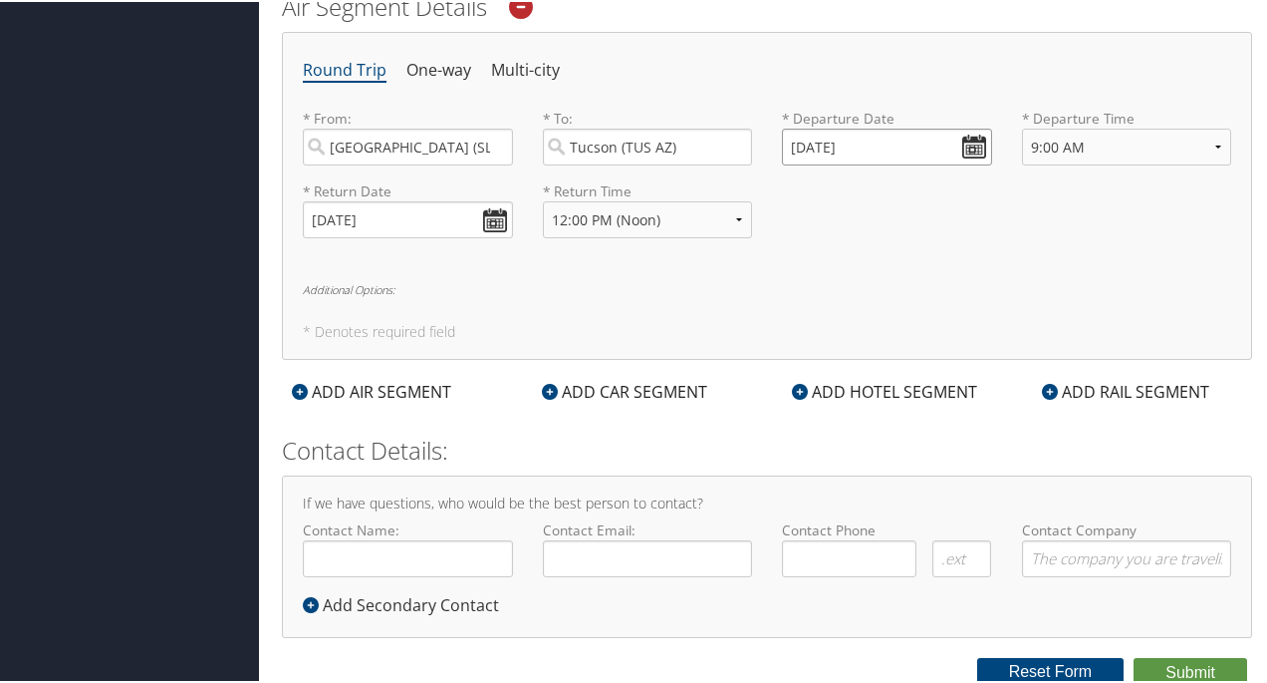
click at [969, 140] on input "11/04/2025" at bounding box center [887, 145] width 210 height 37
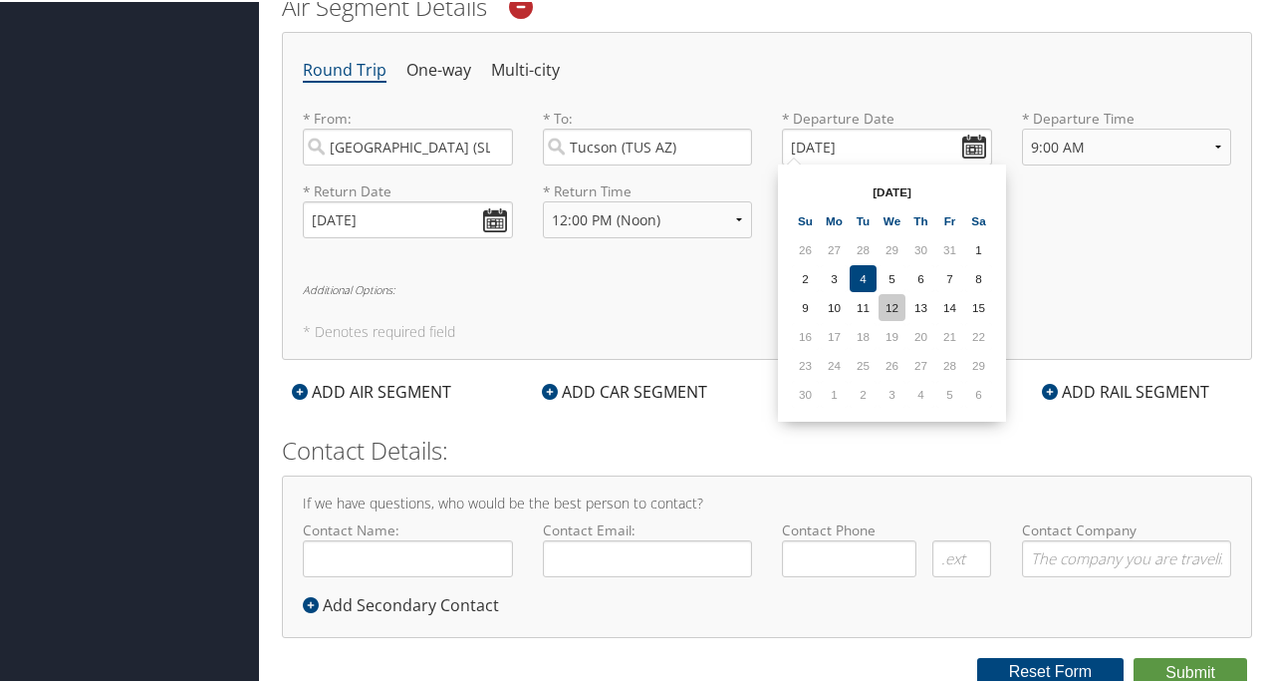
click at [888, 303] on td "12" at bounding box center [892, 305] width 27 height 27
type input "11/12/2025"
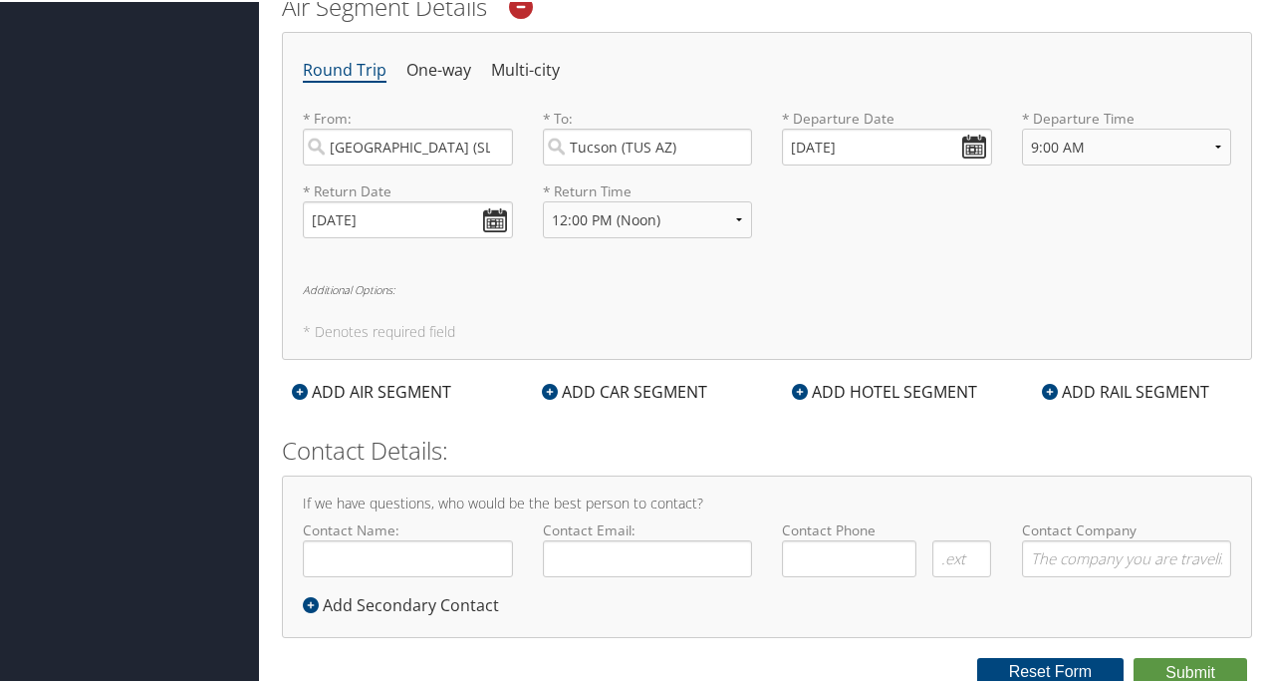
click at [620, 382] on div "ADD CAR SEGMENT" at bounding box center [624, 390] width 185 height 24
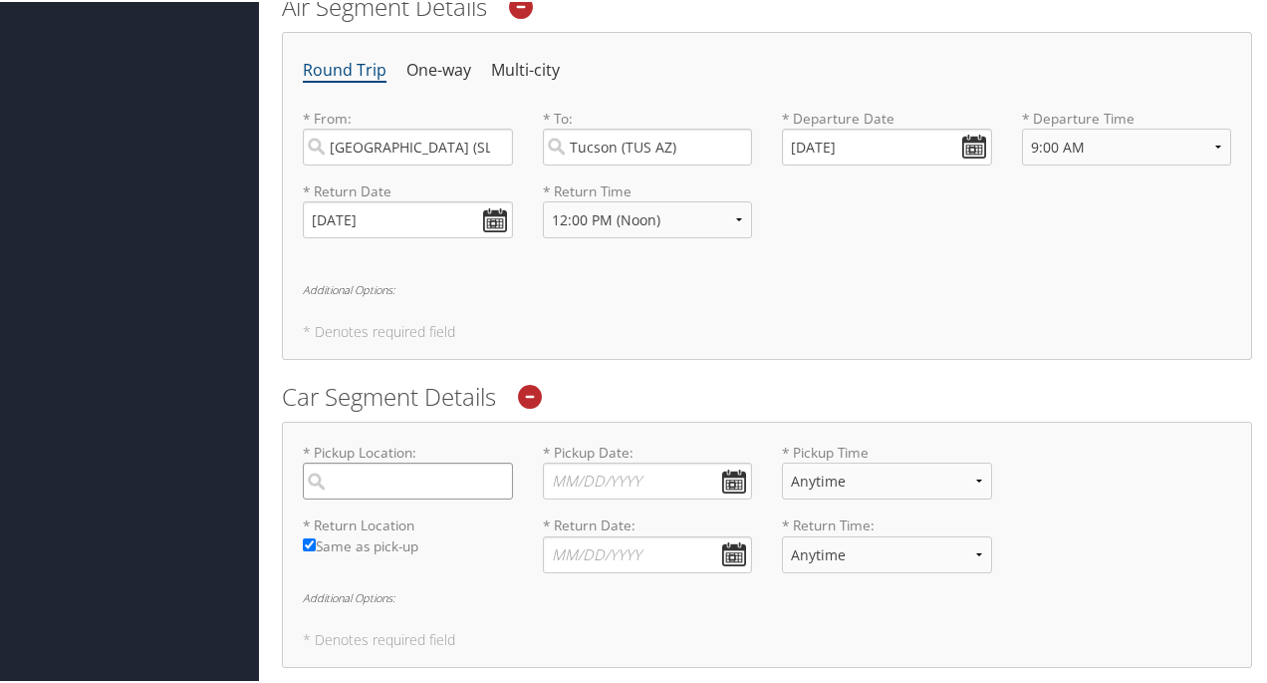
click at [364, 483] on input "search" at bounding box center [408, 478] width 210 height 37
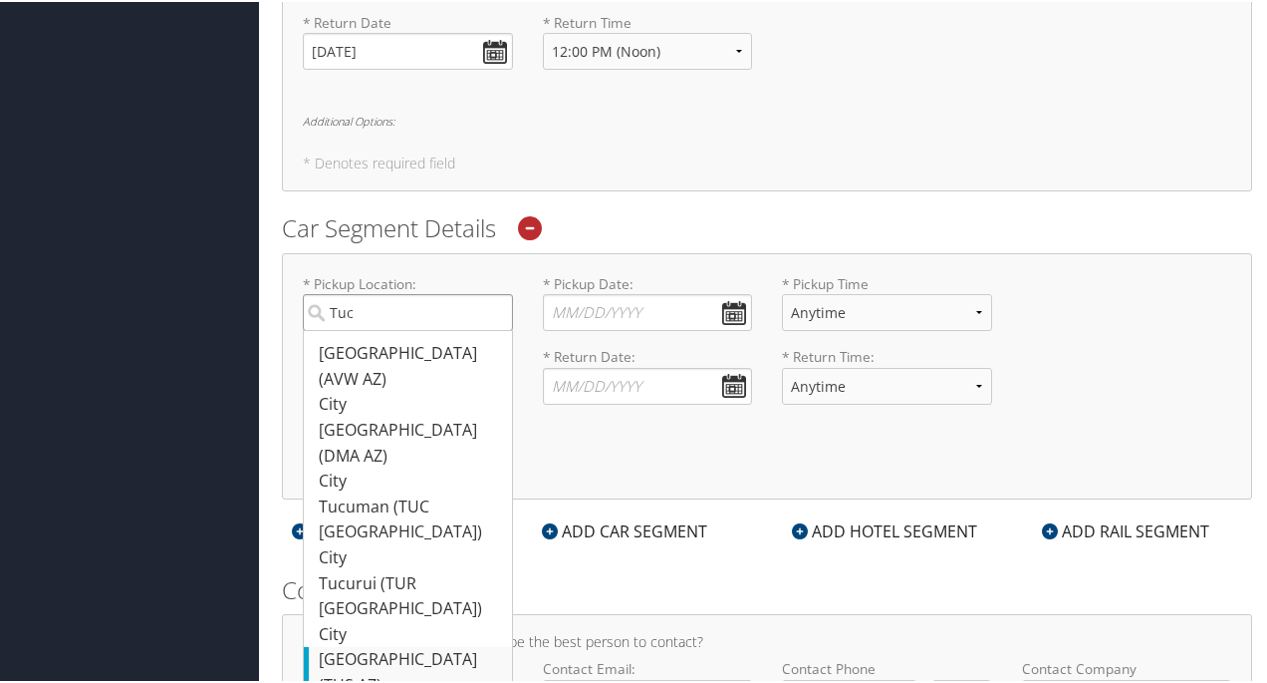
scroll to position [893, 0]
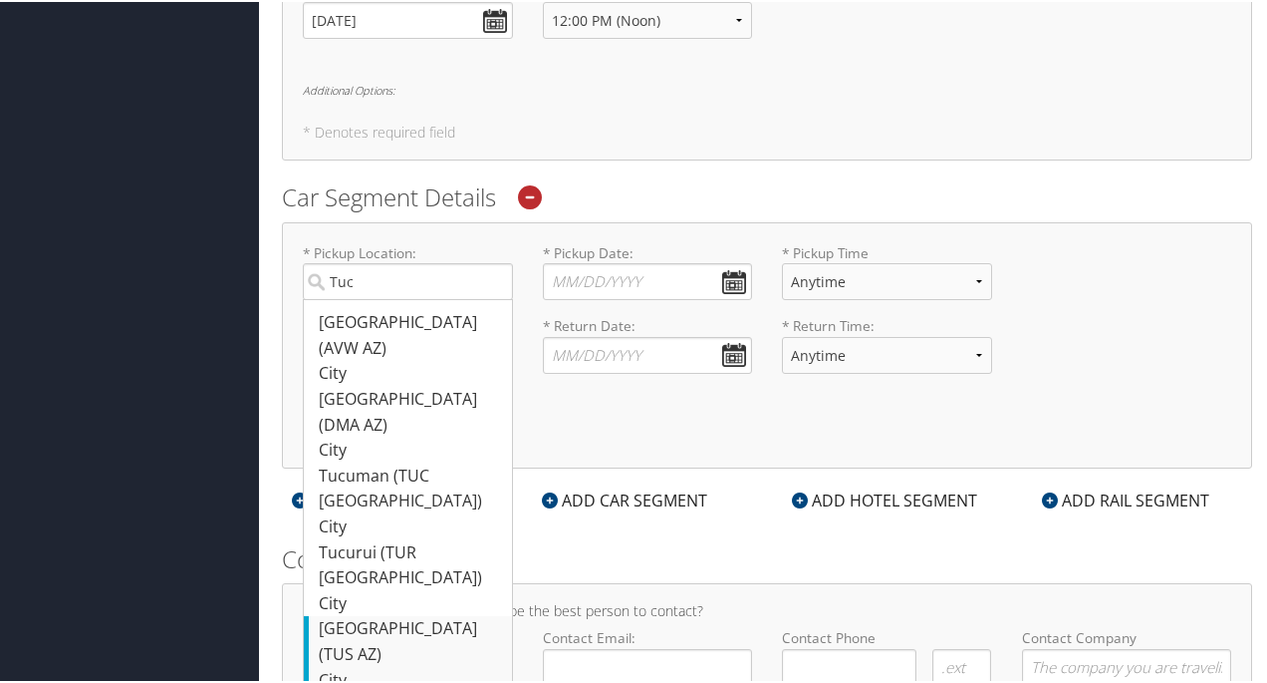
click at [337, 614] on div "Tucson (TUS AZ)" at bounding box center [410, 639] width 183 height 51
click at [337, 298] on input "Tuc" at bounding box center [408, 279] width 210 height 37
type input "[GEOGRAPHIC_DATA]"
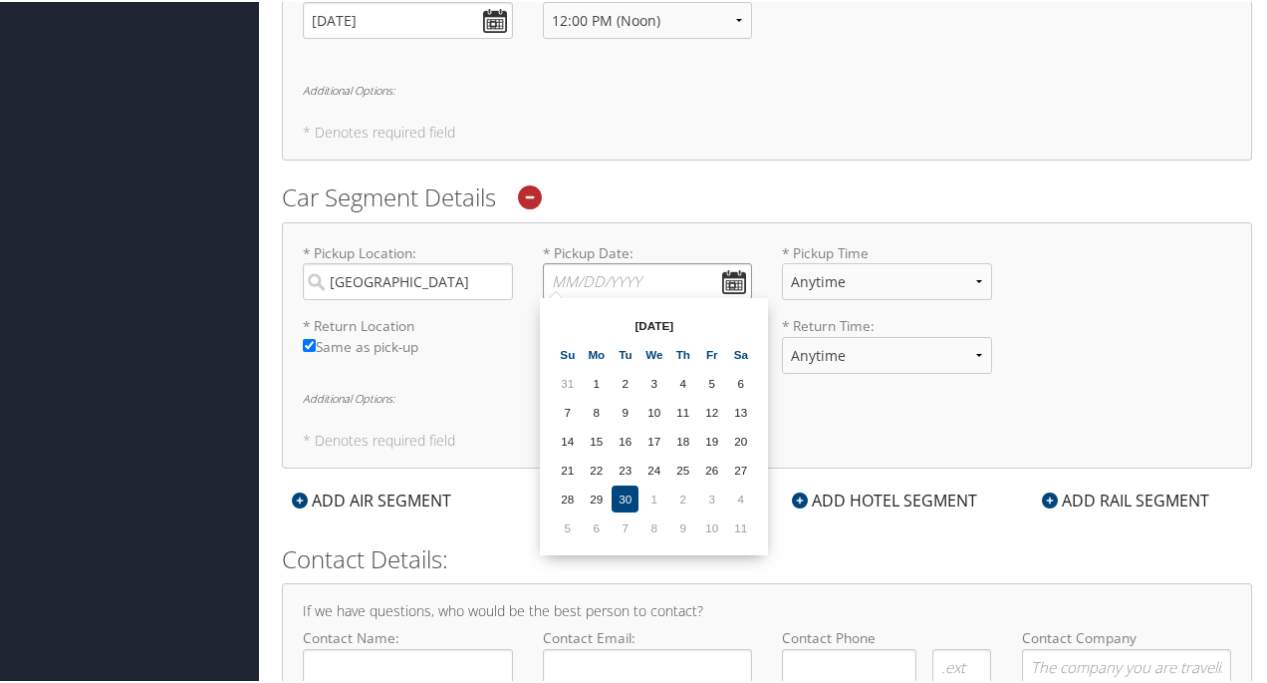
click at [731, 274] on input "* Pickup Date: Dates must be valid" at bounding box center [648, 279] width 210 height 37
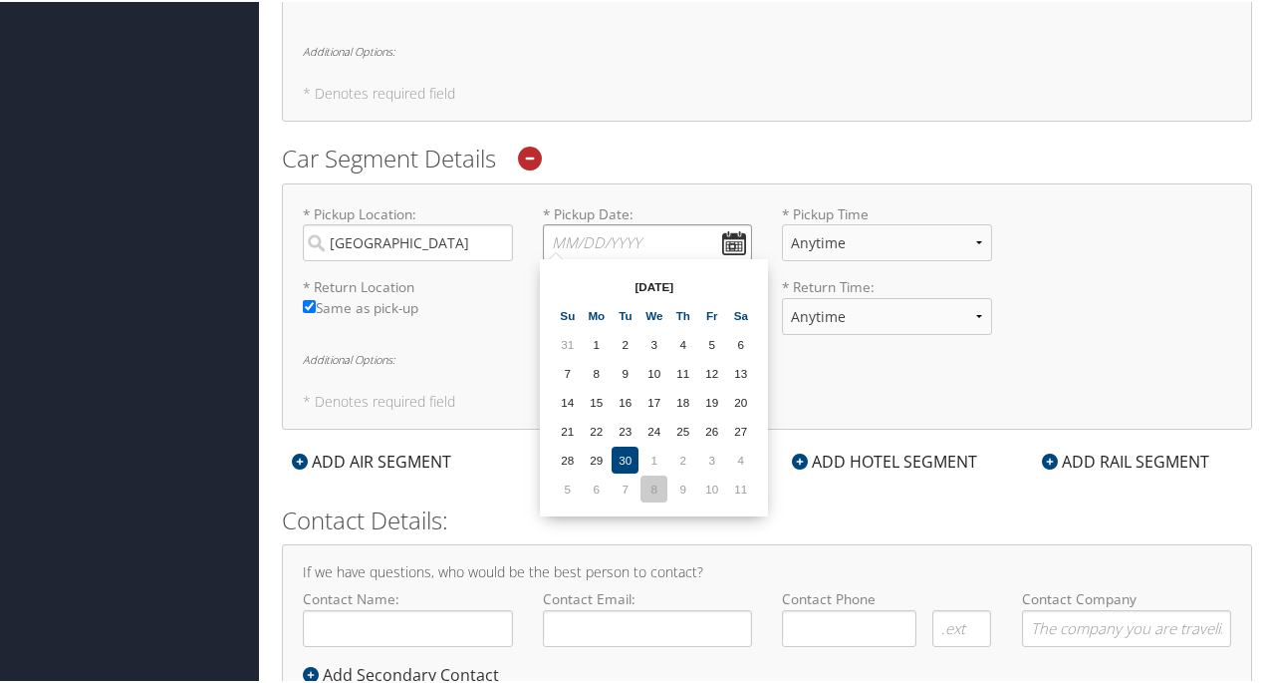
scroll to position [901, 0]
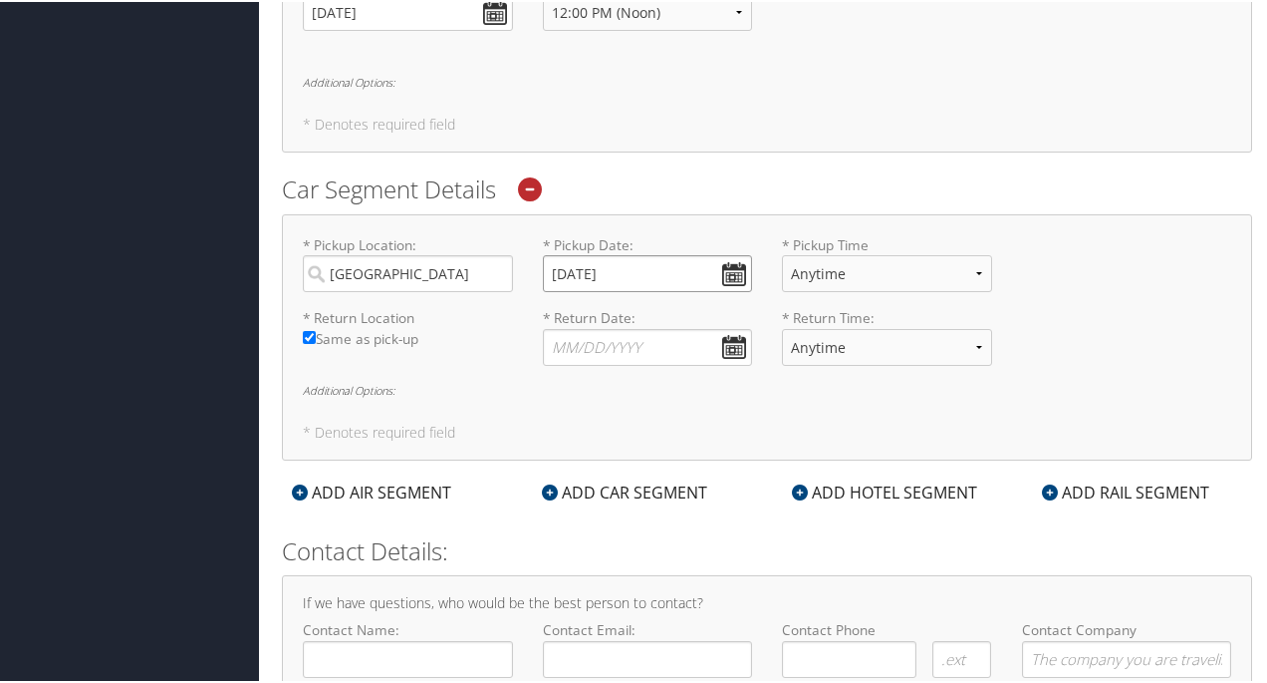
type input "11/12/2025"
click at [586, 338] on input "* Return Date: Dates must be valid" at bounding box center [648, 345] width 210 height 37
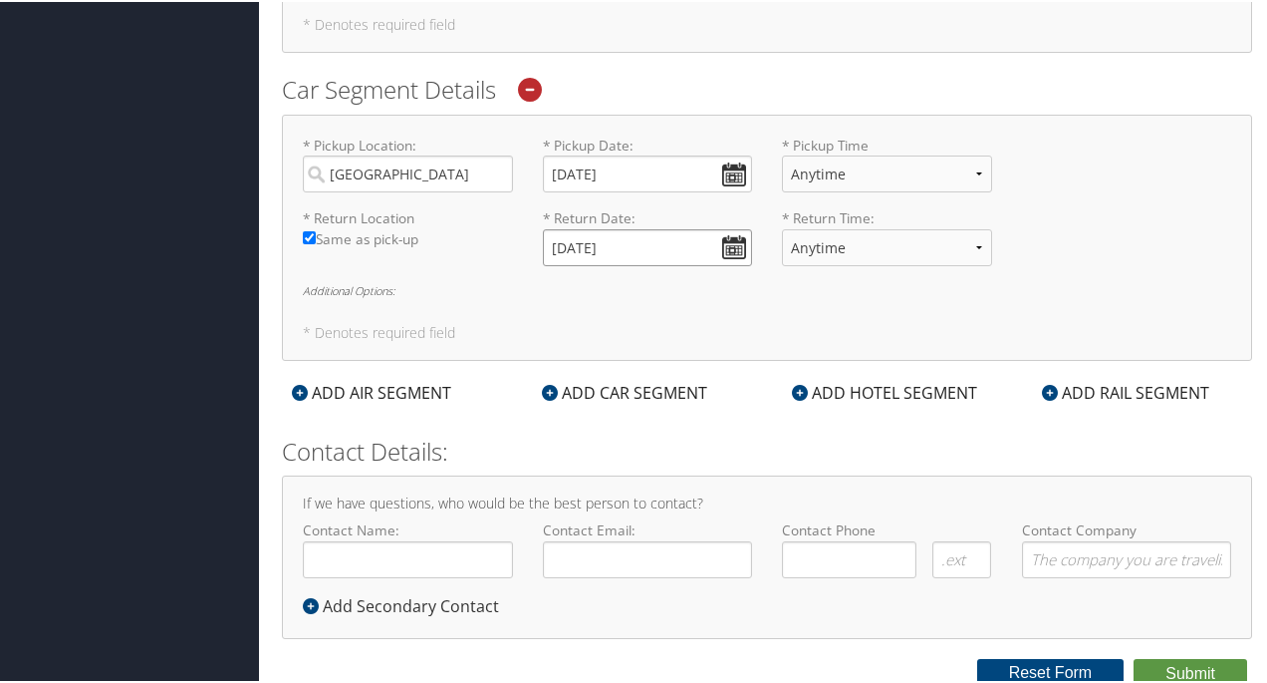
type input "[DATE]"
click at [331, 522] on label "Contact Name:" at bounding box center [408, 546] width 210 height 57
click at [331, 539] on input "Contact Name:" at bounding box center [408, 557] width 210 height 37
click at [331, 540] on input "Contact Name:" at bounding box center [408, 557] width 210 height 37
type input "Sandra D Rindlesbach"
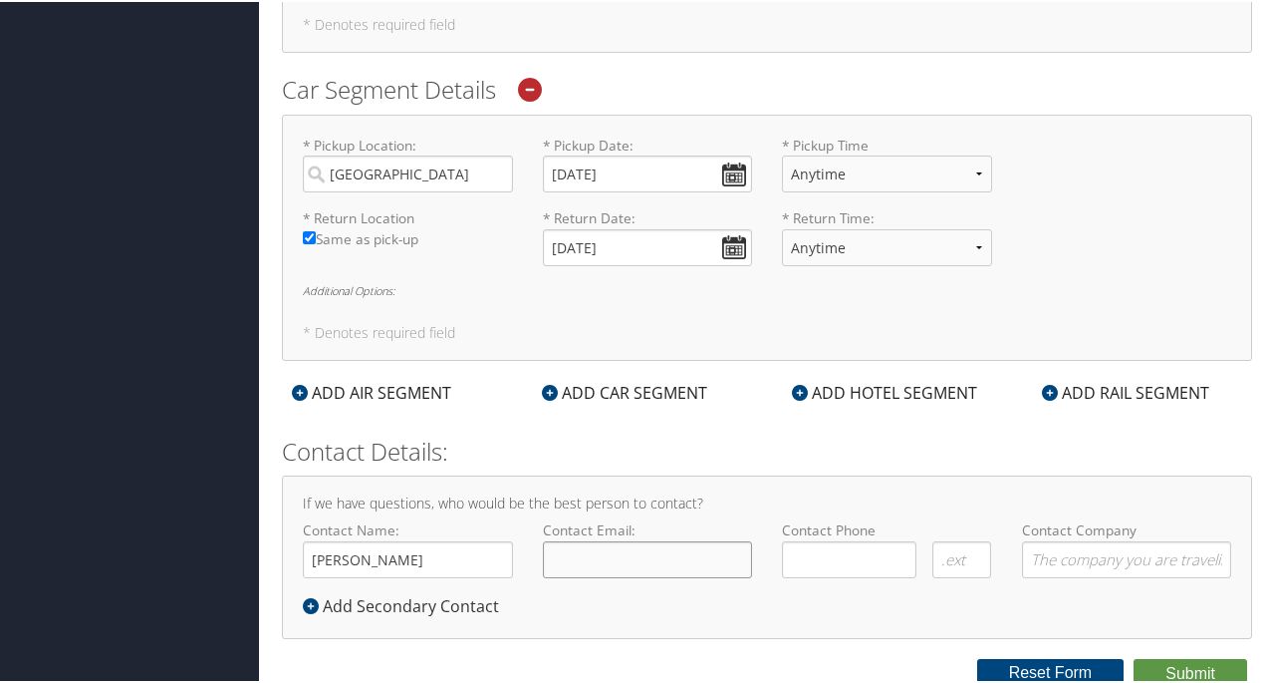
click at [586, 547] on input "Contact Email:" at bounding box center [648, 557] width 210 height 37
type input "sandrind@comcast.net"
click at [811, 546] on input "( ) -" at bounding box center [849, 557] width 135 height 37
type input "(801) 599-3675"
click at [1054, 553] on input "Contact Company" at bounding box center [1127, 557] width 210 height 37
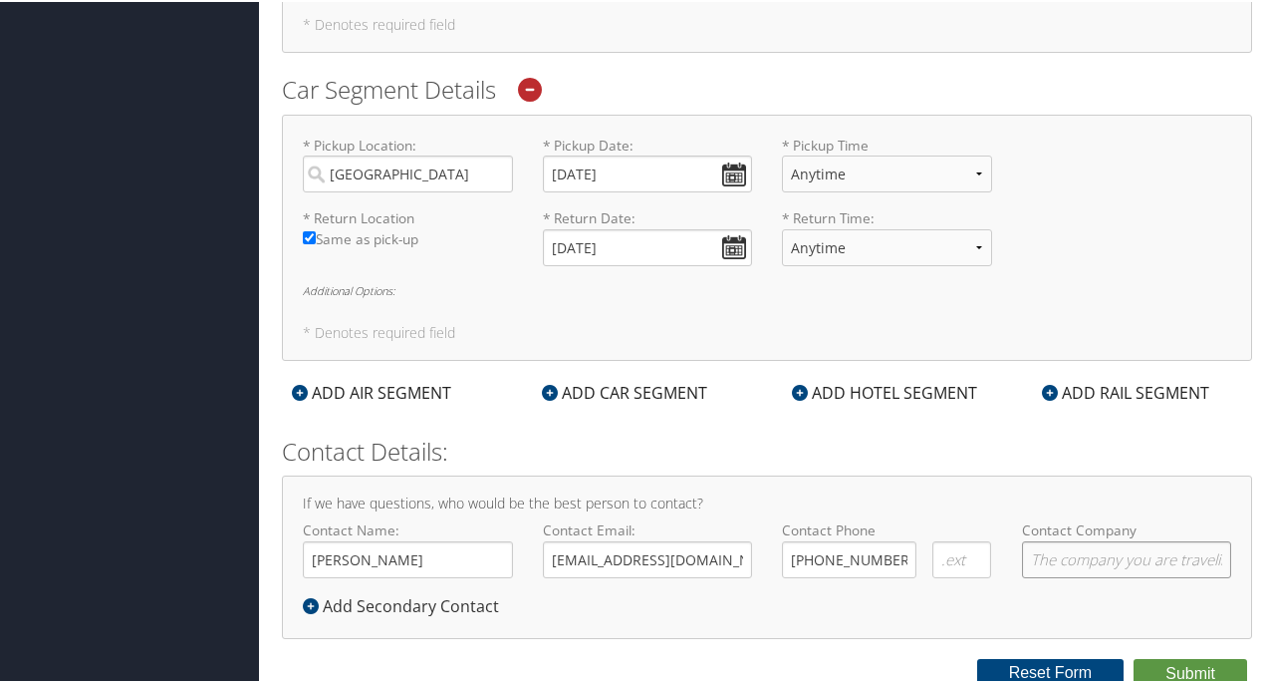
type input "Handi Quilter"
click at [1170, 663] on button "Submit" at bounding box center [1191, 672] width 114 height 30
